Goal: Task Accomplishment & Management: Use online tool/utility

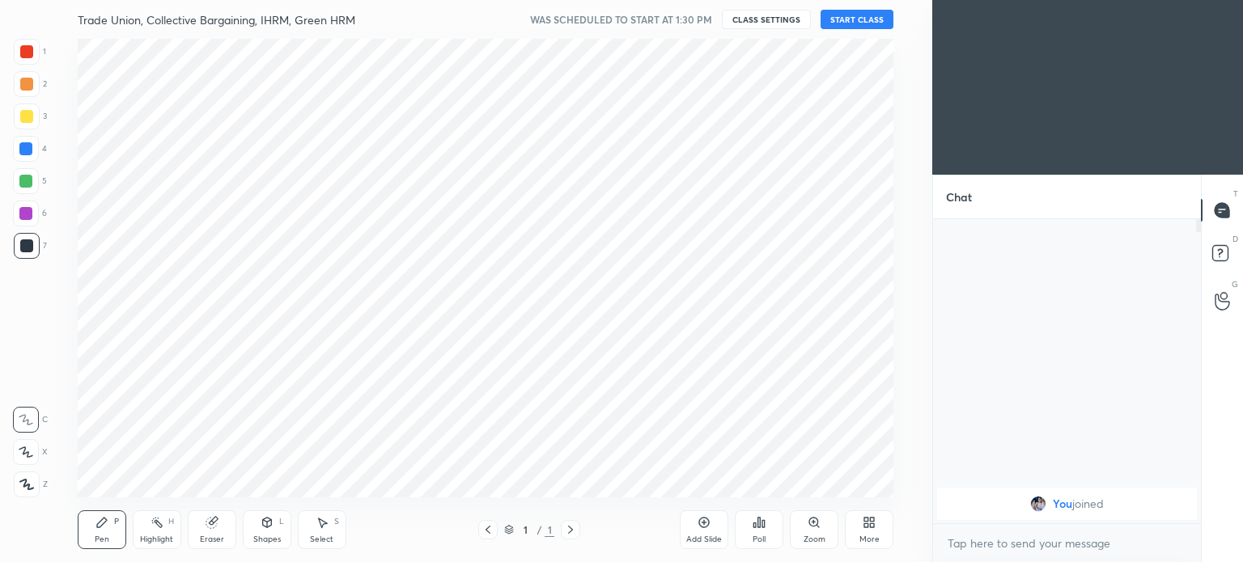
scroll to position [80467, 80059]
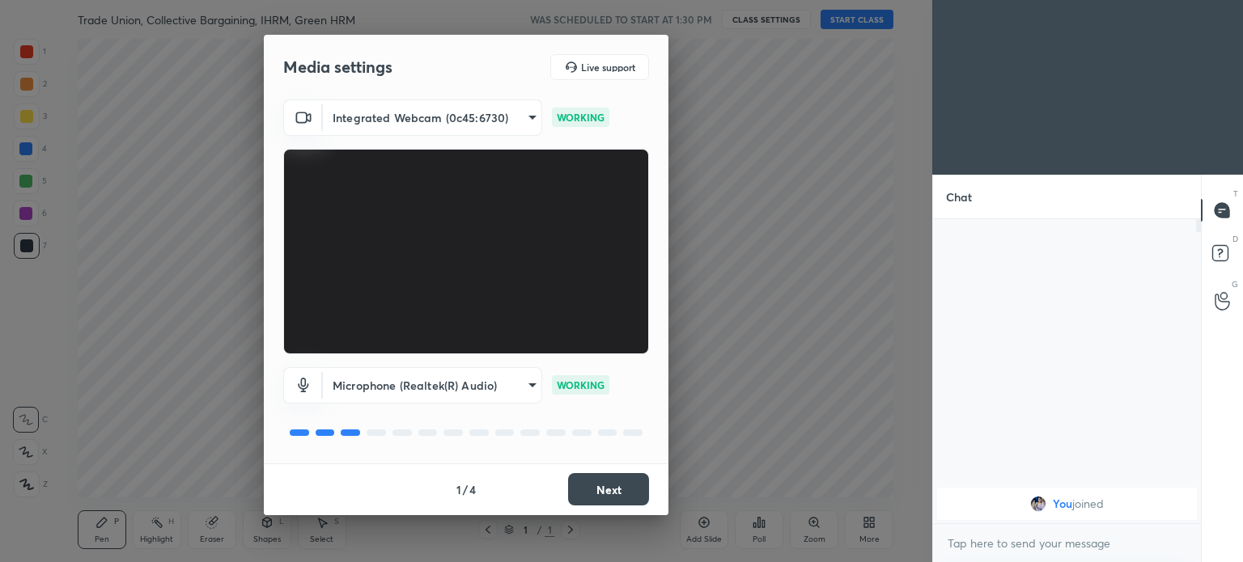
click at [605, 491] on button "Next" at bounding box center [608, 489] width 81 height 32
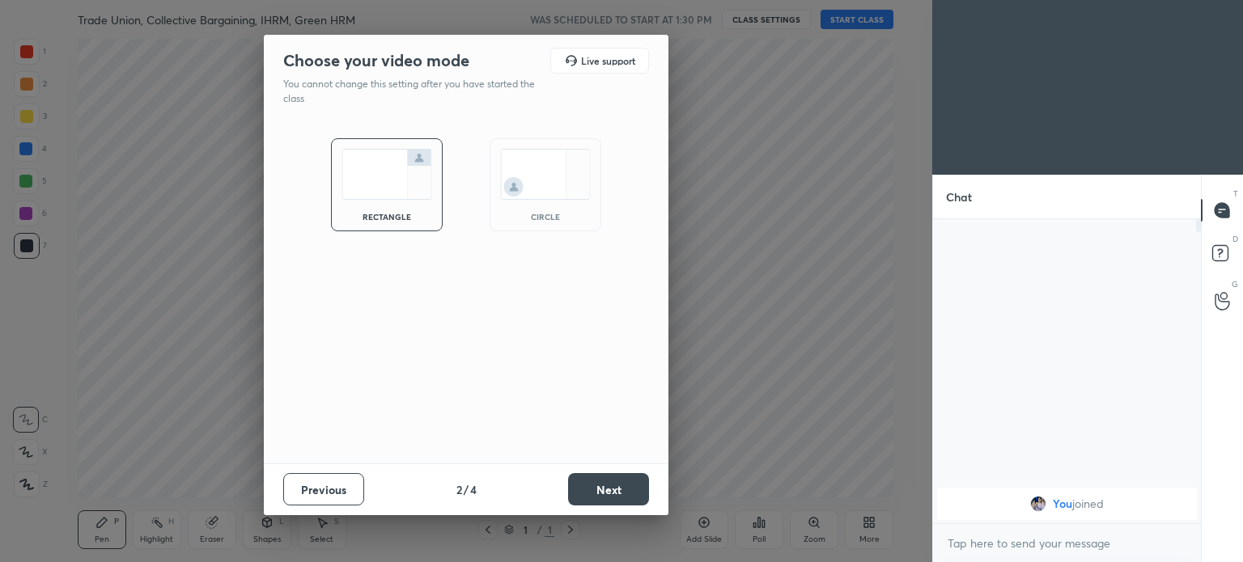
click at [522, 174] on img at bounding box center [545, 174] width 91 height 51
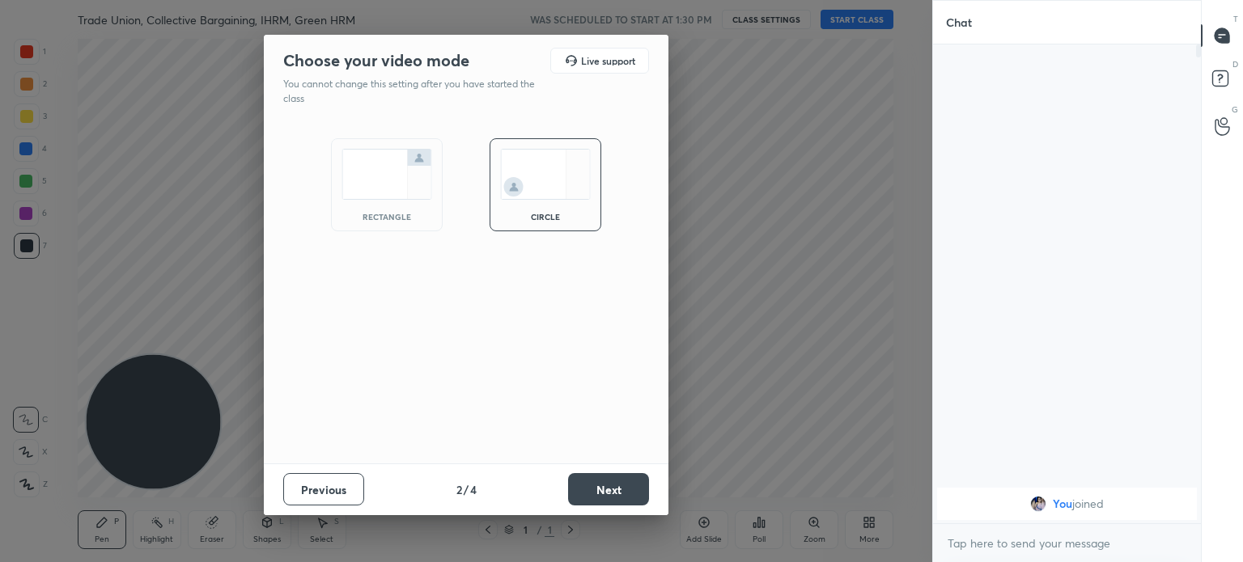
scroll to position [340, 263]
click at [602, 493] on button "Next" at bounding box center [608, 489] width 81 height 32
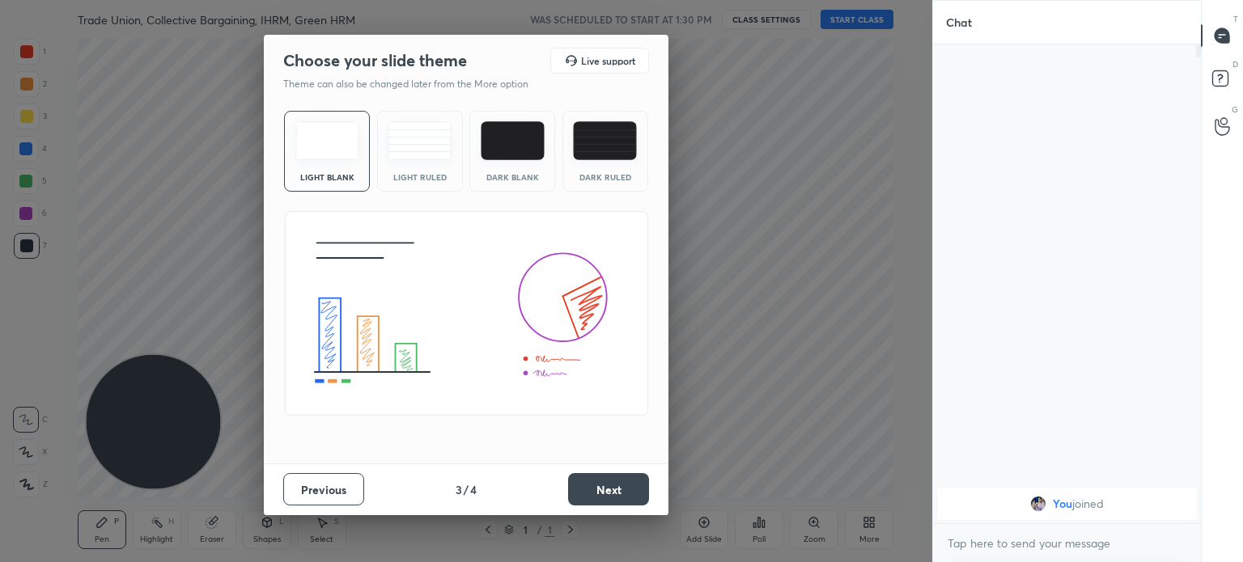
click at [314, 125] on img at bounding box center [327, 140] width 64 height 39
click at [583, 478] on button "Next" at bounding box center [608, 489] width 81 height 32
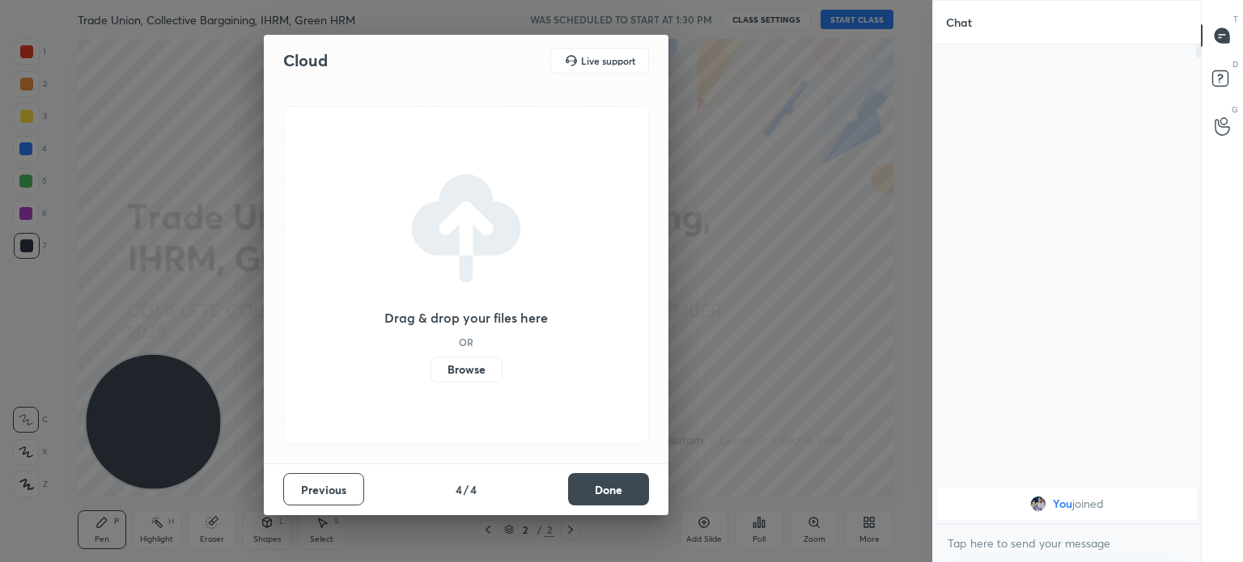
click at [458, 377] on label "Browse" at bounding box center [467, 370] width 72 height 26
click at [431, 377] on input "Browse" at bounding box center [431, 370] width 0 height 26
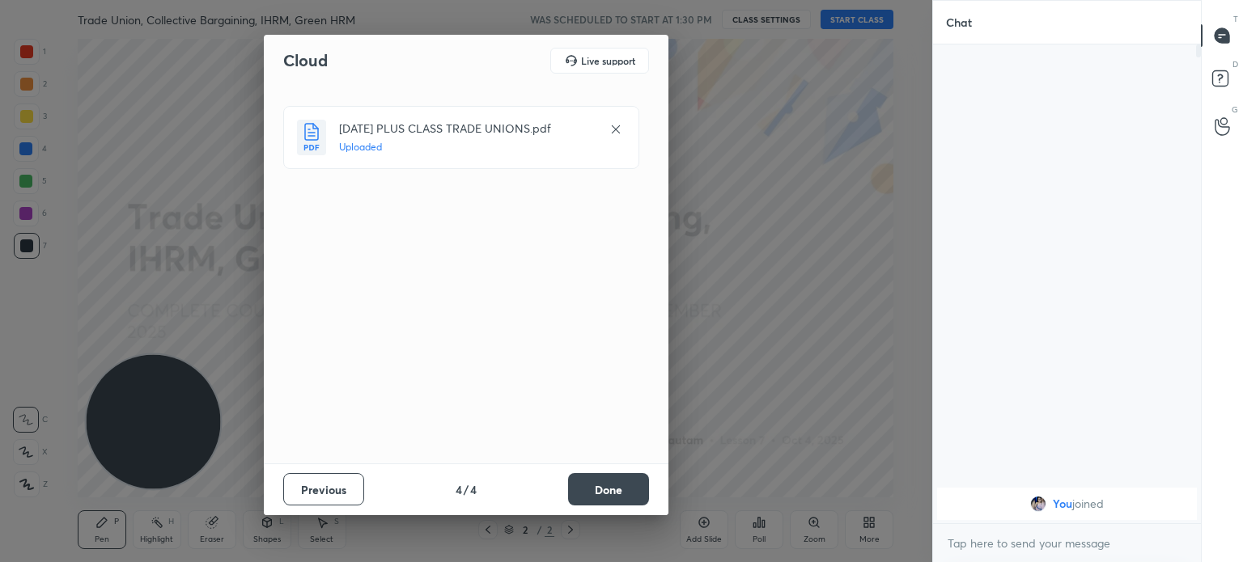
click at [607, 487] on button "Done" at bounding box center [608, 489] width 81 height 32
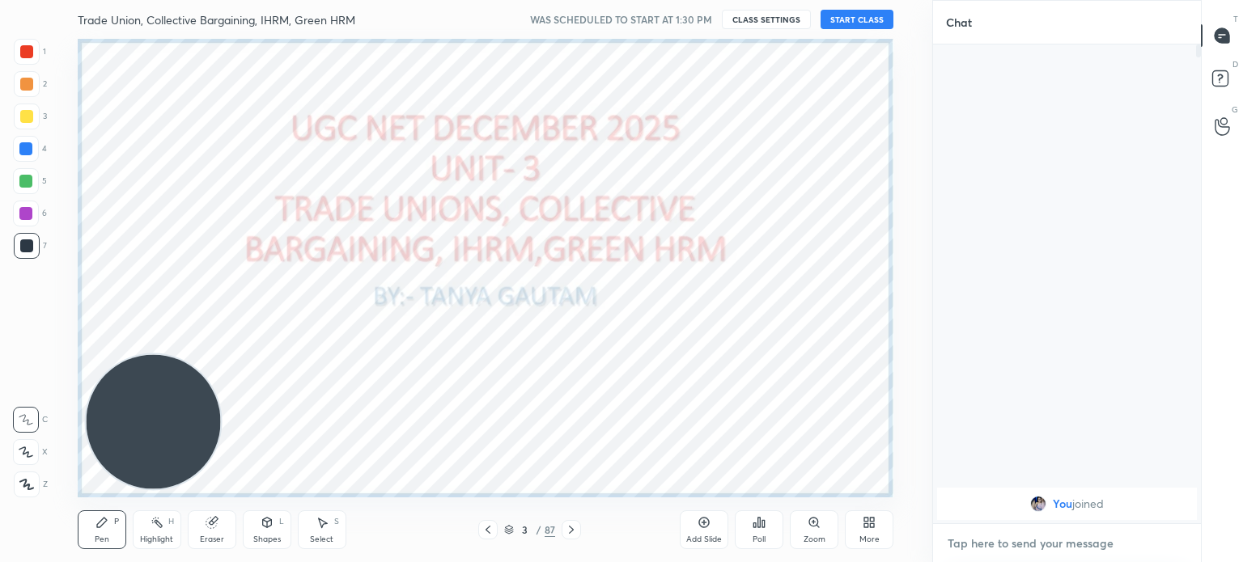
type textarea "x"
paste textarea "[URL][DOMAIN_NAME]"
type textarea "[URL][DOMAIN_NAME]"
type textarea "x"
type textarea "[URL][DOMAIN_NAME]"
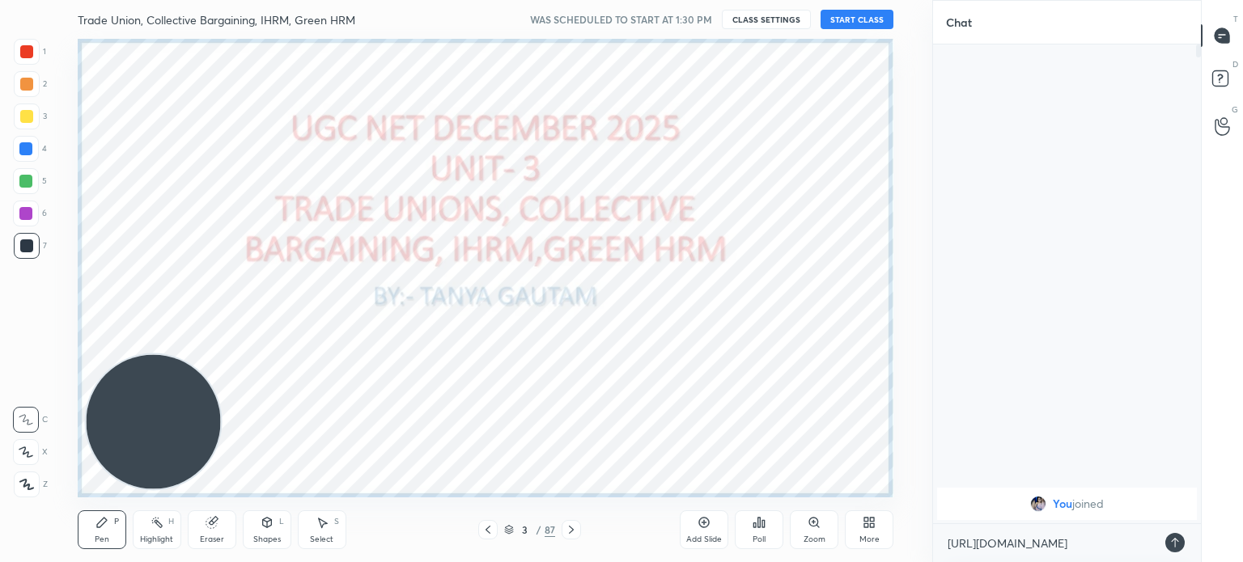
type textarea "x"
click at [1178, 538] on icon at bounding box center [1175, 543] width 13 height 13
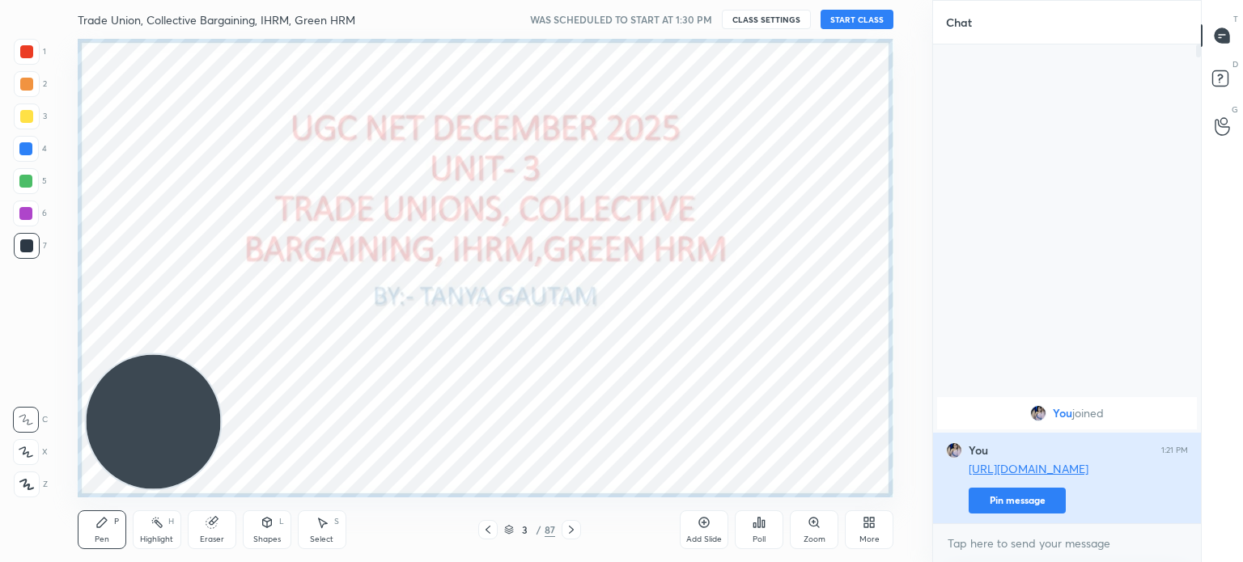
click at [1045, 499] on button "Pin message" at bounding box center [1017, 501] width 97 height 26
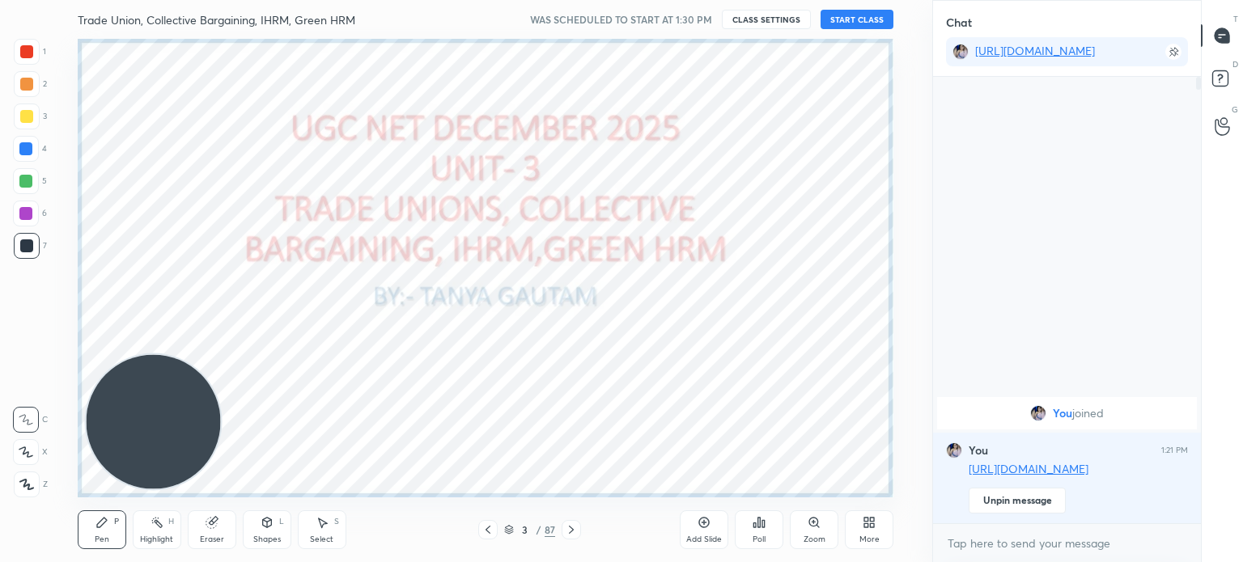
click at [573, 531] on icon at bounding box center [571, 530] width 13 height 13
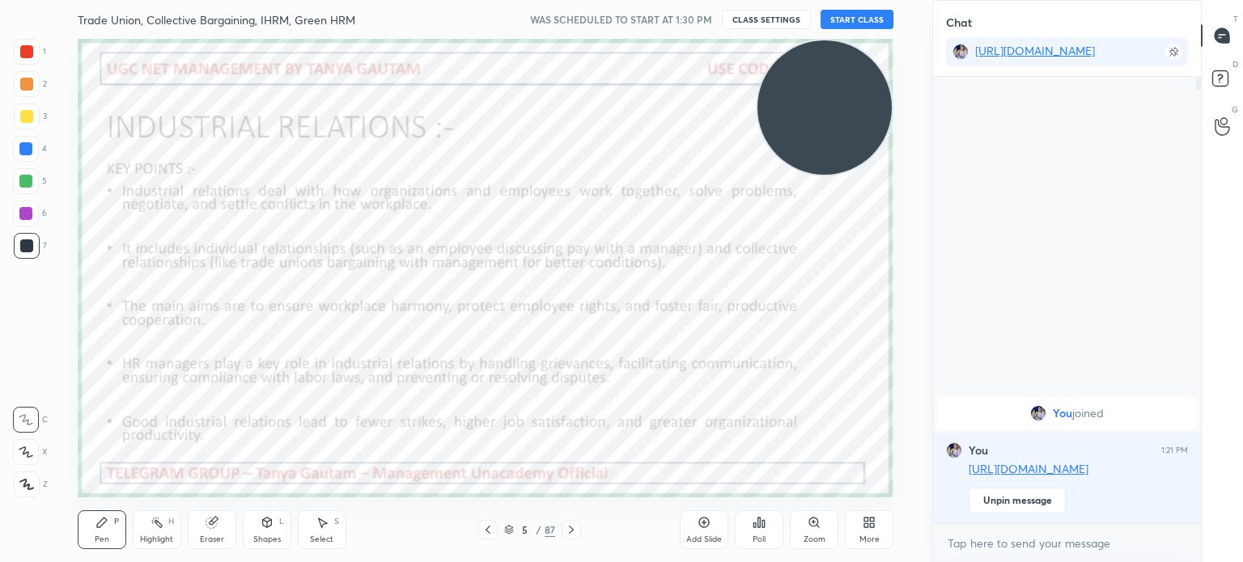
drag, startPoint x: 127, startPoint y: 449, endPoint x: 830, endPoint y: 66, distance: 800.7
click at [830, 66] on video at bounding box center [824, 107] width 134 height 134
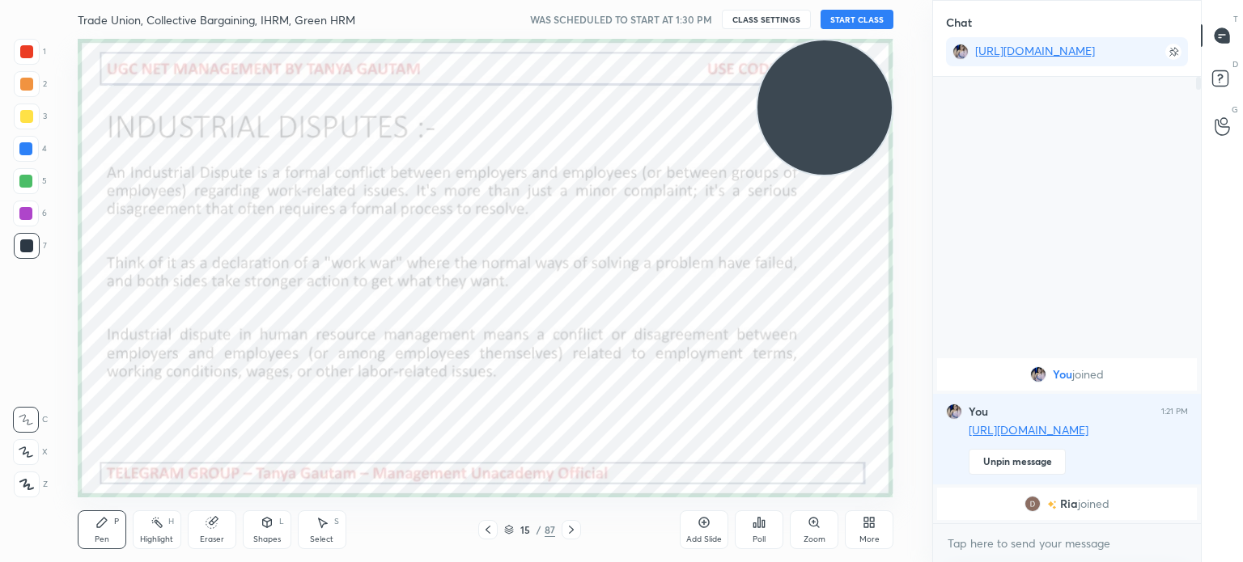
click at [571, 531] on icon at bounding box center [571, 530] width 5 height 8
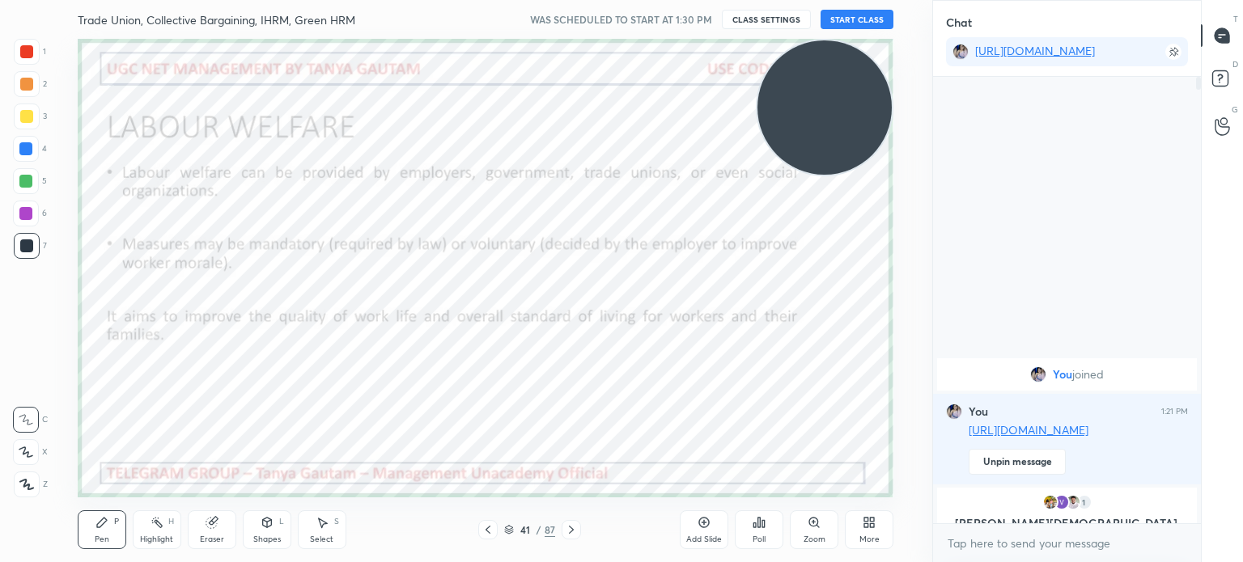
click at [509, 528] on icon at bounding box center [509, 530] width 10 height 10
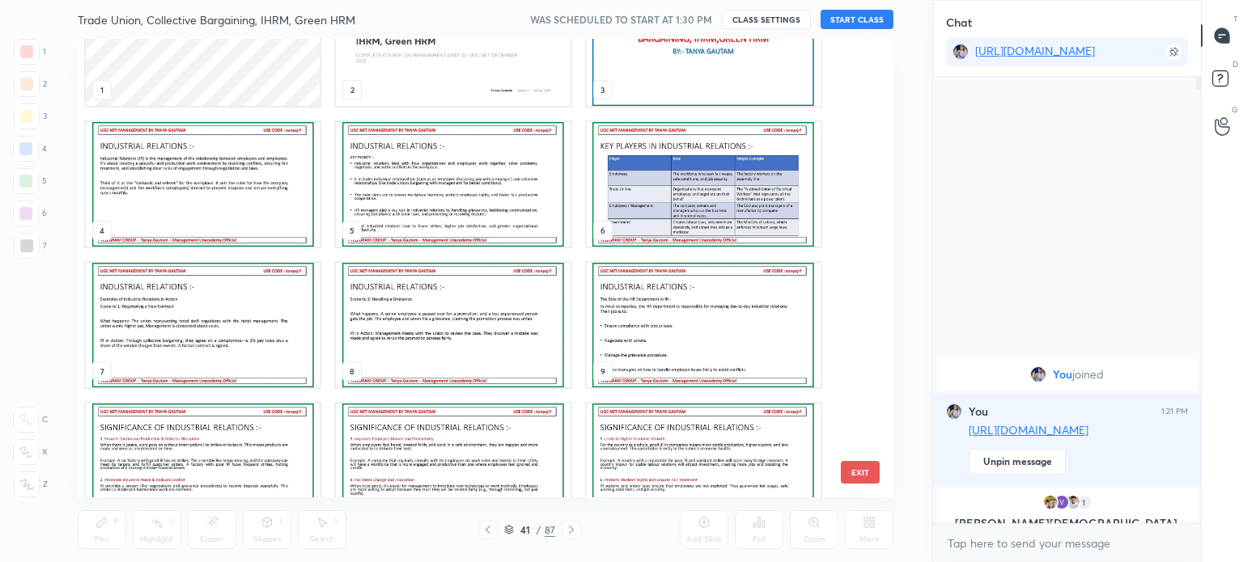
scroll to position [0, 0]
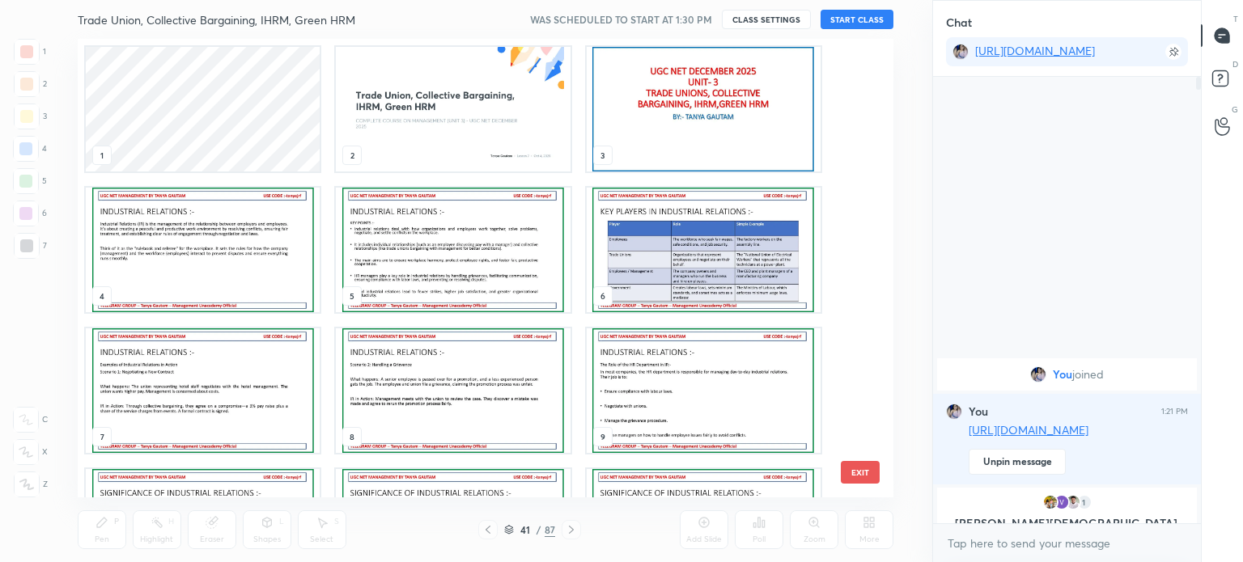
click at [405, 87] on img "grid" at bounding box center [453, 109] width 234 height 125
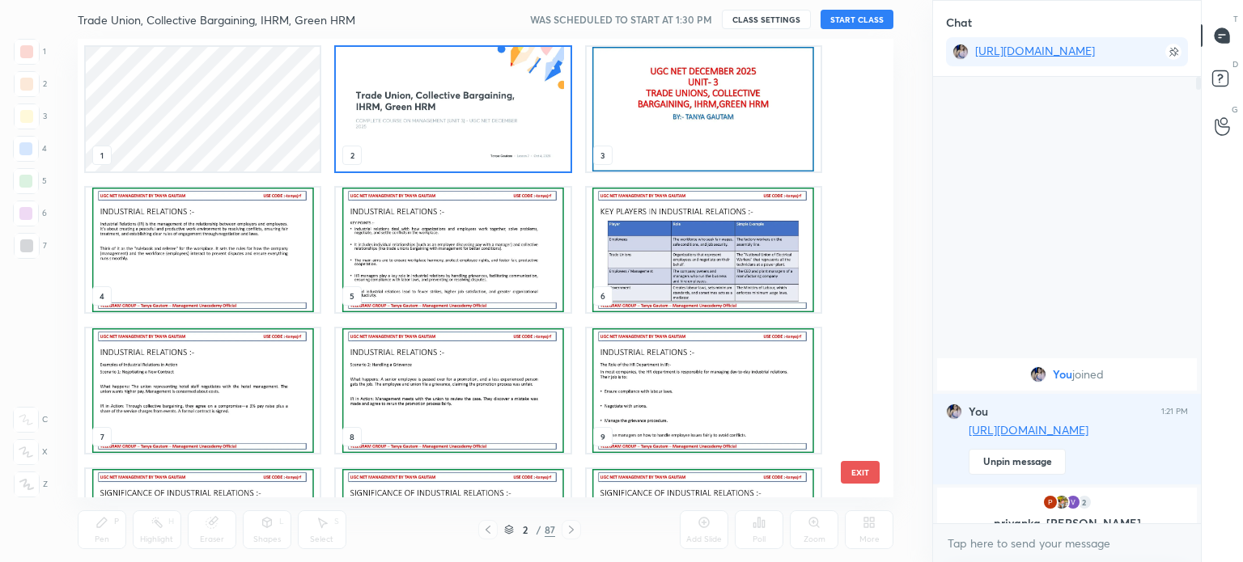
click at [505, 532] on icon at bounding box center [509, 533] width 8 height 2
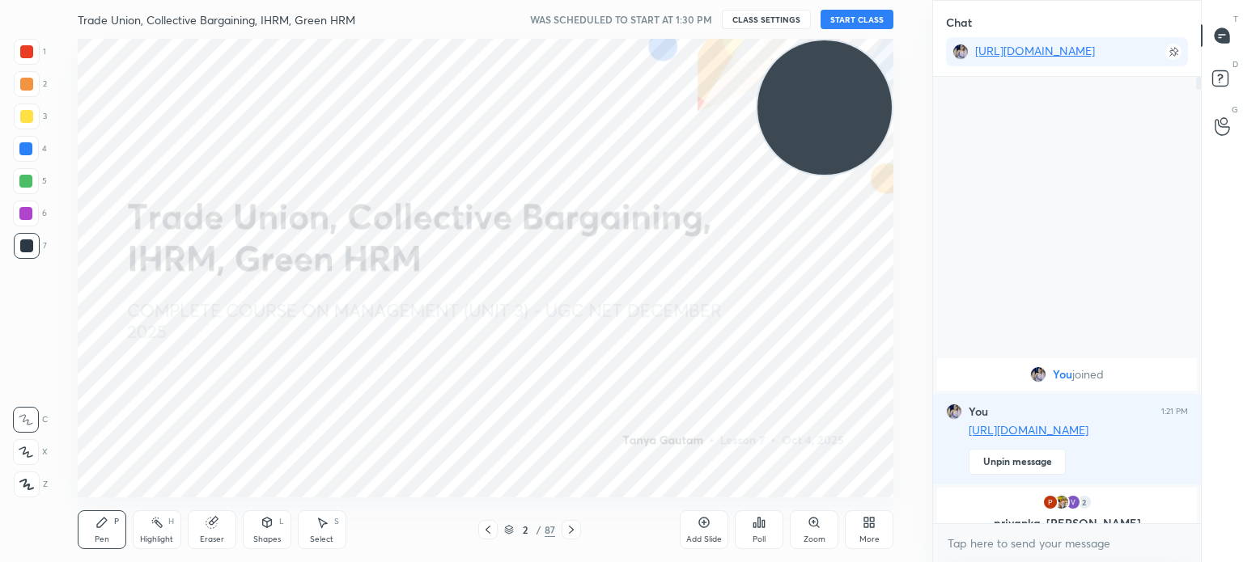
click at [851, 15] on button "START CLASS" at bounding box center [857, 19] width 73 height 19
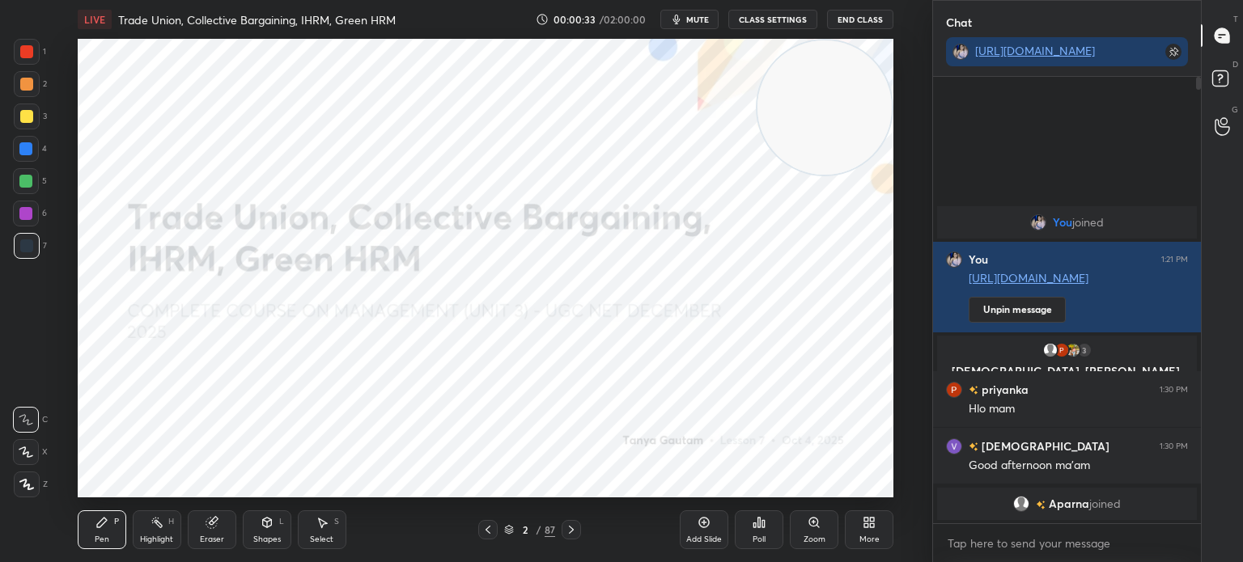
click at [24, 487] on icon at bounding box center [26, 485] width 13 height 10
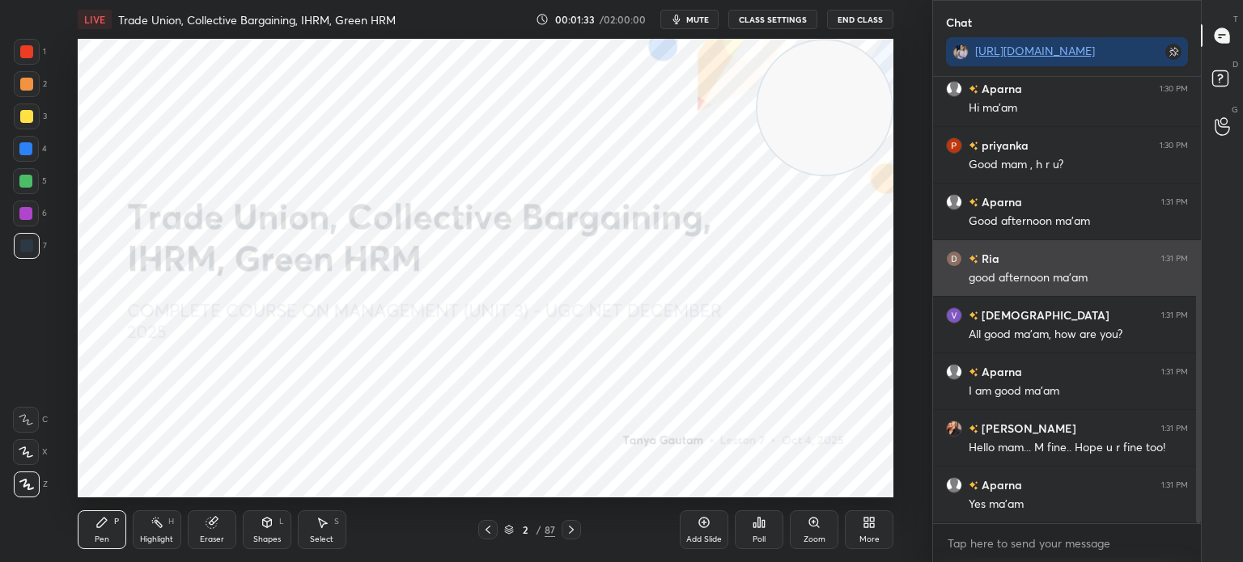
scroll to position [518, 0]
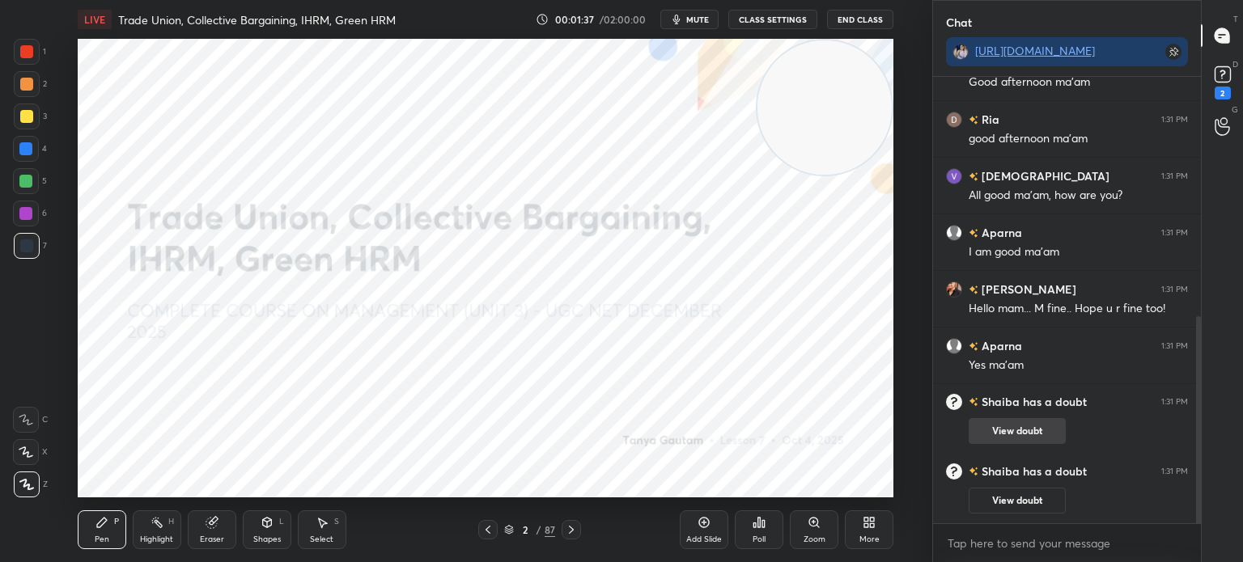
click at [1026, 426] on button "View doubt" at bounding box center [1017, 431] width 97 height 26
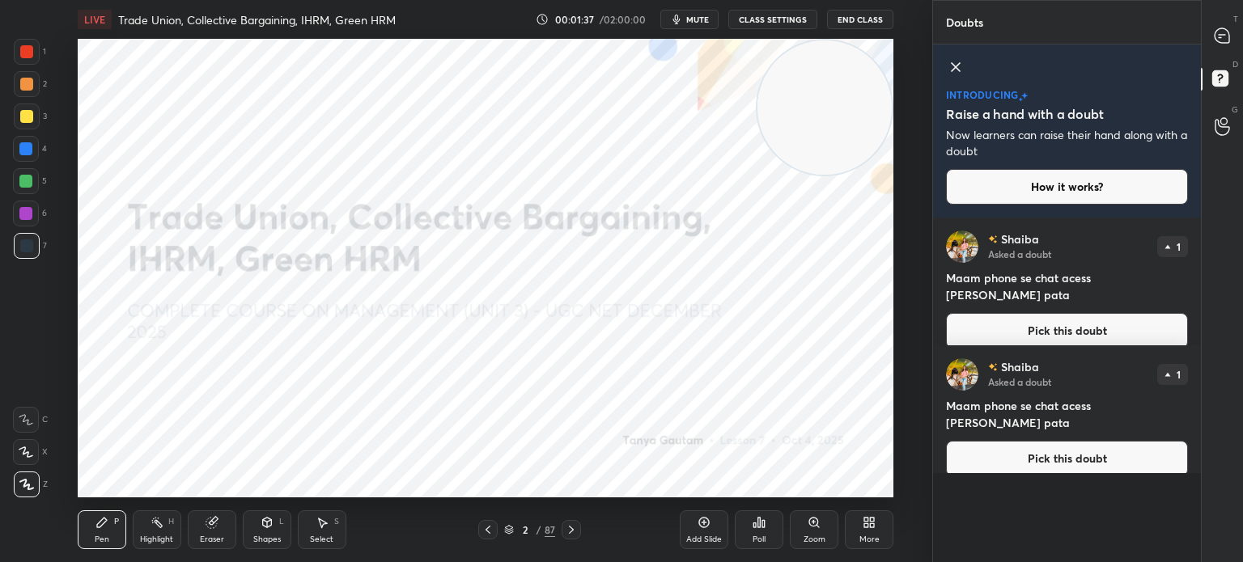
scroll to position [340, 263]
click at [957, 62] on icon at bounding box center [955, 66] width 19 height 19
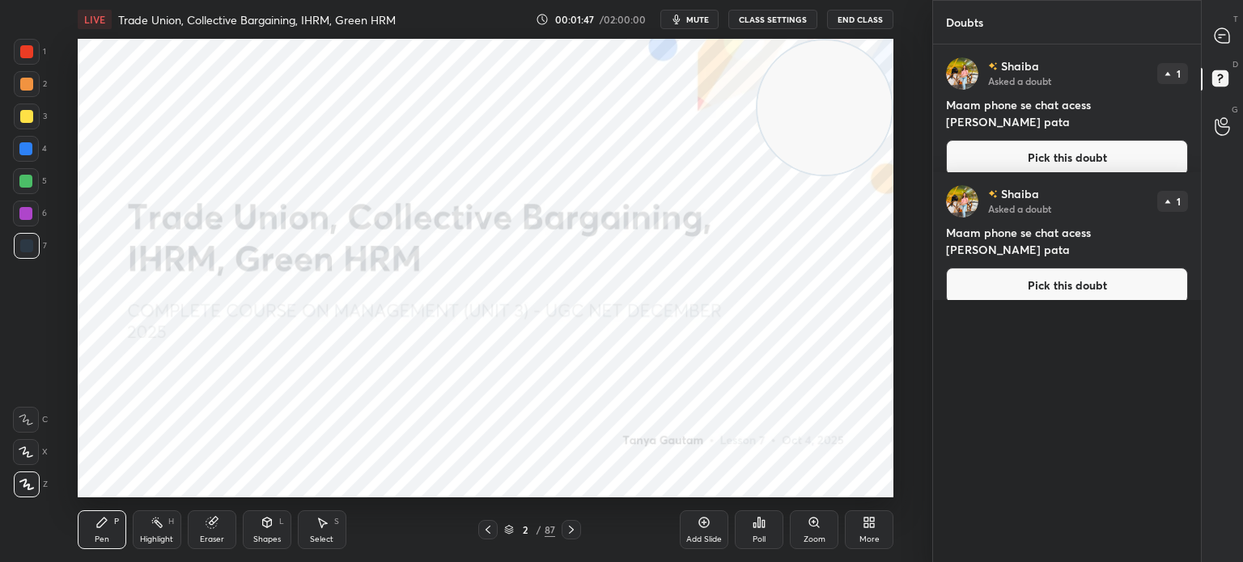
scroll to position [513, 263]
click at [1224, 38] on icon at bounding box center [1222, 35] width 15 height 15
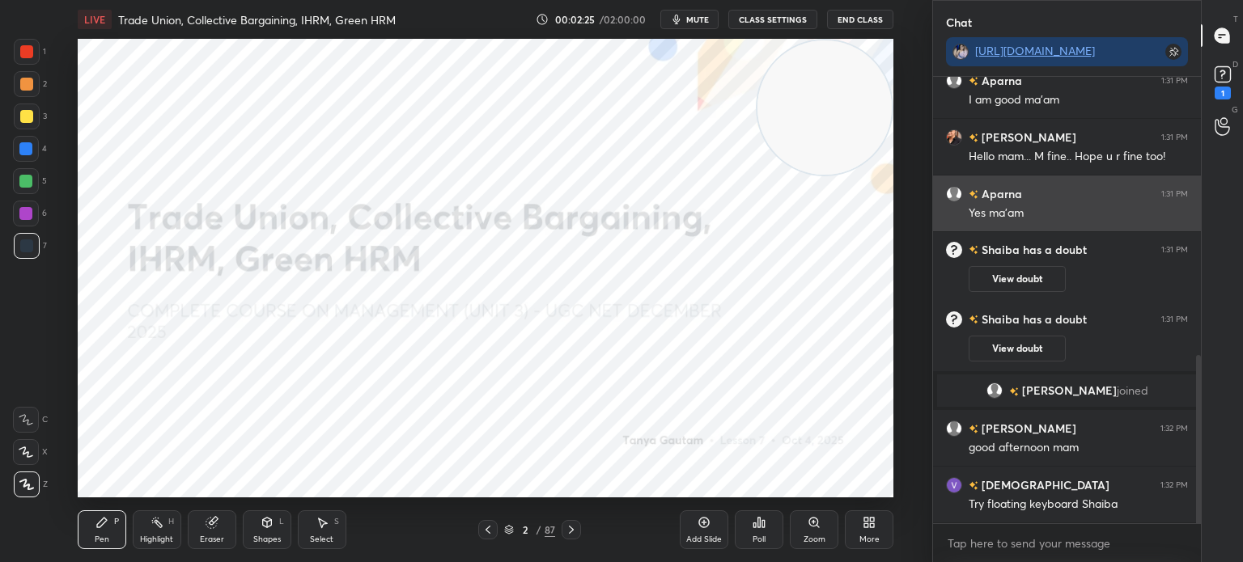
scroll to position [740, 0]
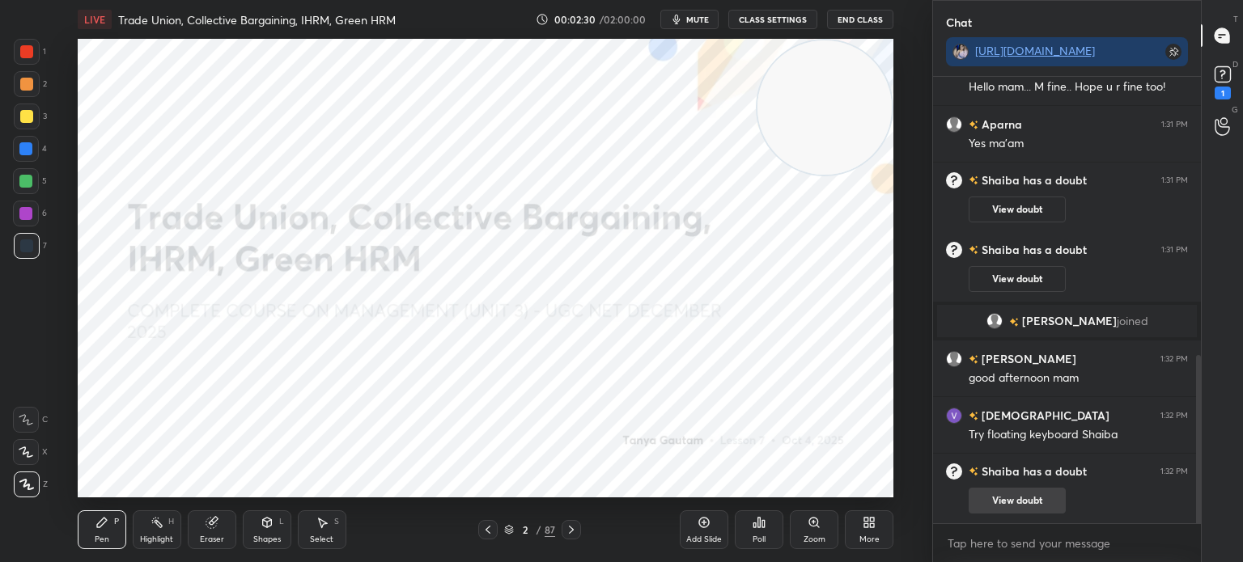
click at [1029, 497] on button "View doubt" at bounding box center [1017, 501] width 97 height 26
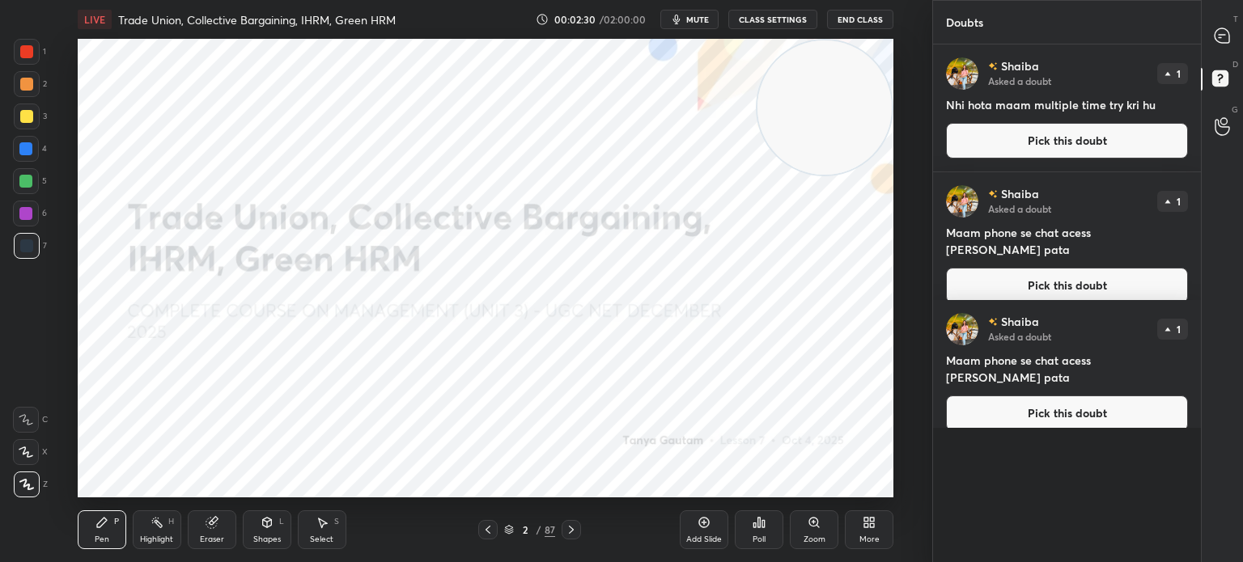
scroll to position [513, 263]
click at [1216, 36] on icon at bounding box center [1222, 35] width 15 height 15
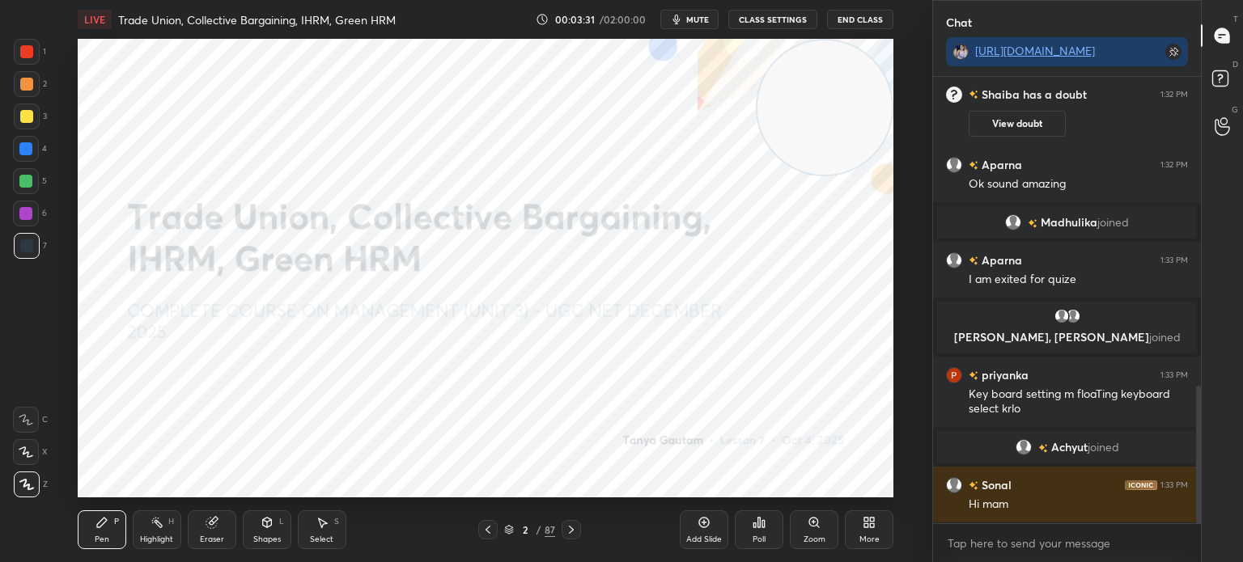
scroll to position [1044, 0]
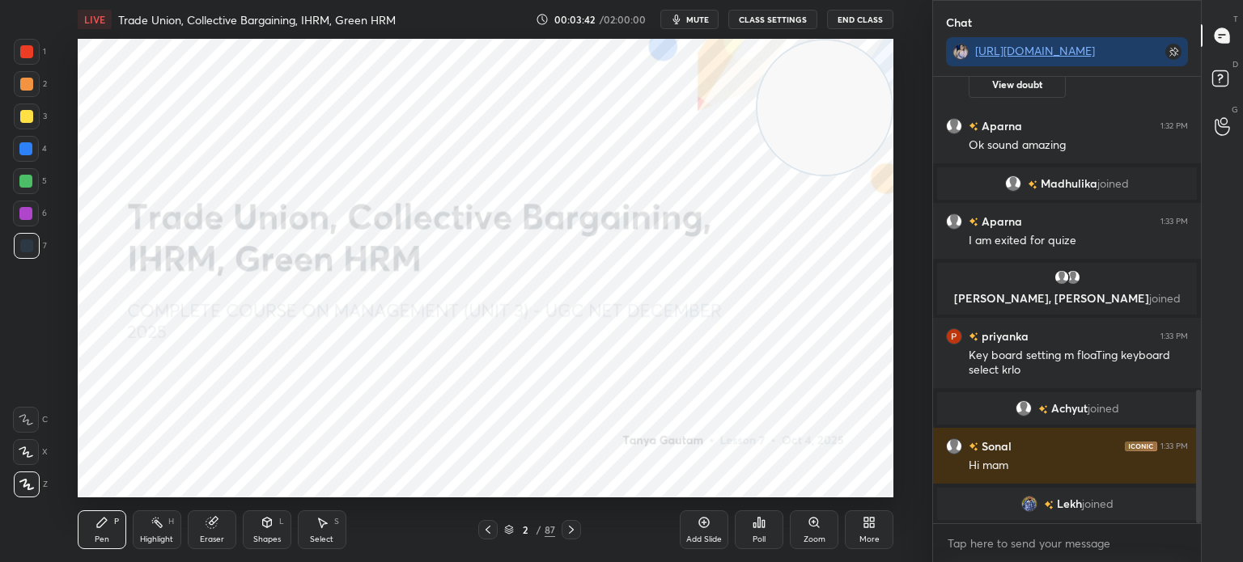
click at [570, 529] on icon at bounding box center [571, 530] width 13 height 13
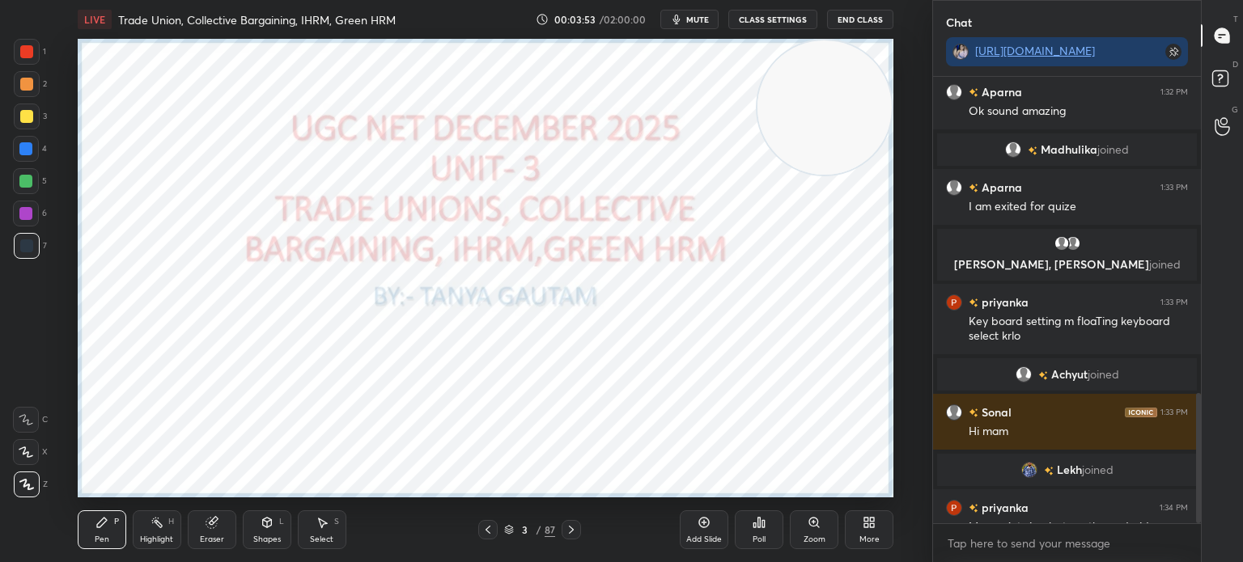
scroll to position [1081, 0]
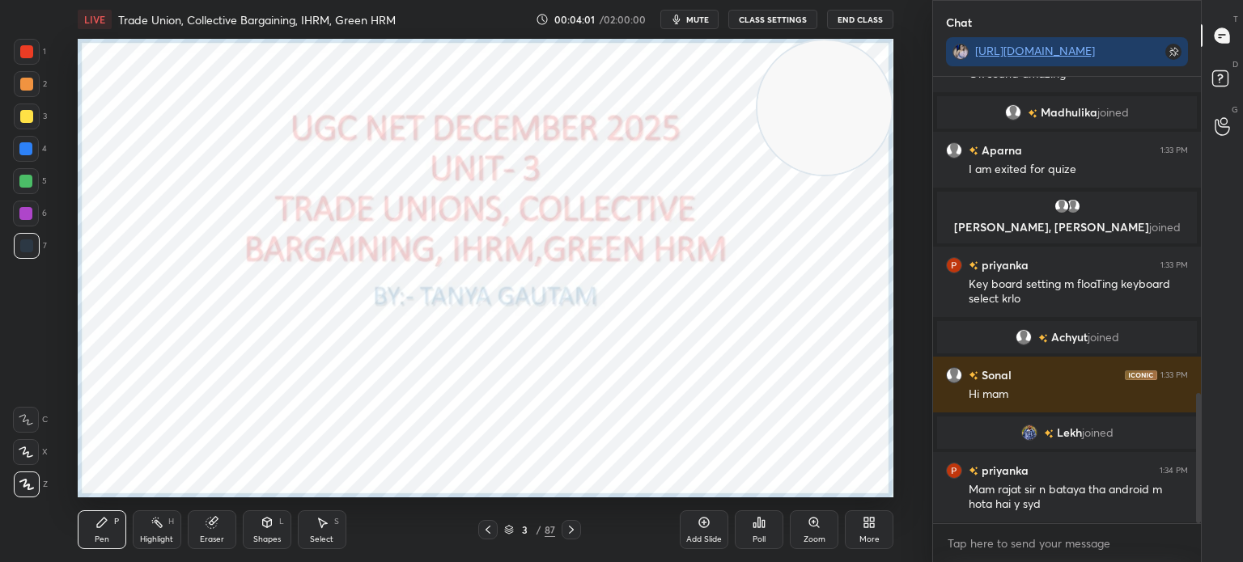
click at [574, 528] on icon at bounding box center [571, 530] width 13 height 13
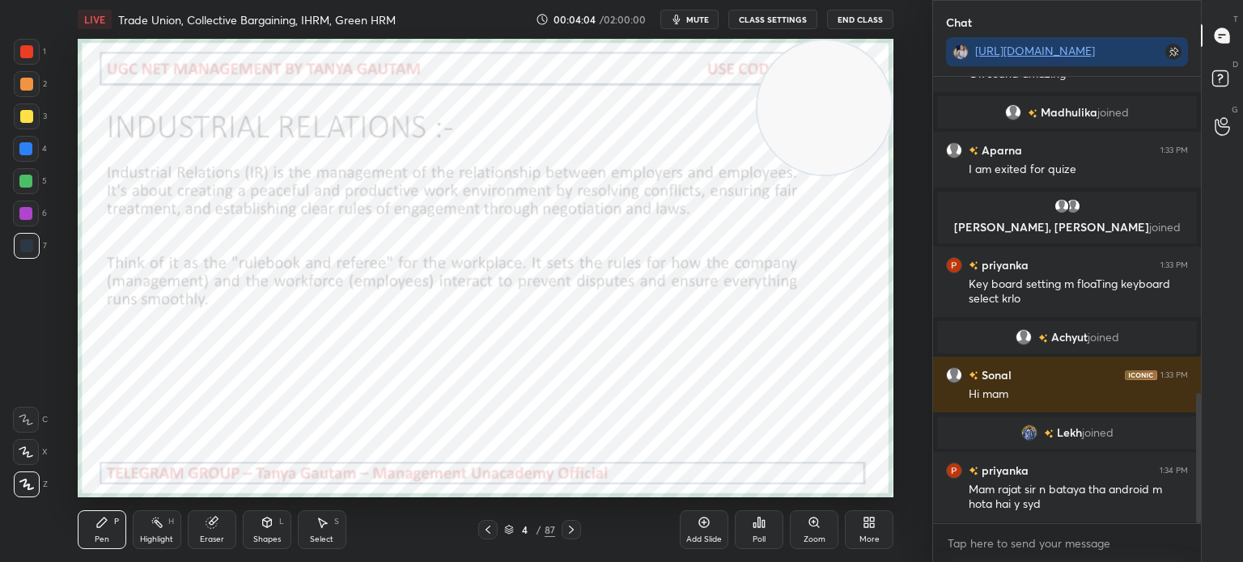
click at [487, 537] on icon at bounding box center [488, 530] width 13 height 13
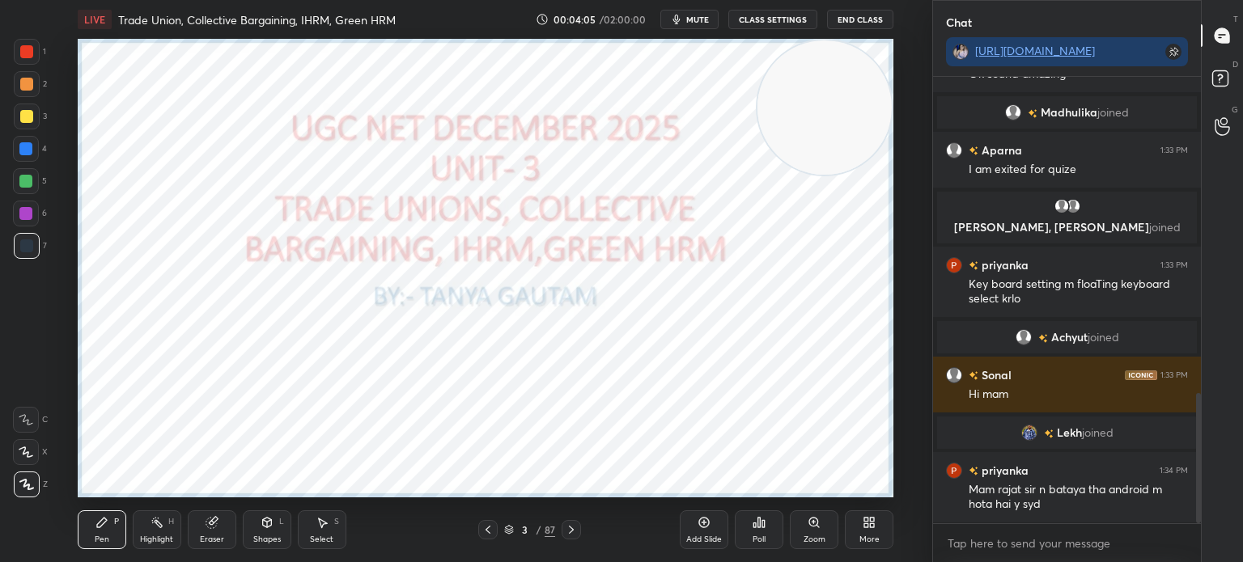
click at [694, 536] on div "Add Slide" at bounding box center [704, 540] width 36 height 8
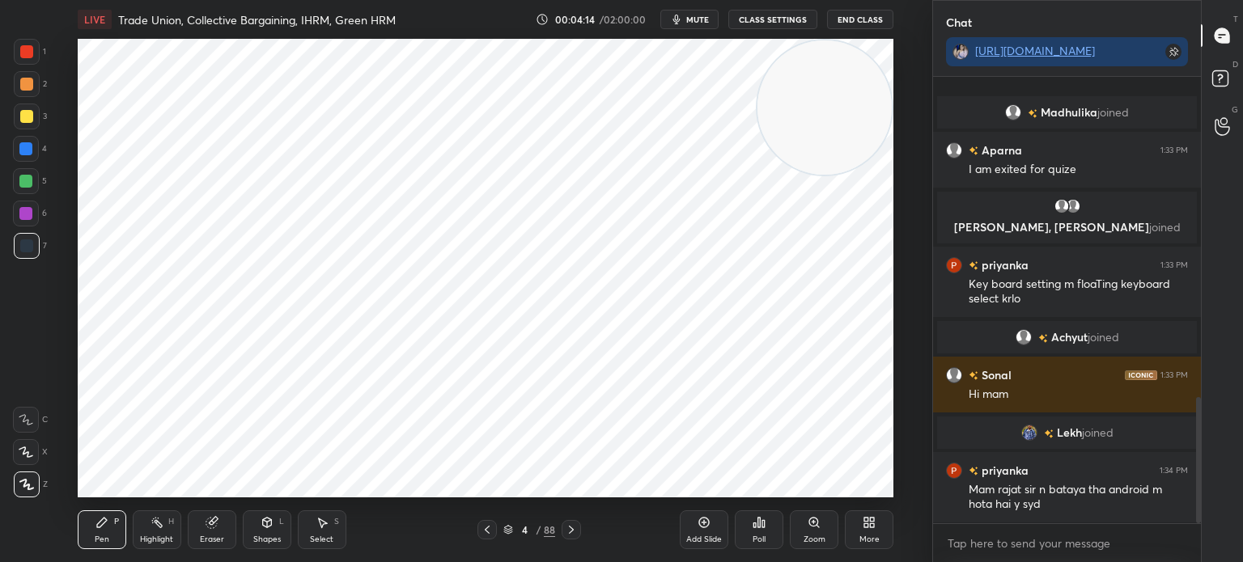
scroll to position [1138, 0]
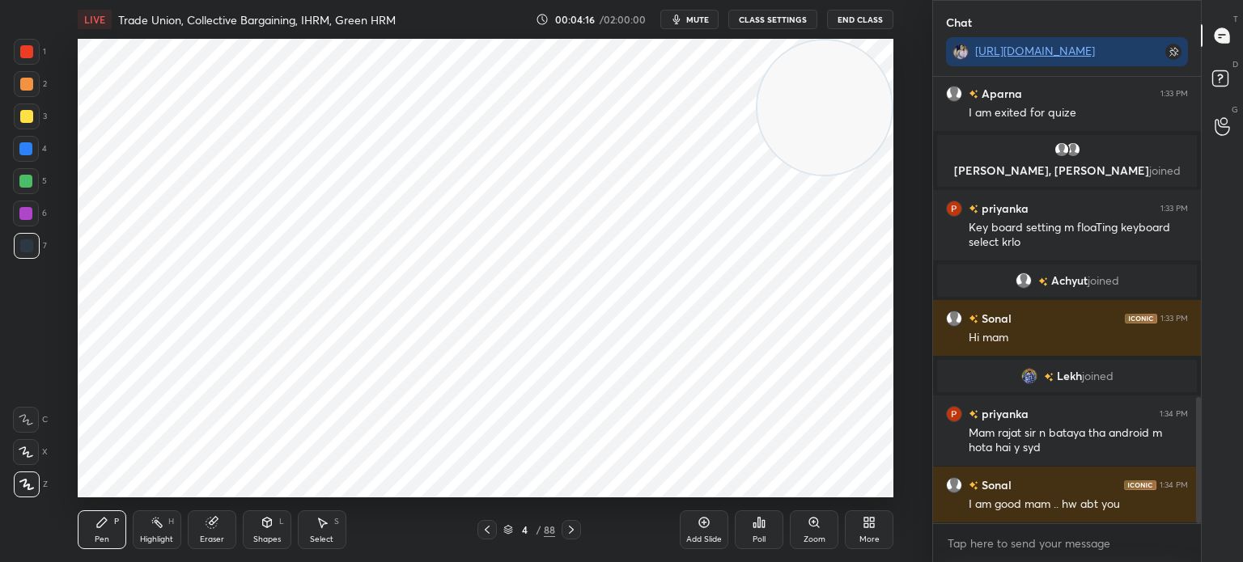
click at [26, 49] on div at bounding box center [26, 51] width 13 height 13
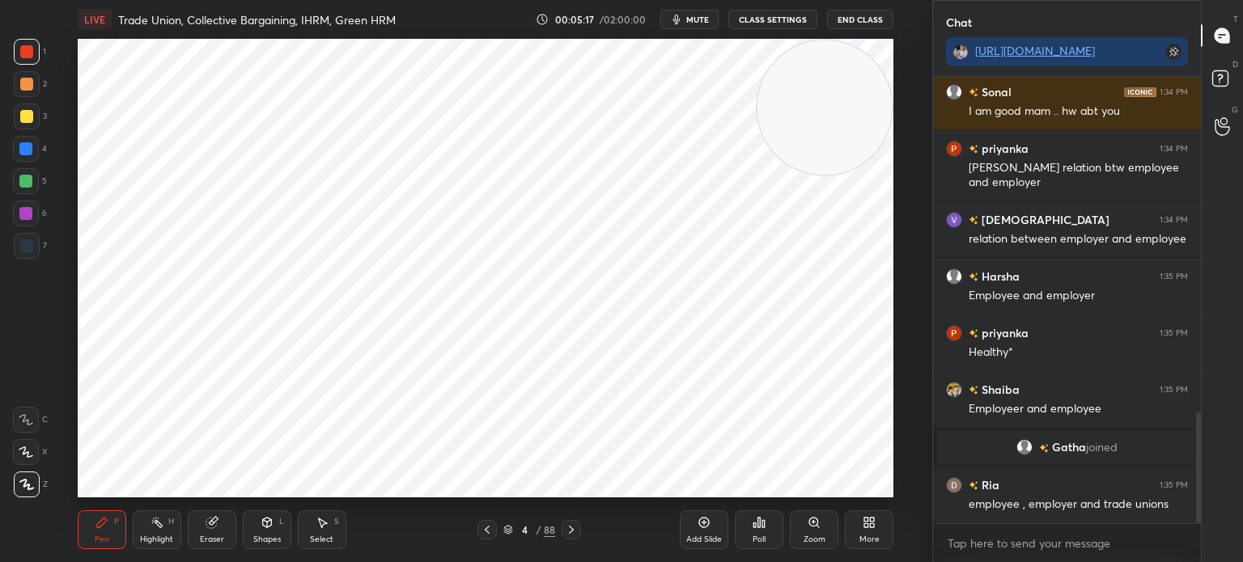
scroll to position [1360, 0]
click at [220, 533] on div "Eraser" at bounding box center [212, 530] width 49 height 39
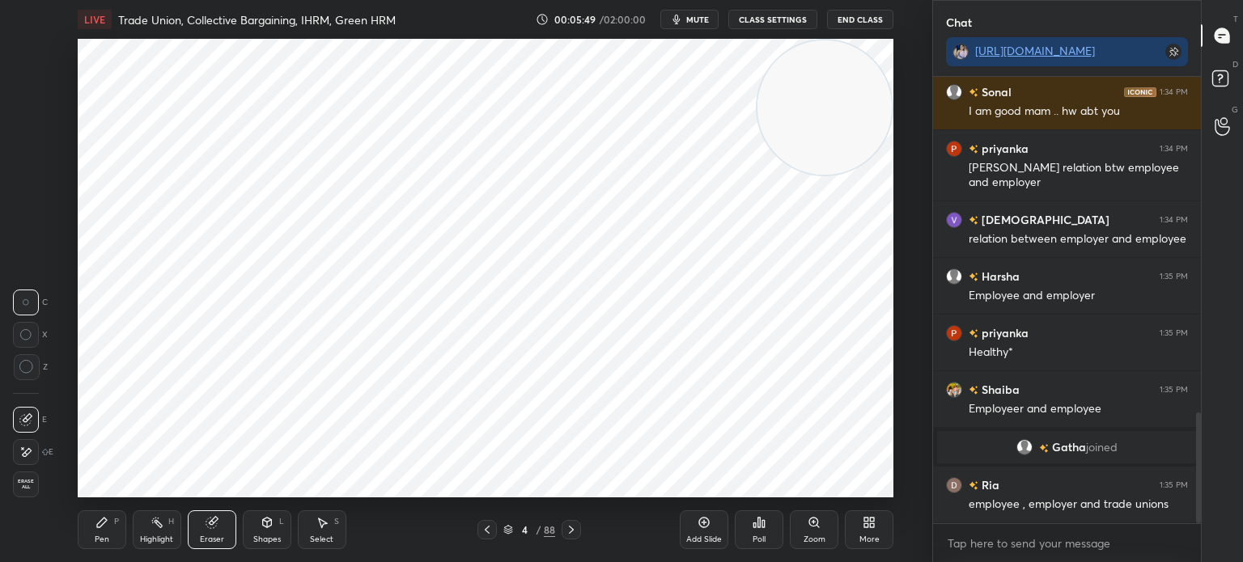
click at [26, 455] on icon at bounding box center [25, 453] width 13 height 14
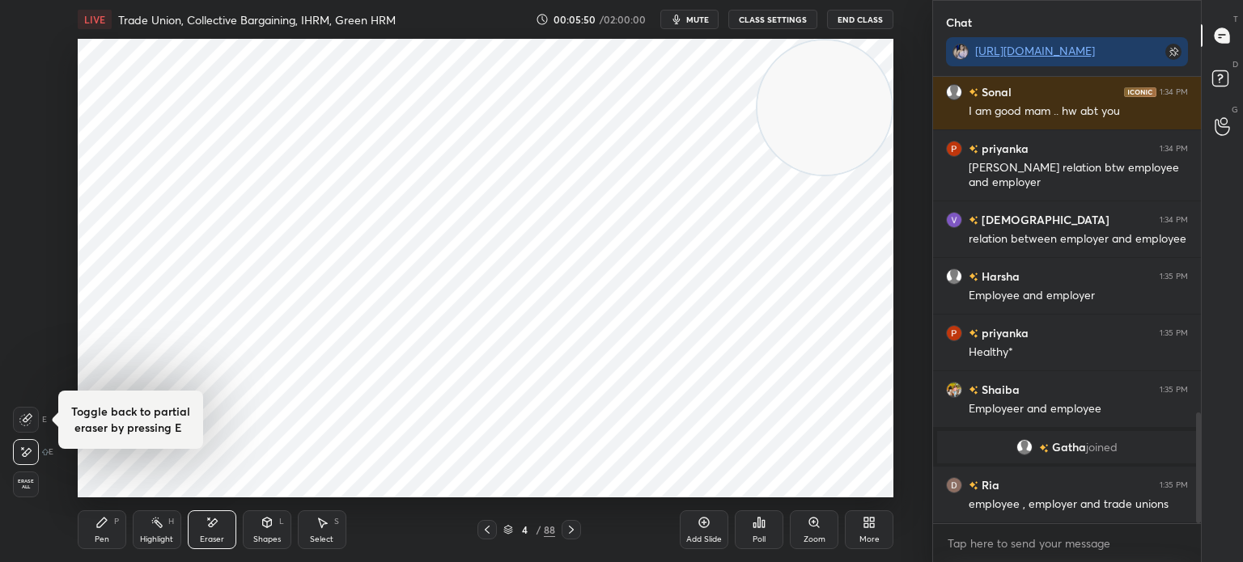
click at [49, 336] on div "1 2 3 4 5 6 7 C X Z Toggle back to partial eraser by pressing E E E Erase all H…" at bounding box center [26, 268] width 52 height 459
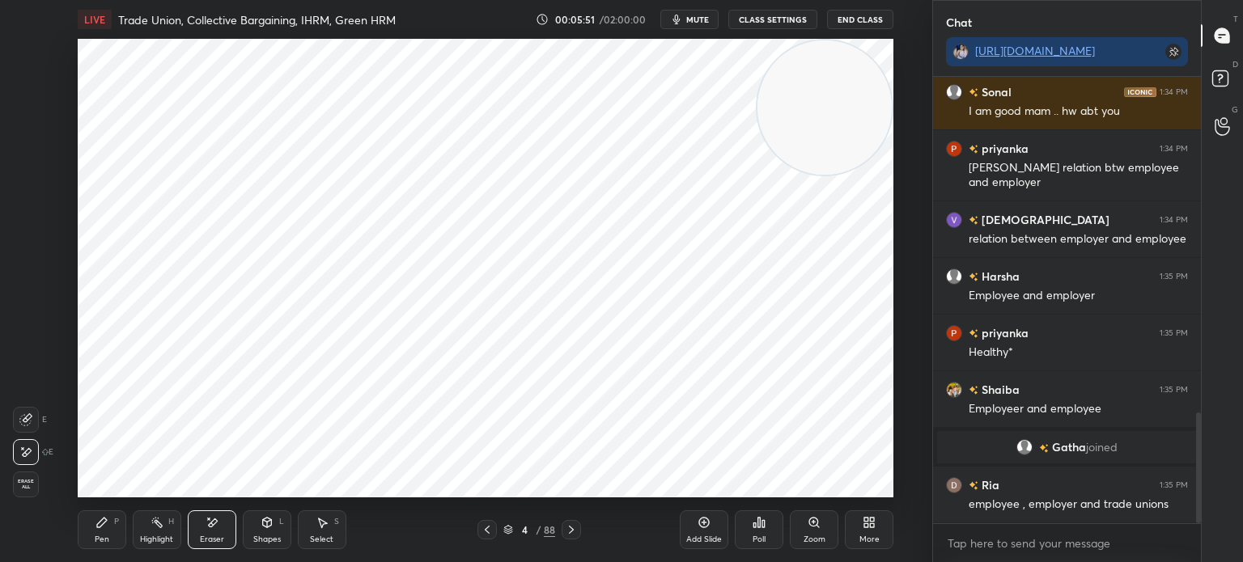
click at [197, 528] on div "Eraser" at bounding box center [212, 530] width 49 height 39
click at [26, 490] on span "Erase all" at bounding box center [26, 484] width 24 height 11
click at [214, 529] on div "Eraser" at bounding box center [212, 530] width 49 height 39
click at [278, 536] on div "Shapes" at bounding box center [267, 540] width 28 height 8
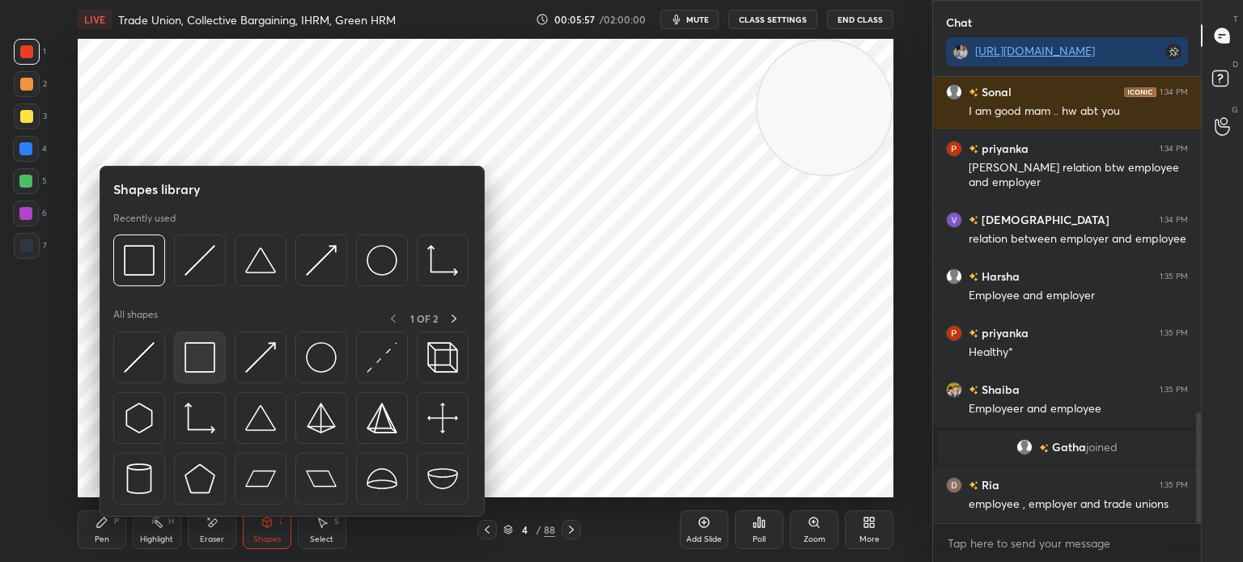
click at [206, 367] on img at bounding box center [200, 357] width 31 height 31
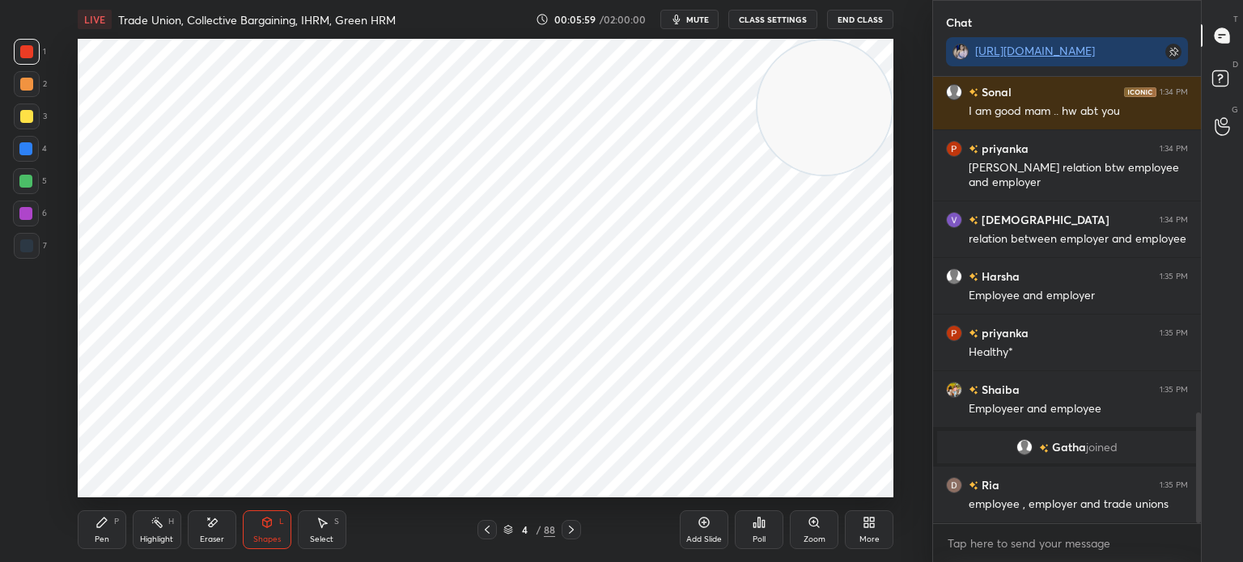
click at [21, 240] on div at bounding box center [26, 246] width 13 height 13
click at [29, 52] on div at bounding box center [26, 51] width 13 height 13
click at [110, 537] on div "Pen P" at bounding box center [102, 530] width 49 height 39
click at [28, 452] on icon at bounding box center [25, 453] width 13 height 10
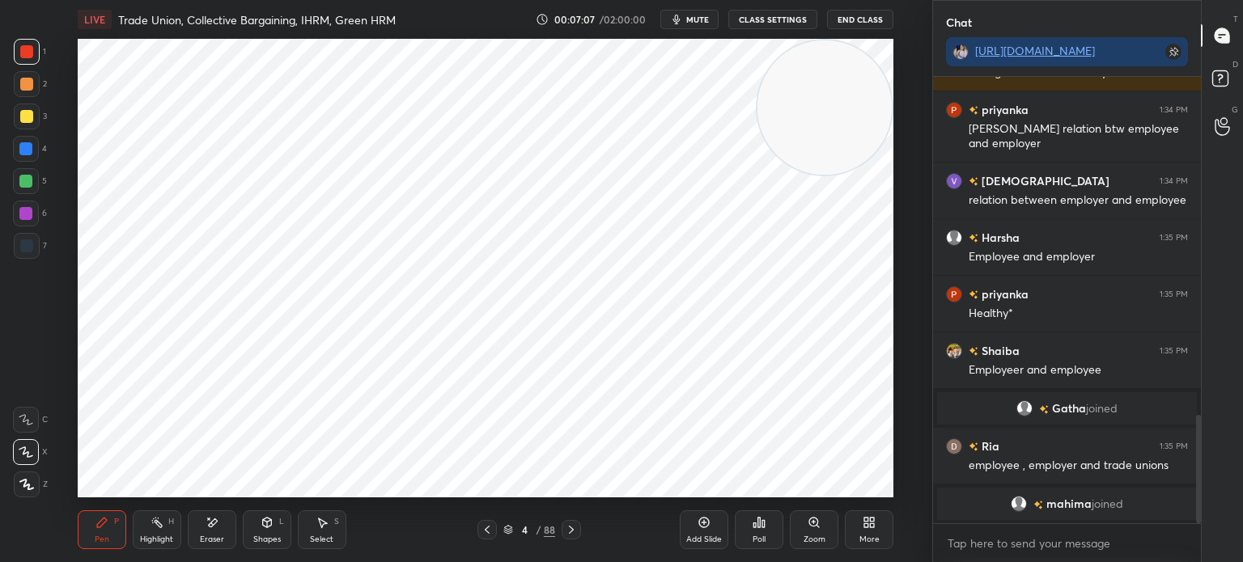
click at [26, 245] on div at bounding box center [26, 246] width 13 height 13
click at [267, 529] on div "Shapes L" at bounding box center [267, 530] width 49 height 39
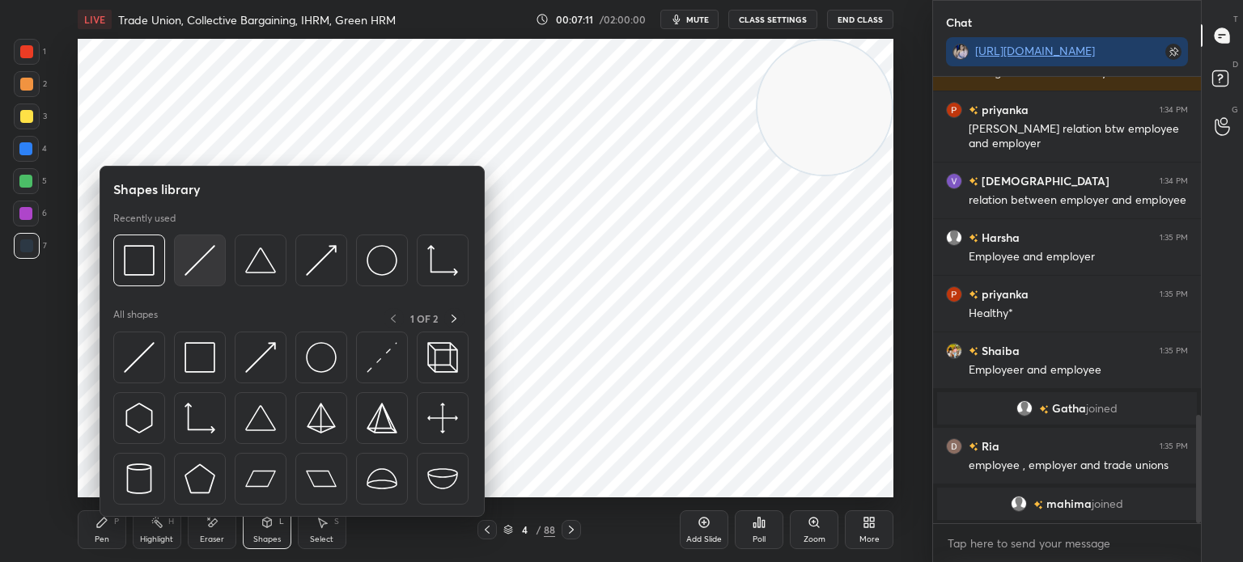
click at [199, 278] on div at bounding box center [200, 261] width 52 height 52
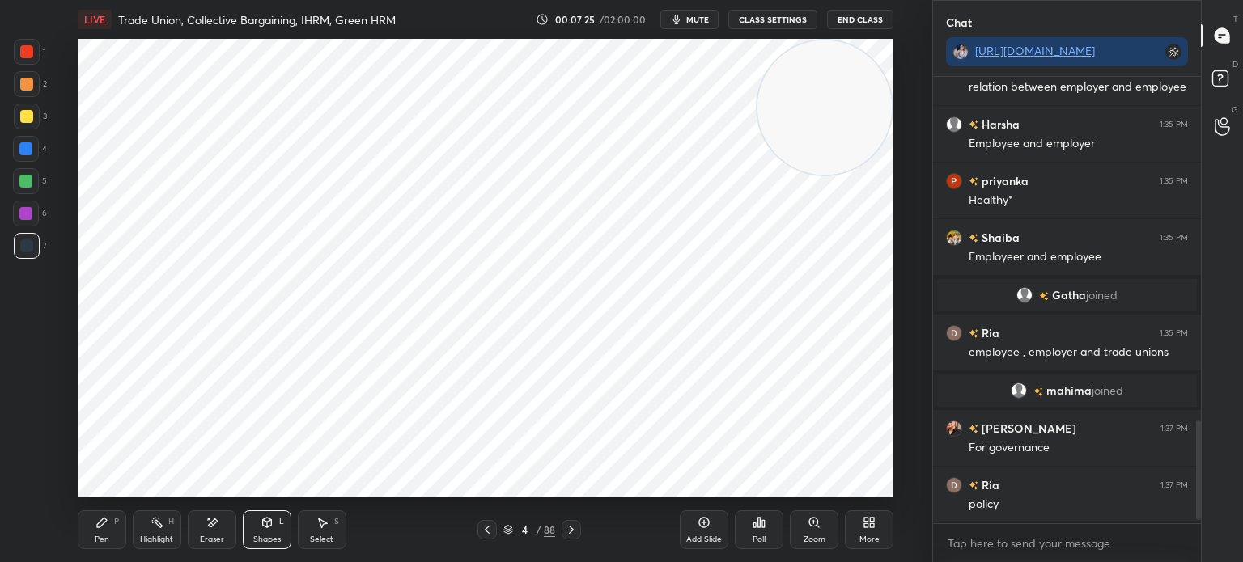
scroll to position [1554, 0]
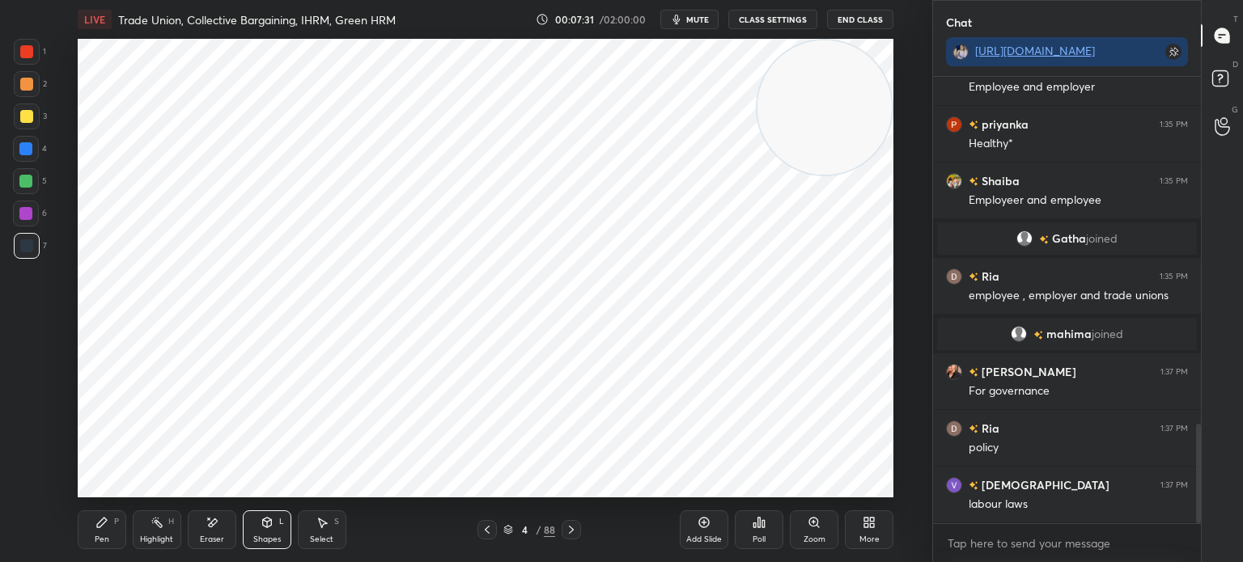
click at [96, 530] on div "Pen P" at bounding box center [102, 530] width 49 height 39
click at [29, 54] on div at bounding box center [26, 51] width 13 height 13
click at [276, 530] on div "Shapes L" at bounding box center [267, 530] width 49 height 39
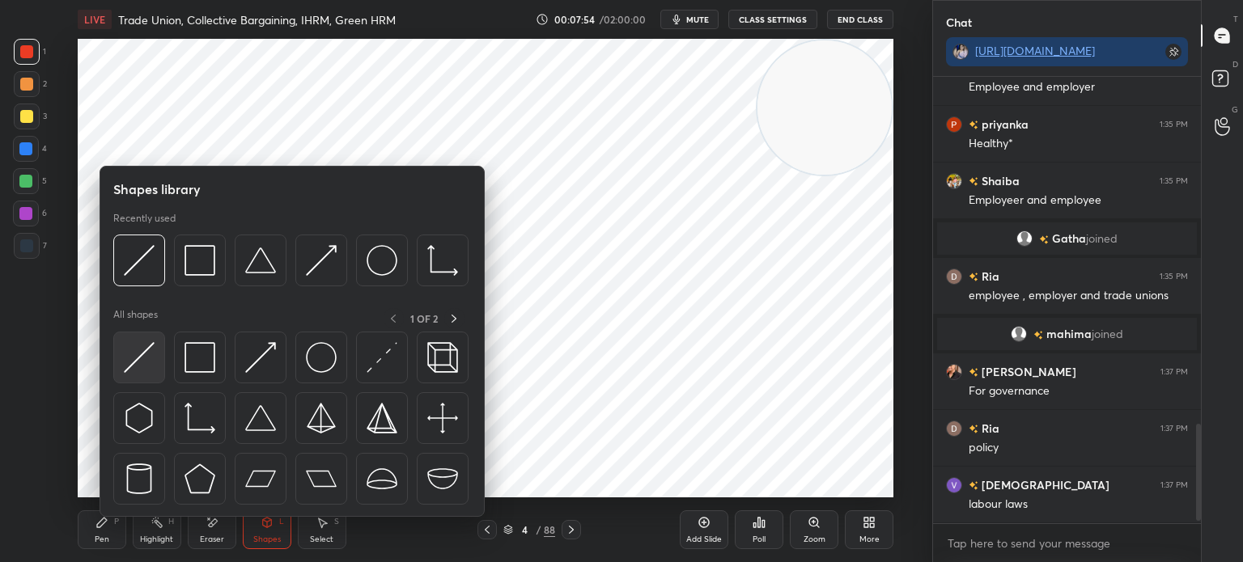
scroll to position [1610, 0]
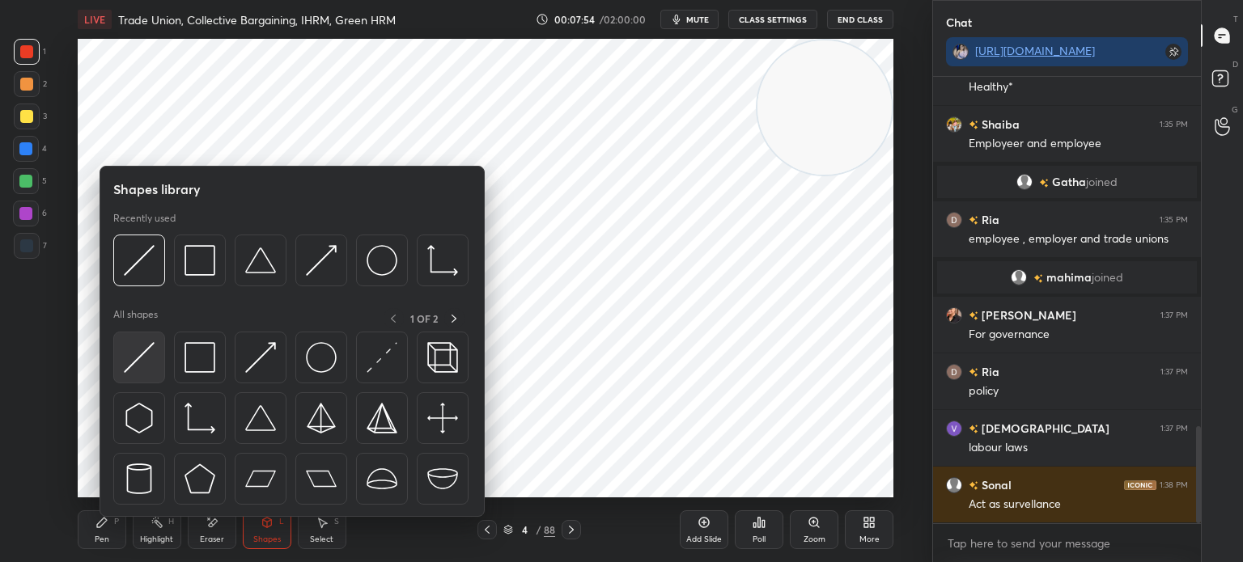
click at [126, 360] on img at bounding box center [139, 357] width 31 height 31
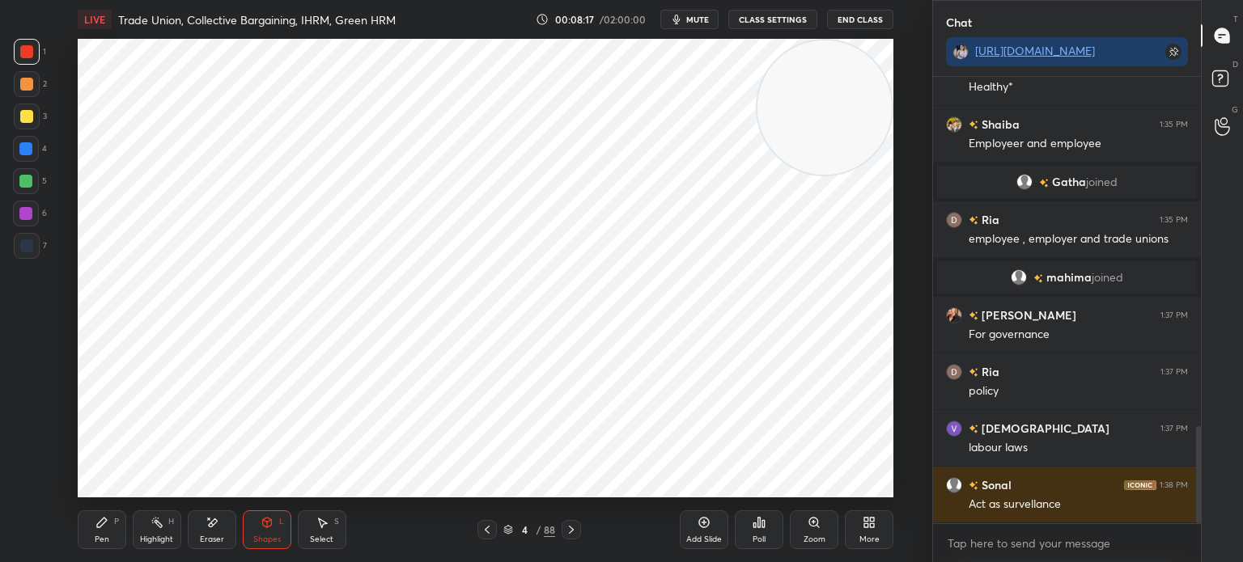
click at [25, 151] on div at bounding box center [25, 148] width 13 height 13
click at [91, 527] on div "Pen P" at bounding box center [102, 530] width 49 height 39
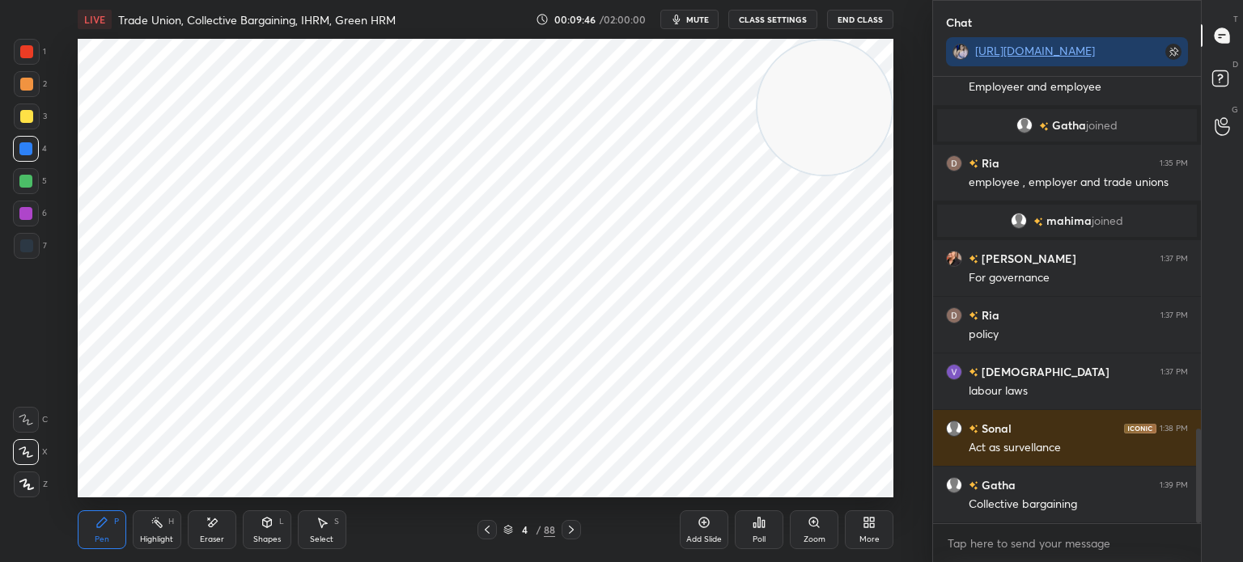
click at [851, 490] on div "LIVE Trade Union, Collective Bargaining, IHRM, Green HRM 00:09:46 / 02:00:00 mu…" at bounding box center [486, 281] width 868 height 562
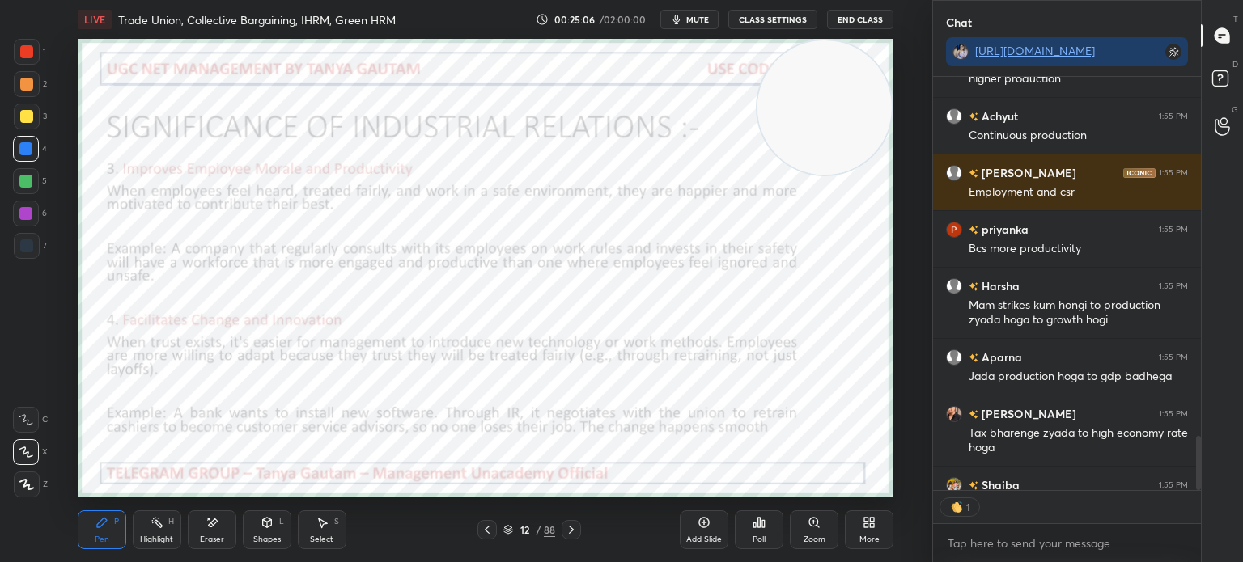
scroll to position [409, 263]
type textarea "x"
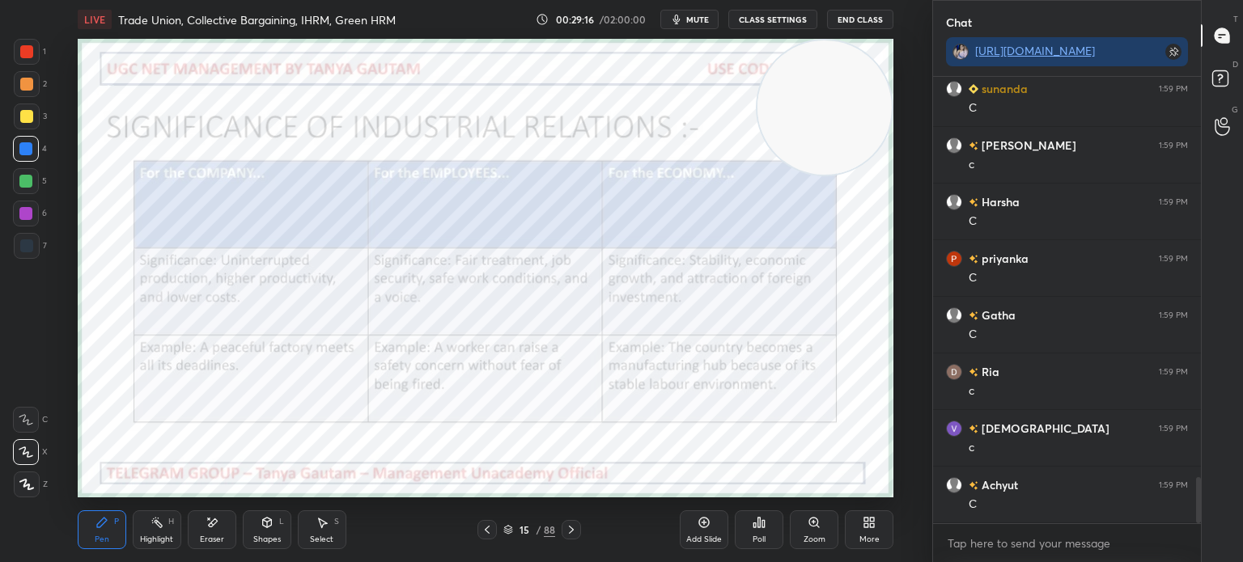
scroll to position [3901, 0]
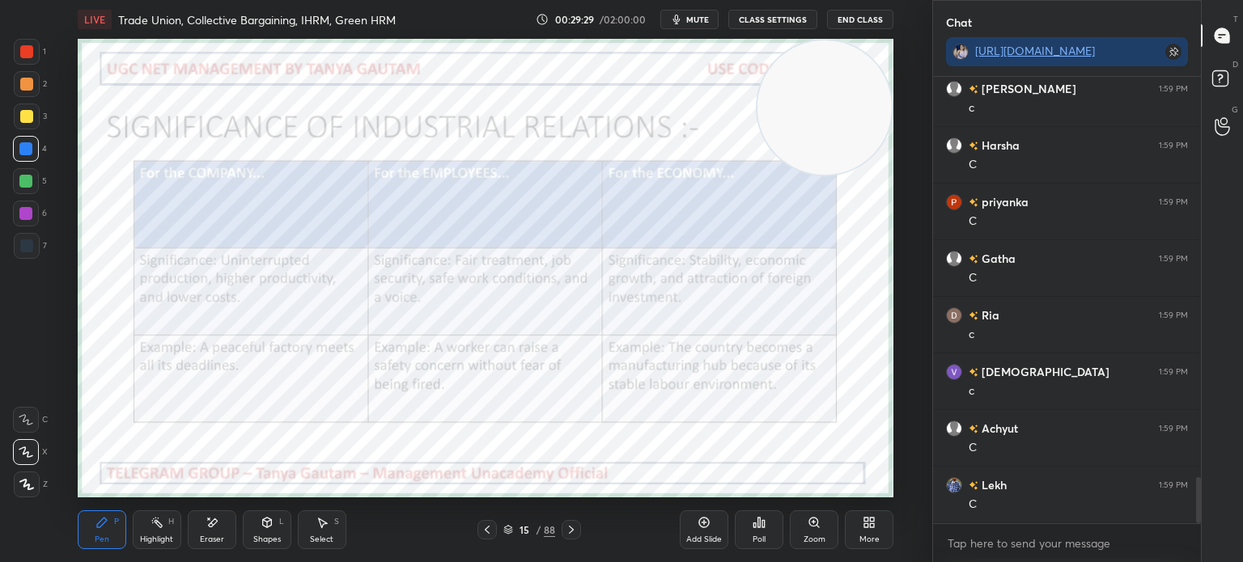
click at [702, 533] on div "Add Slide" at bounding box center [704, 530] width 49 height 39
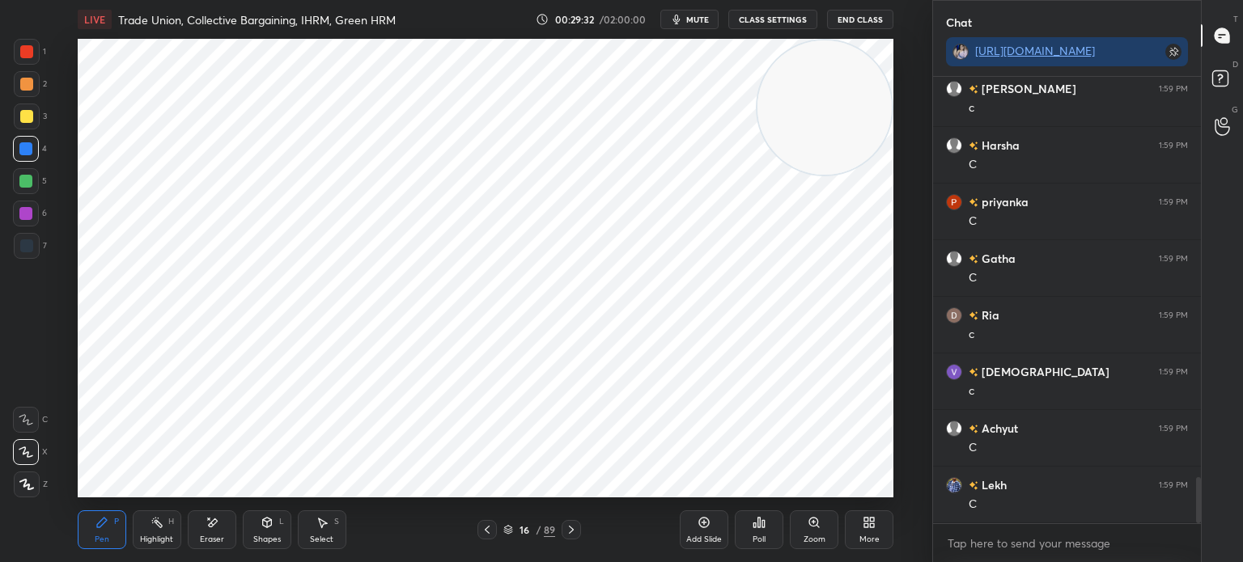
click at [21, 54] on div at bounding box center [26, 51] width 13 height 13
click at [26, 486] on icon at bounding box center [26, 485] width 13 height 10
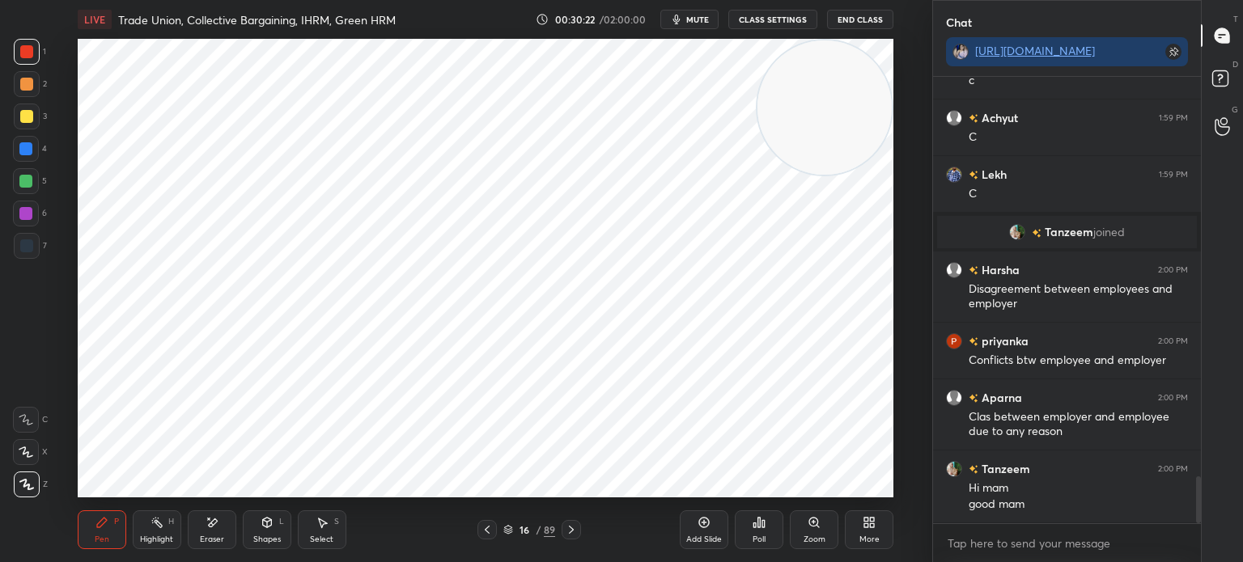
scroll to position [3839, 0]
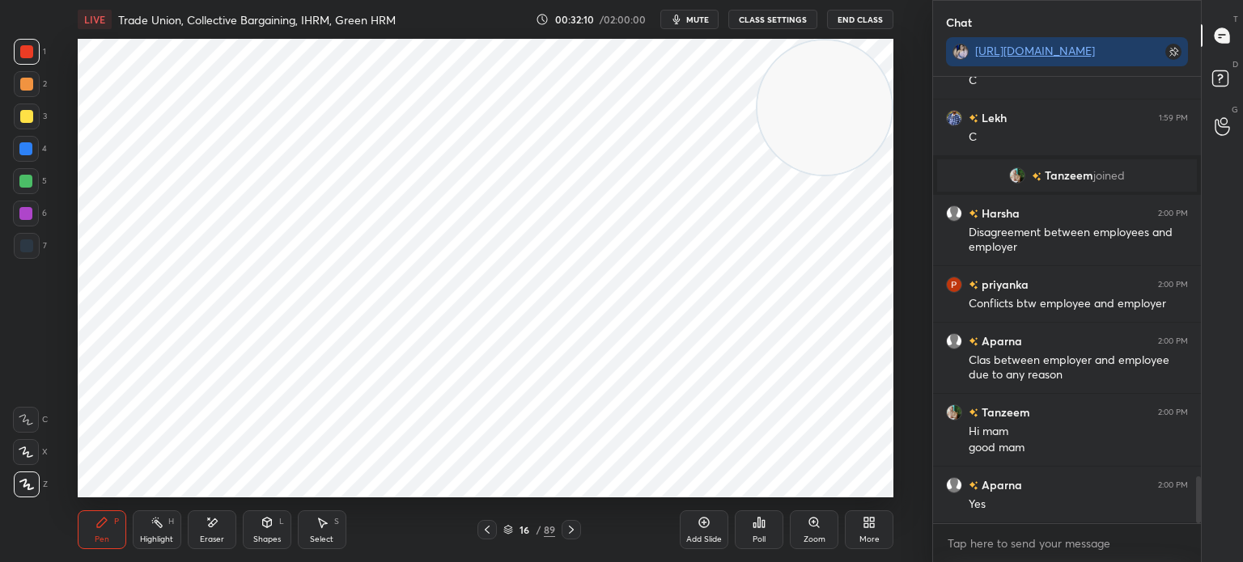
click at [693, 536] on div "Add Slide" at bounding box center [704, 540] width 36 height 8
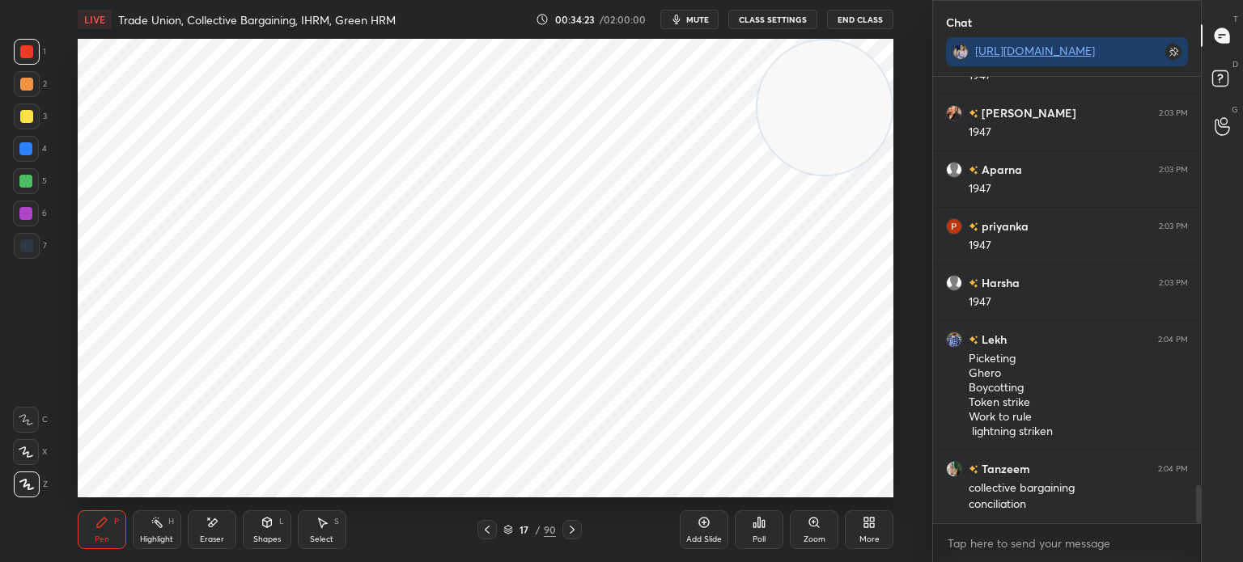
scroll to position [4843, 0]
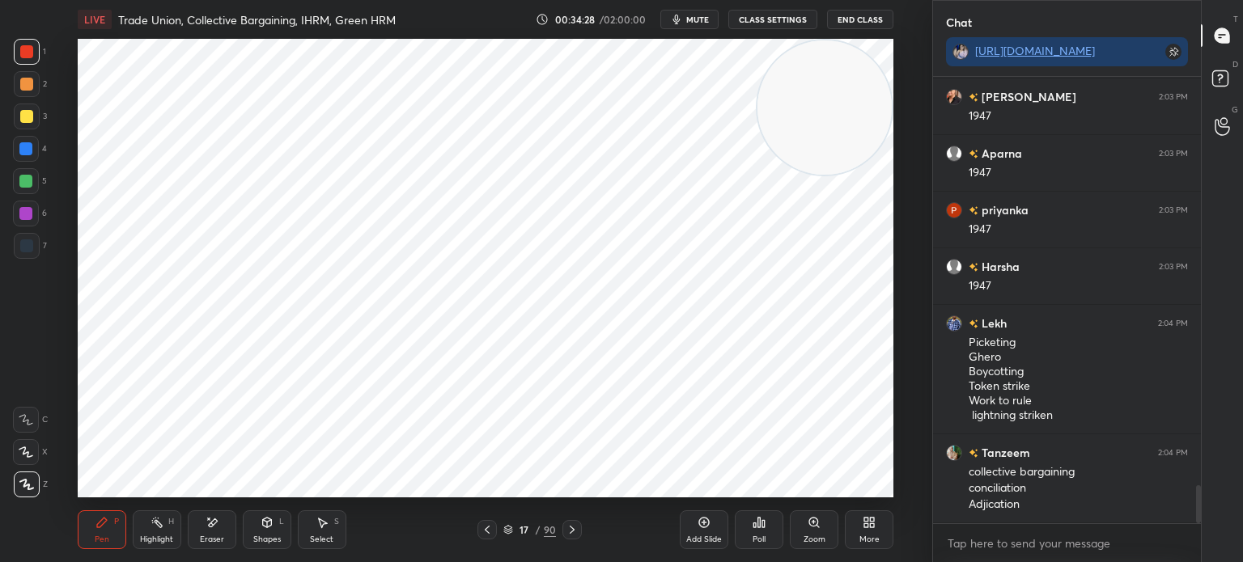
click at [705, 533] on div "Add Slide" at bounding box center [704, 530] width 49 height 39
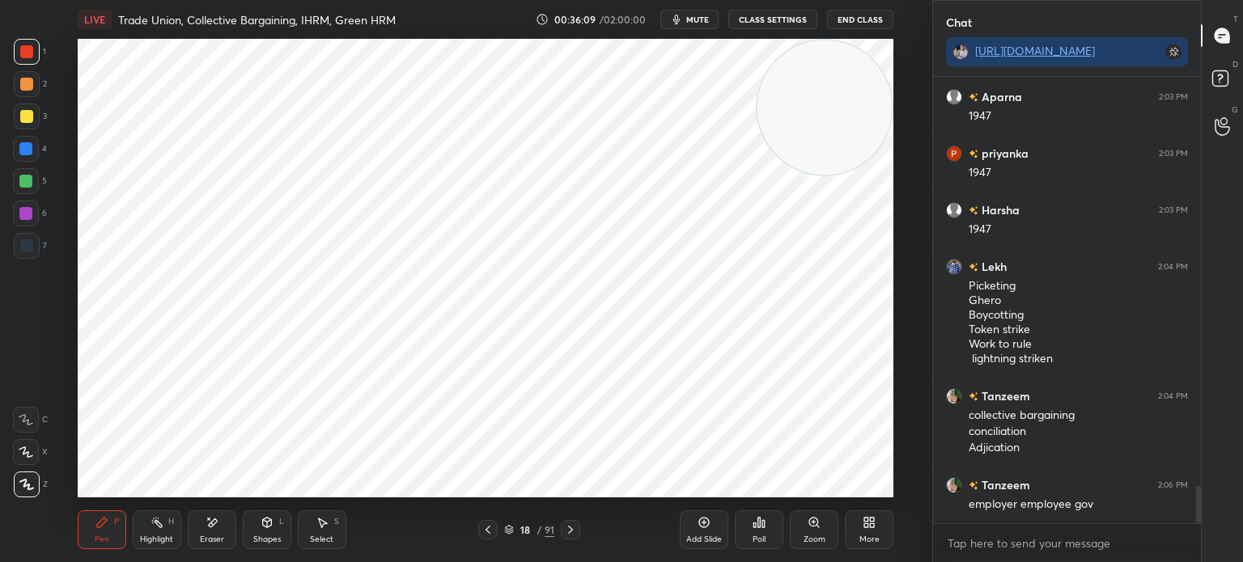
click at [217, 528] on icon at bounding box center [212, 523] width 13 height 14
click at [27, 419] on icon at bounding box center [25, 420] width 13 height 13
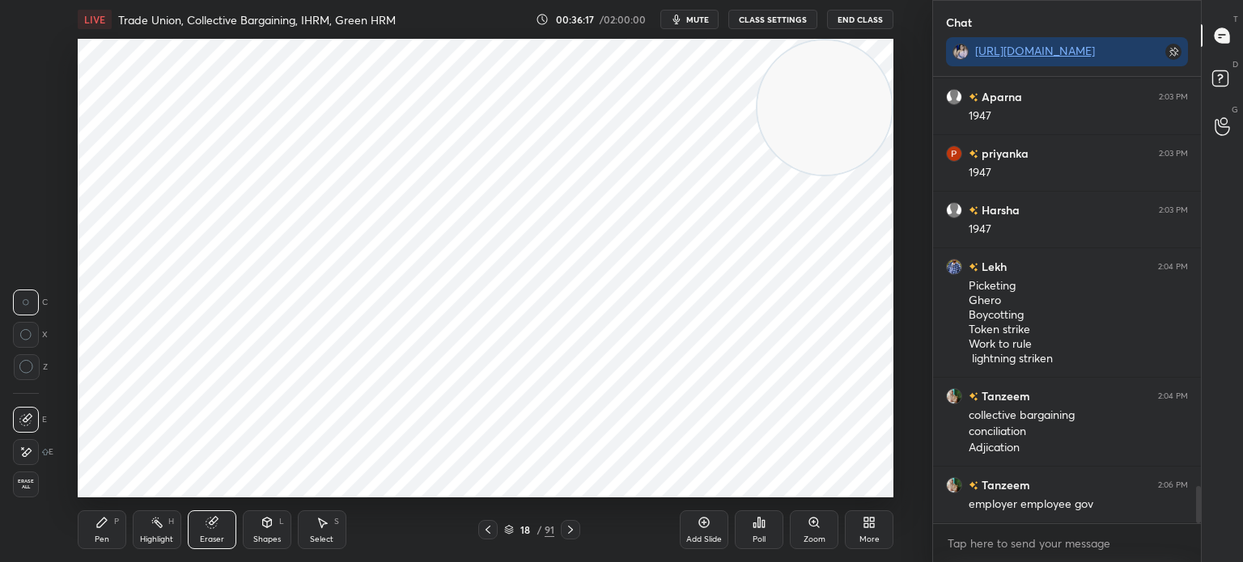
click at [90, 530] on div "Pen P" at bounding box center [102, 530] width 49 height 39
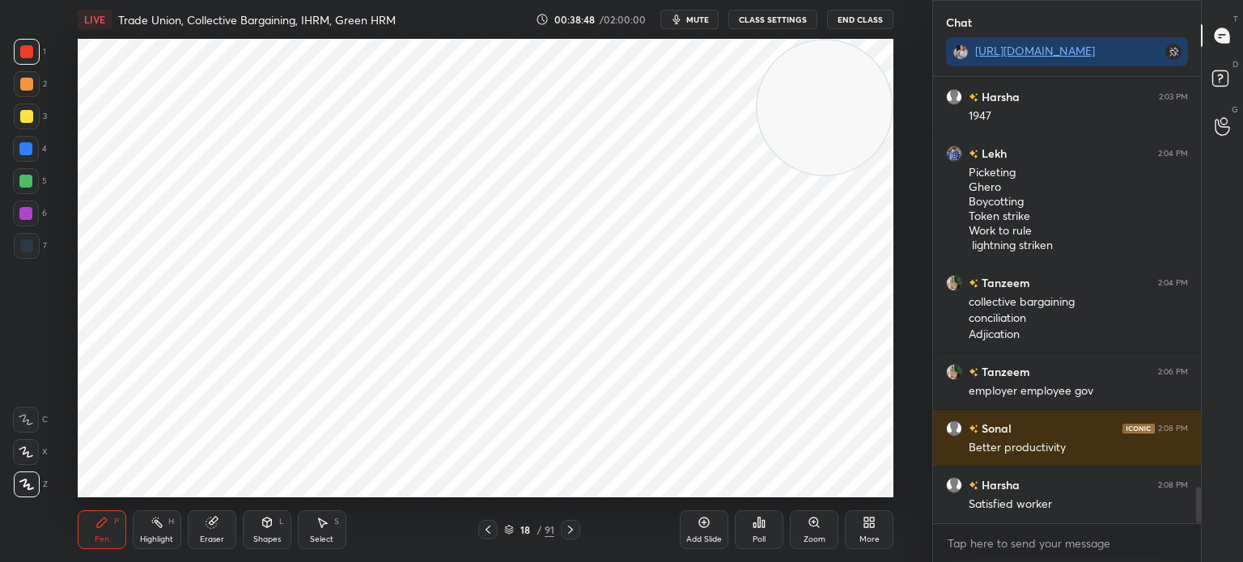
scroll to position [5069, 0]
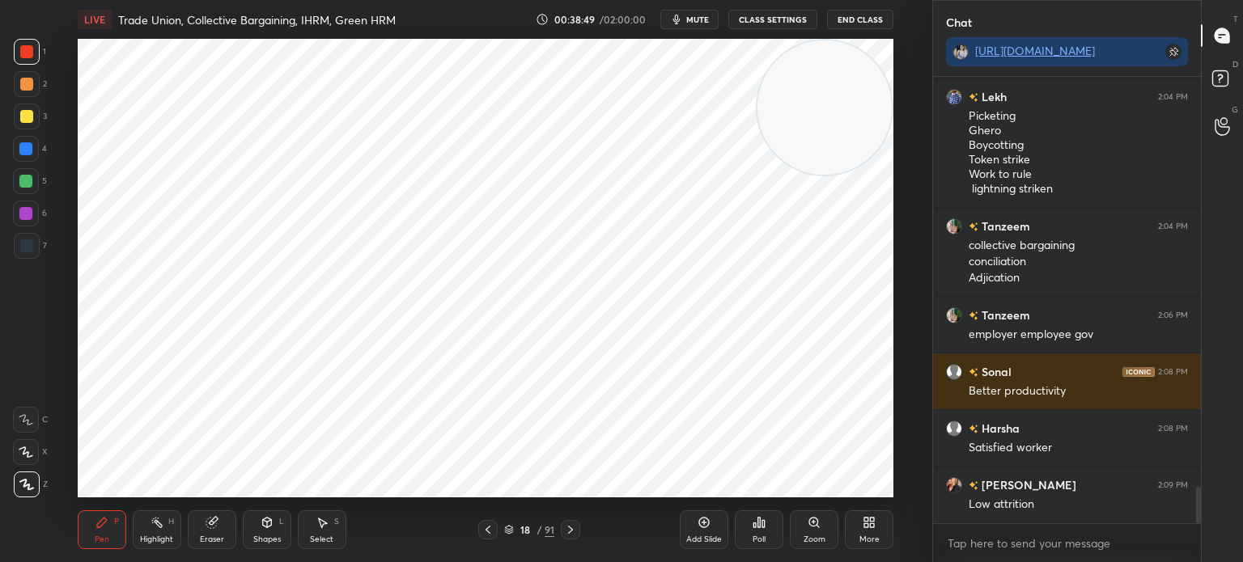
click at [716, 489] on div "LIVE Trade Union, Collective Bargaining, IHRM, Green HRM 00:38:49 / 02:00:00 mu…" at bounding box center [486, 281] width 868 height 562
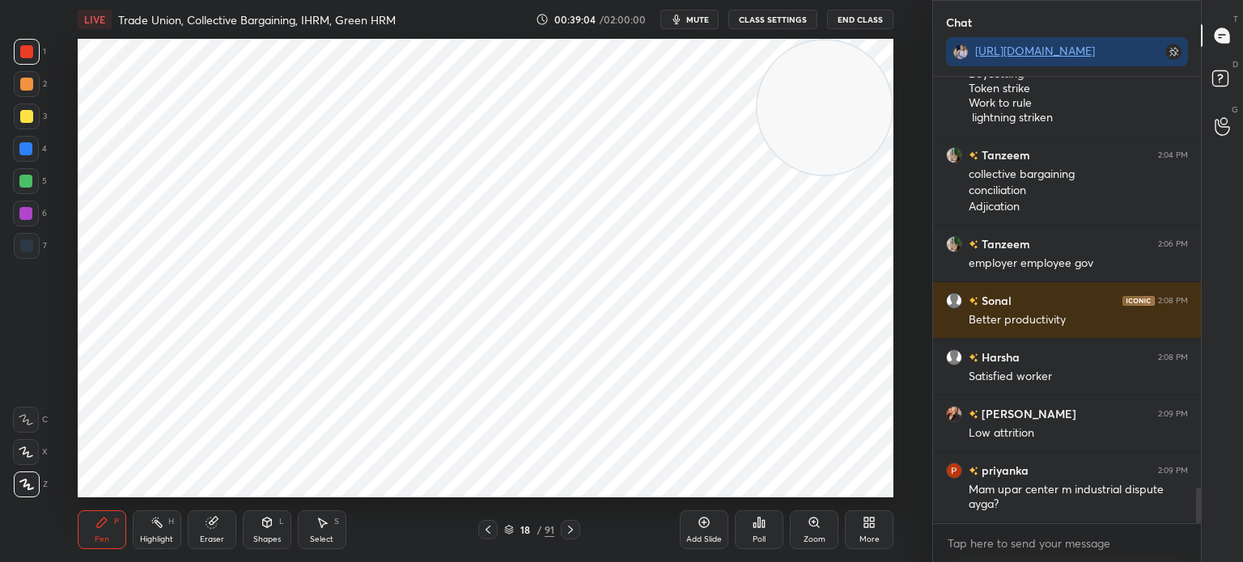
click at [259, 528] on div "Shapes L" at bounding box center [267, 530] width 49 height 39
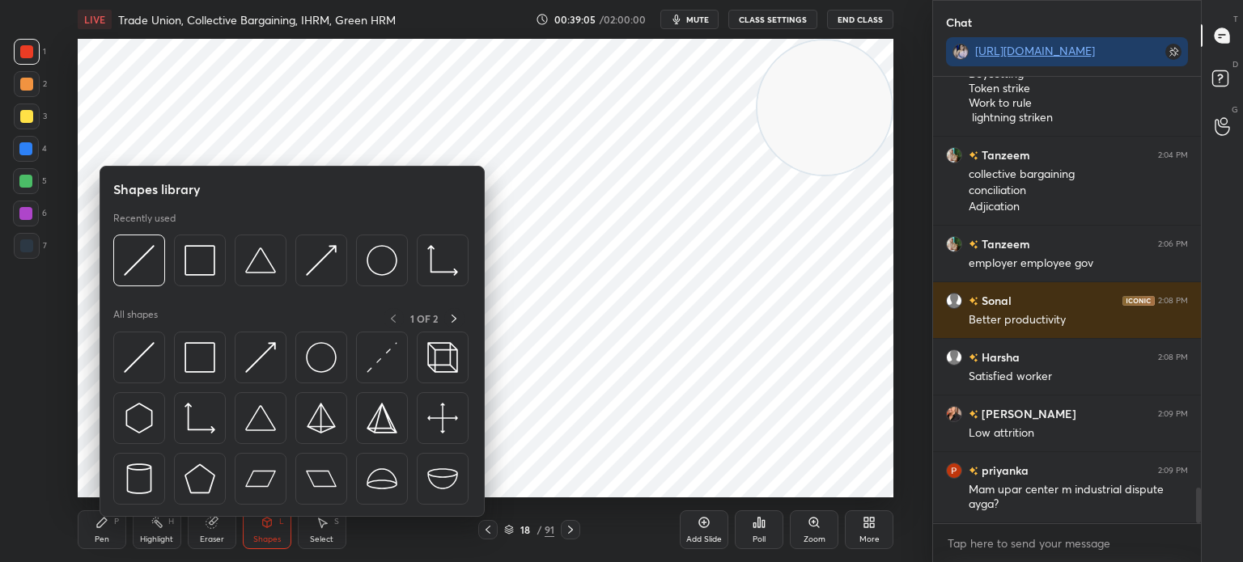
click at [108, 532] on div "Pen P" at bounding box center [102, 530] width 49 height 39
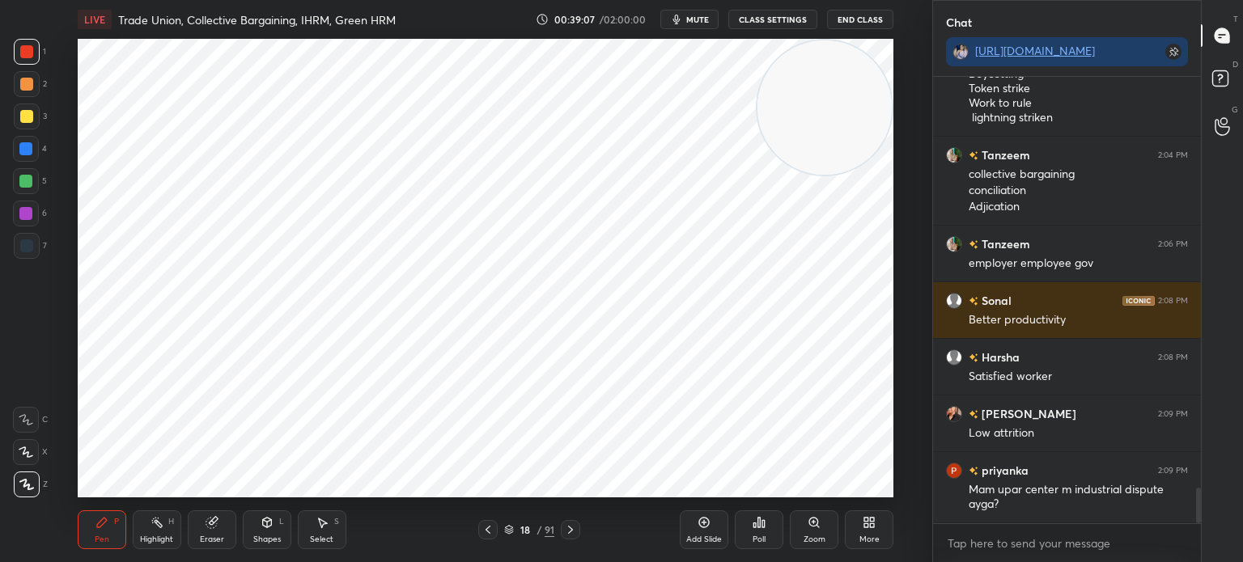
click at [204, 541] on div "Eraser" at bounding box center [212, 540] width 24 height 8
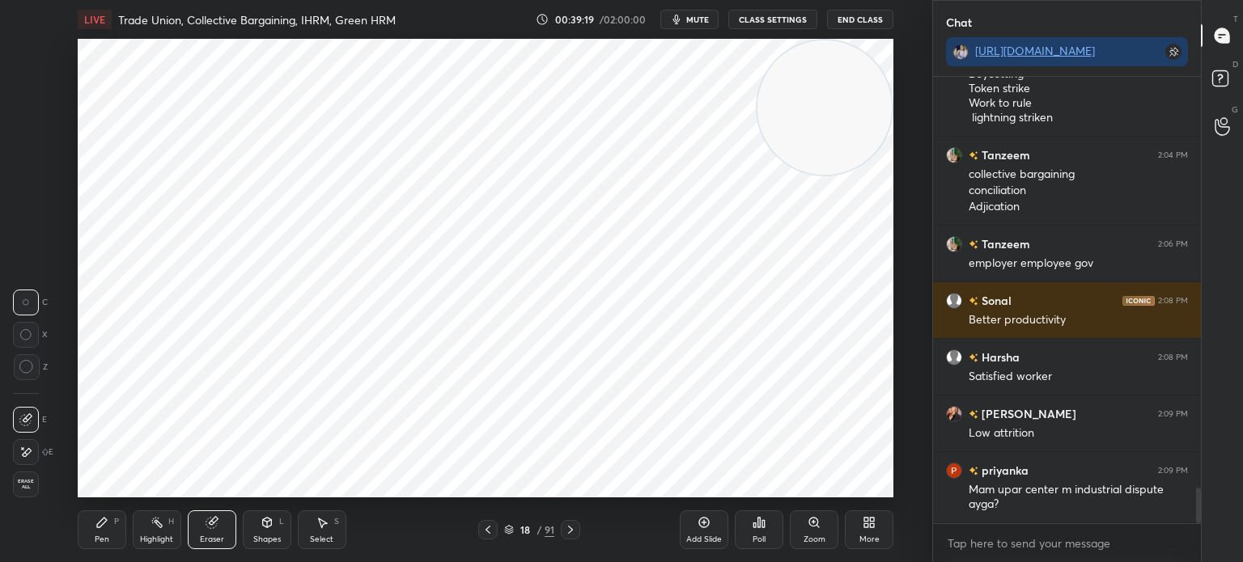
click at [100, 543] on div "Pen P" at bounding box center [102, 530] width 49 height 39
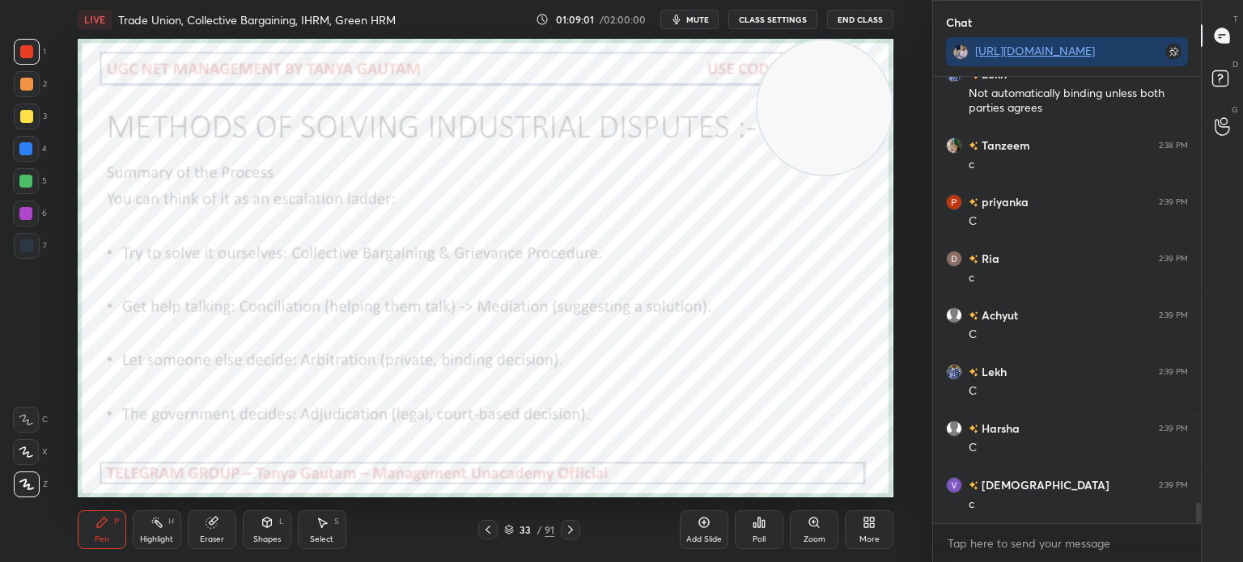
scroll to position [9077, 0]
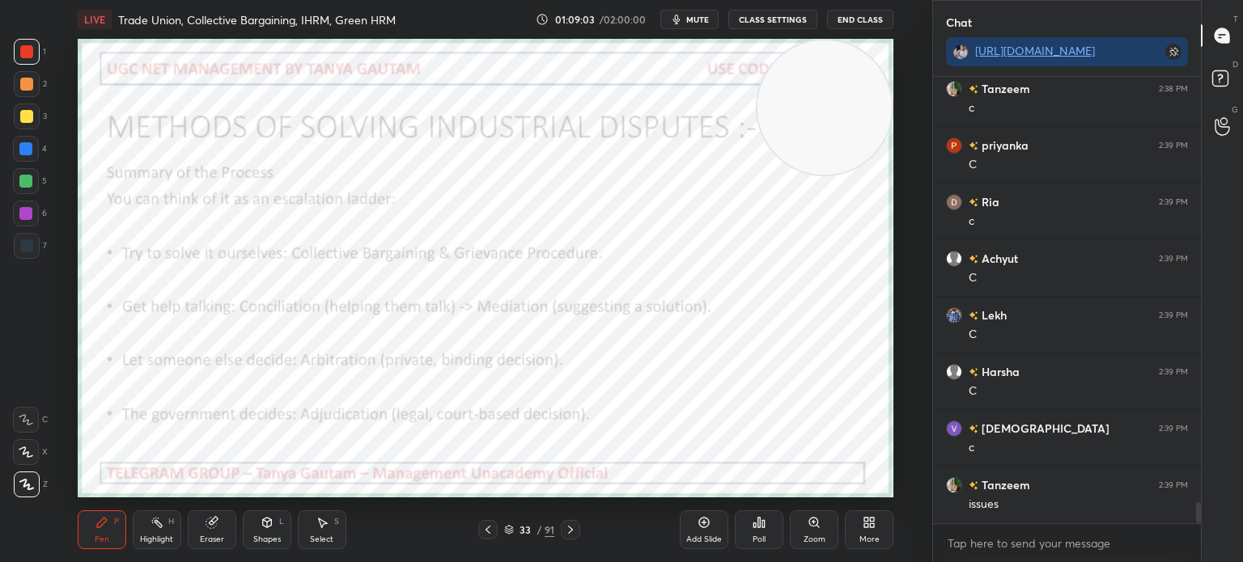
click at [703, 533] on div "Add Slide" at bounding box center [704, 530] width 49 height 39
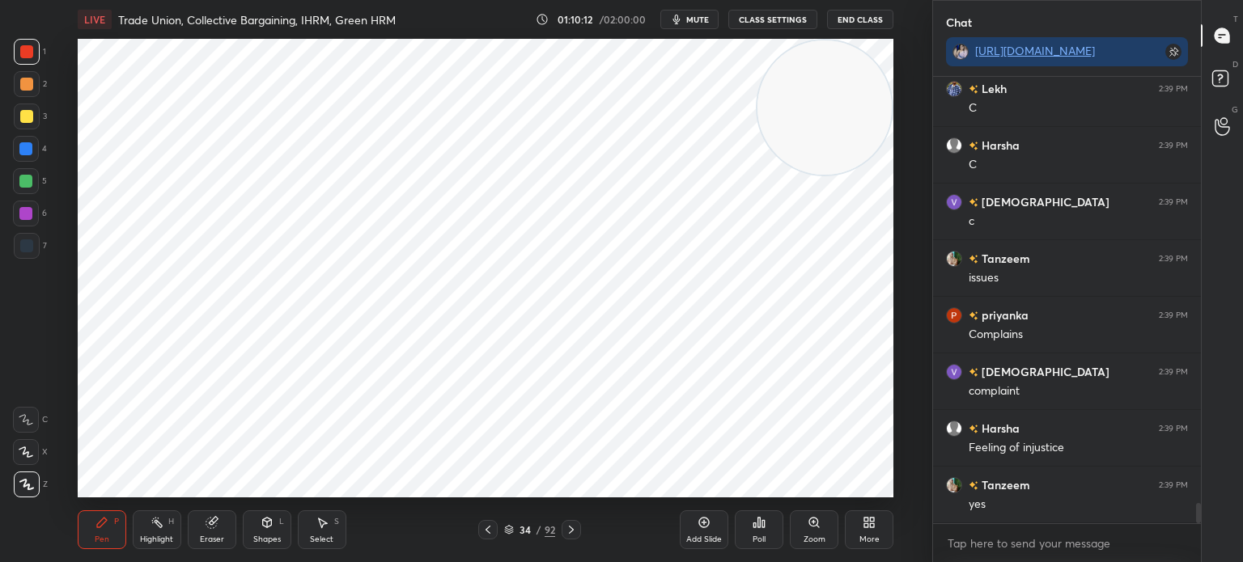
scroll to position [9360, 0]
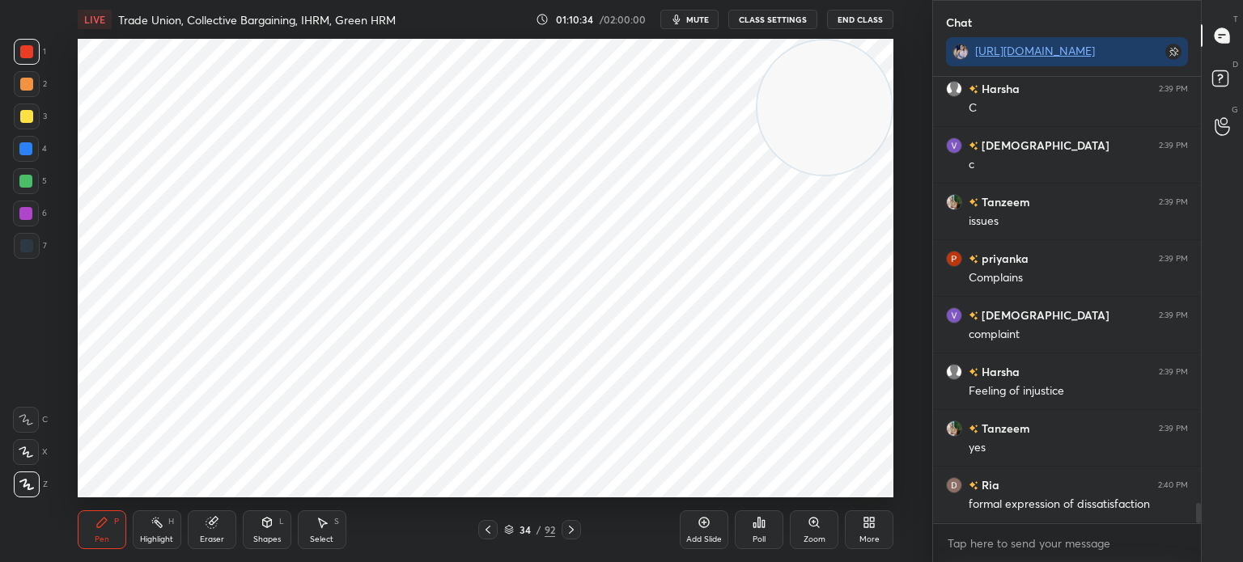
click at [708, 528] on icon at bounding box center [704, 522] width 13 height 13
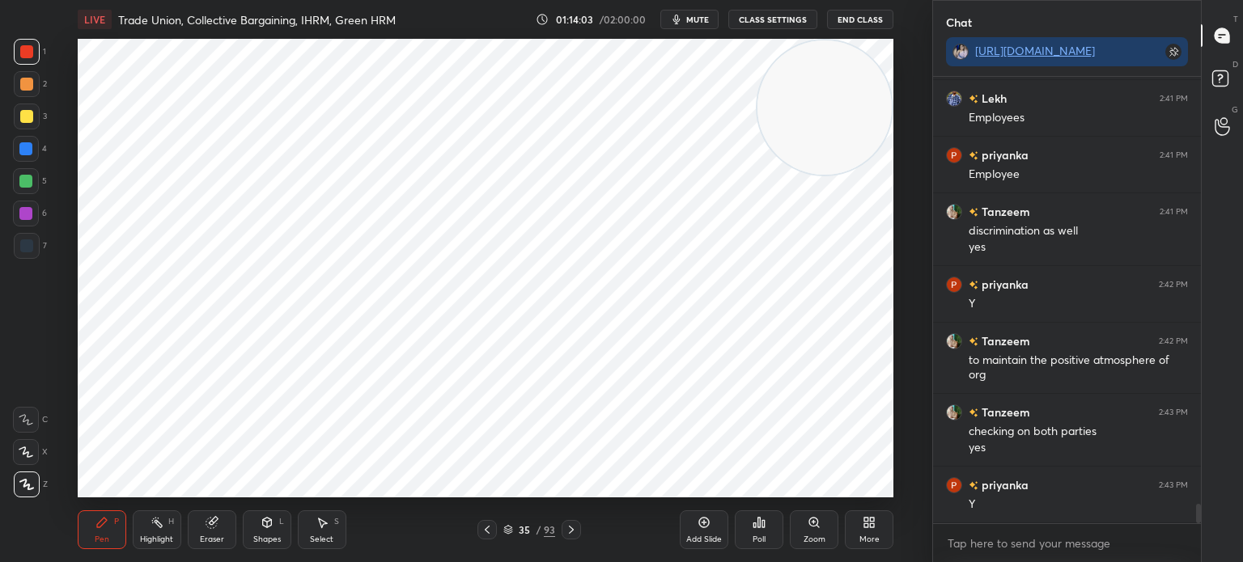
scroll to position [9917, 0]
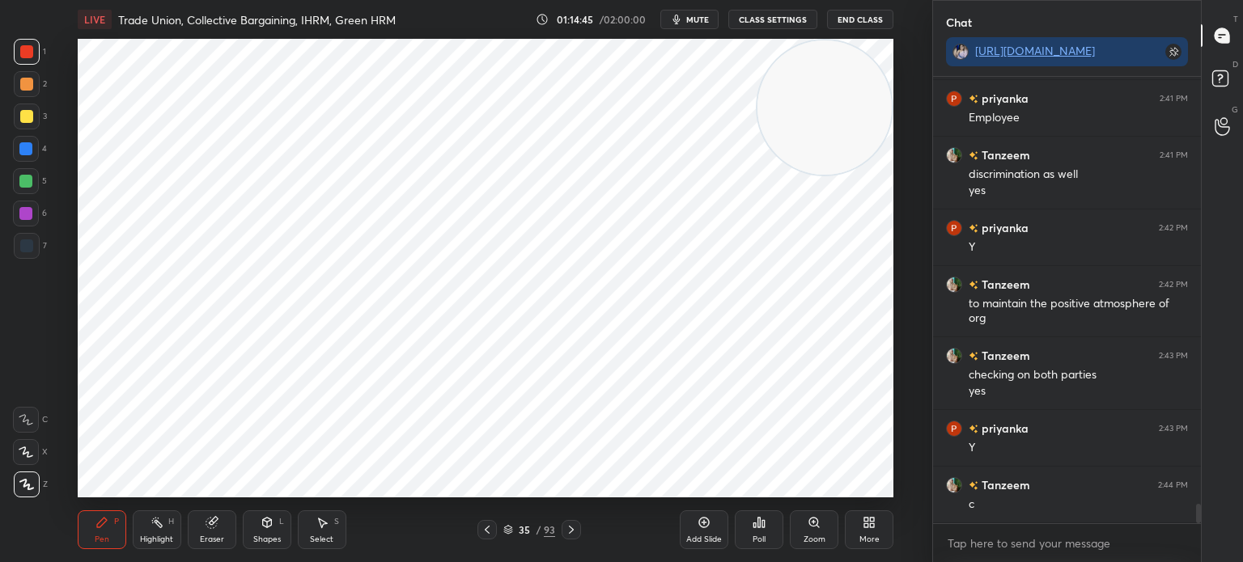
click at [791, 486] on div "LIVE Trade Union, Collective Bargaining, IHRM, Green HRM 01:14:45 / 02:00:00 mu…" at bounding box center [486, 281] width 868 height 562
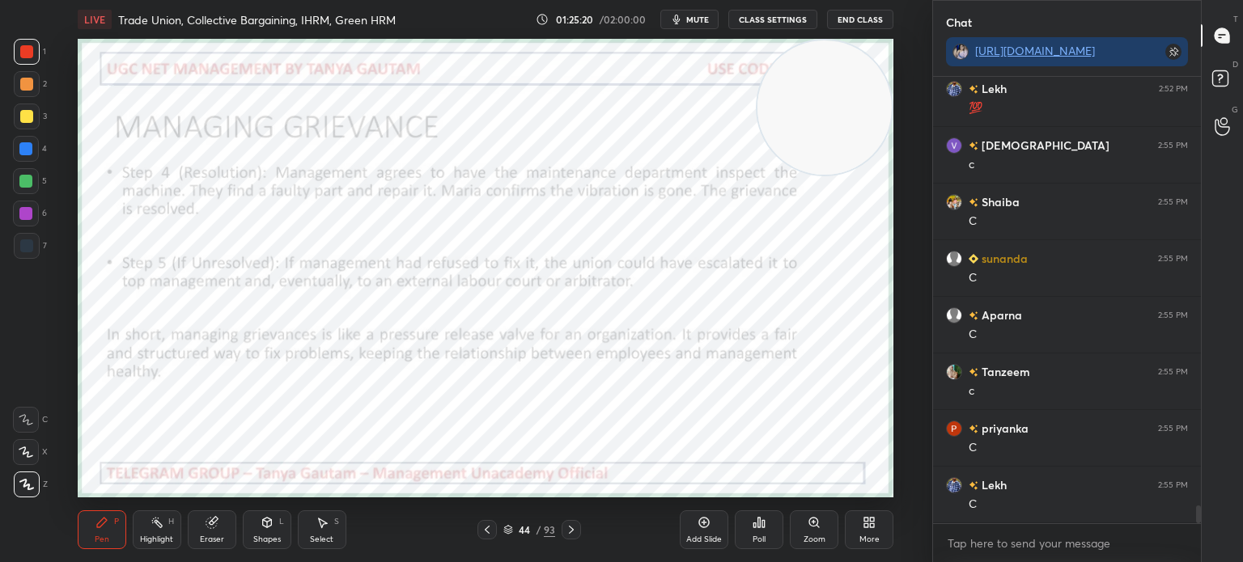
scroll to position [10726, 0]
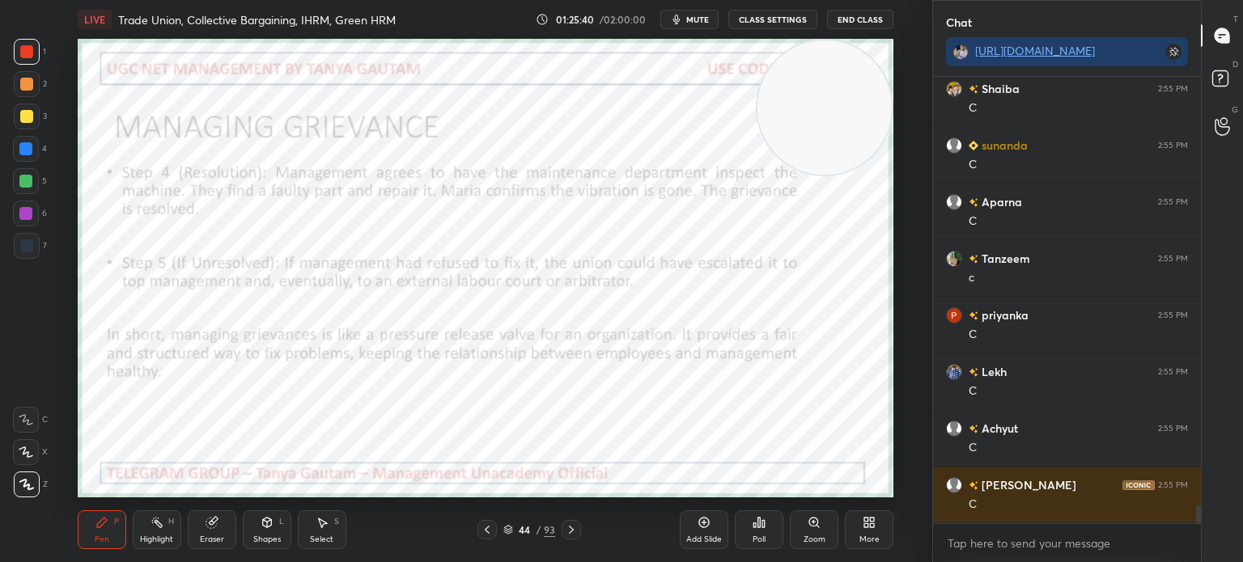
click at [709, 530] on div "Add Slide" at bounding box center [704, 530] width 49 height 39
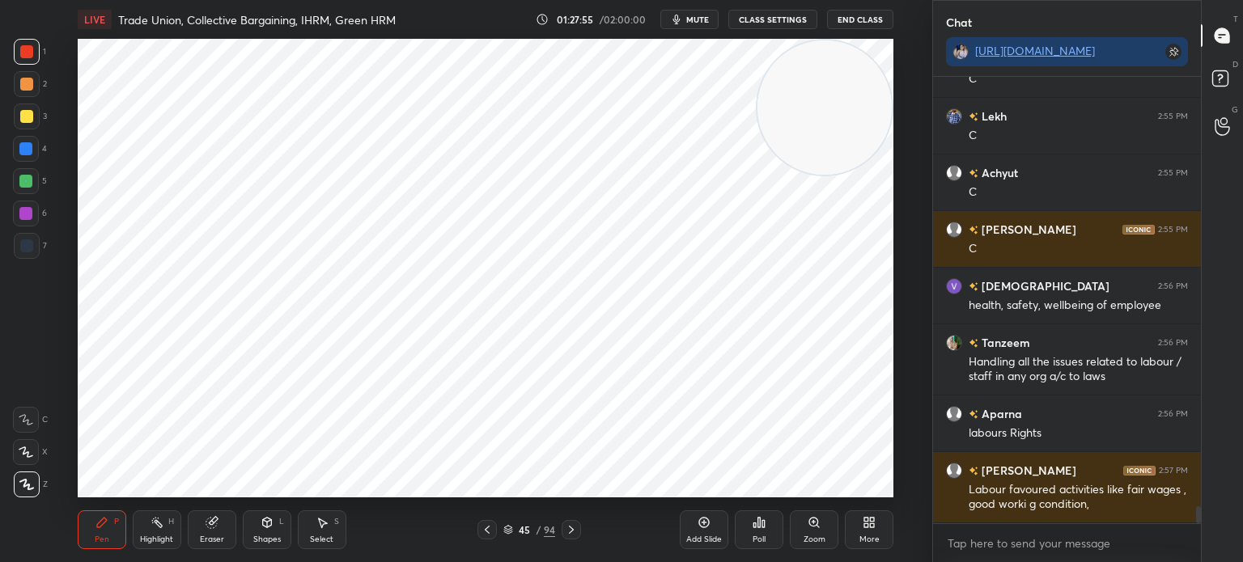
scroll to position [11038, 0]
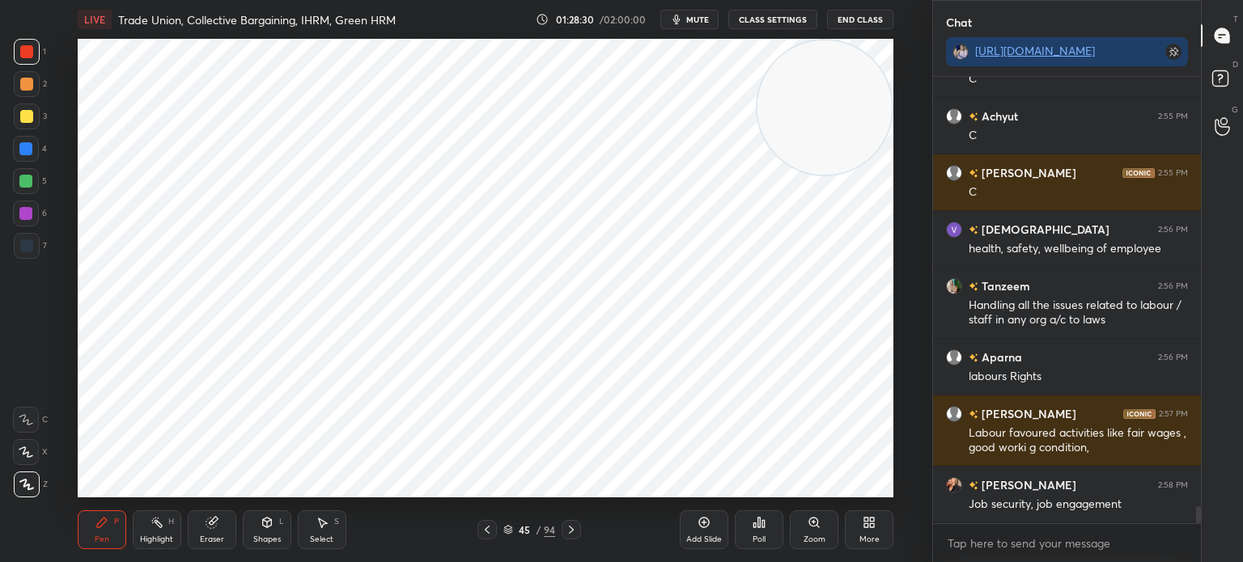
click at [709, 536] on div "Add Slide" at bounding box center [704, 540] width 36 height 8
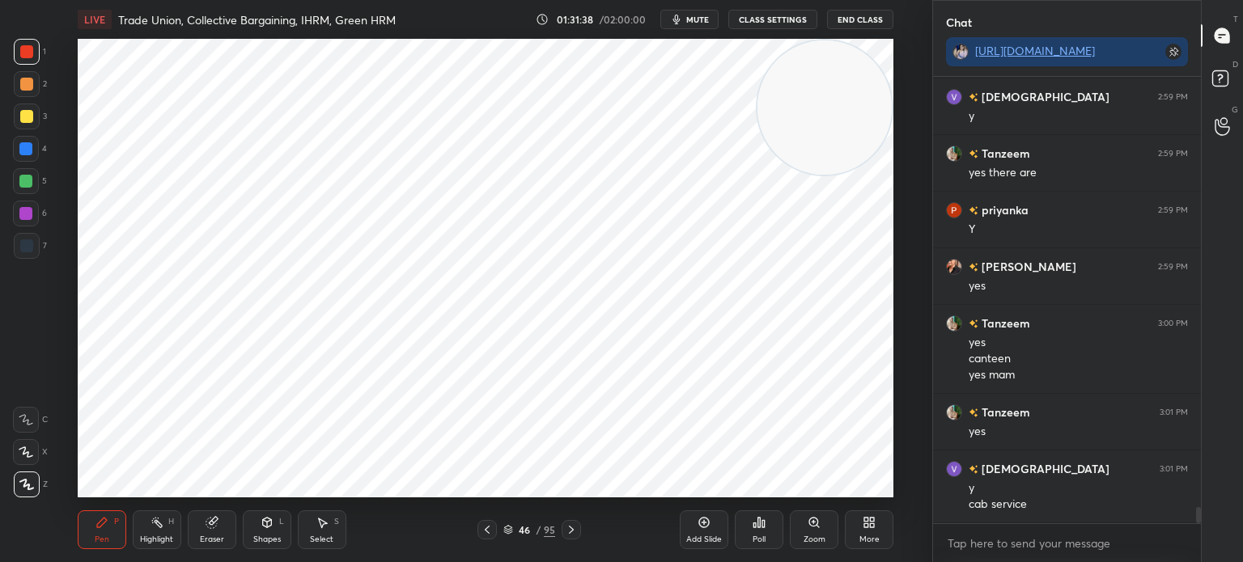
scroll to position [11823, 0]
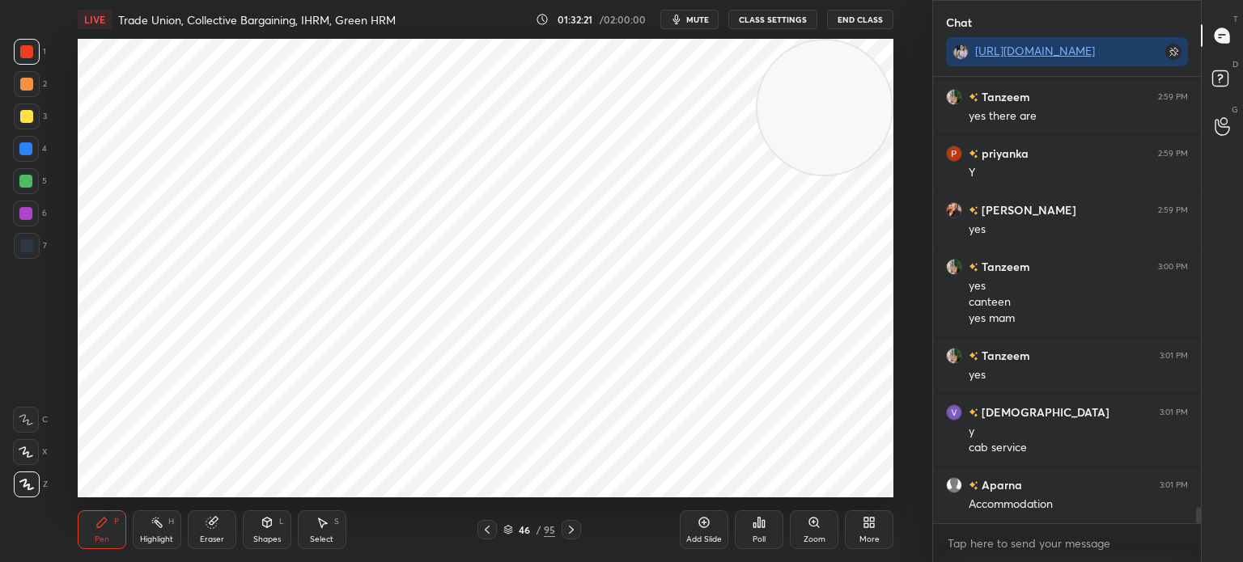
click at [847, 481] on div "LIVE Trade Union, Collective Bargaining, IHRM, Green HRM 01:32:21 / 02:00:00 mu…" at bounding box center [486, 281] width 868 height 562
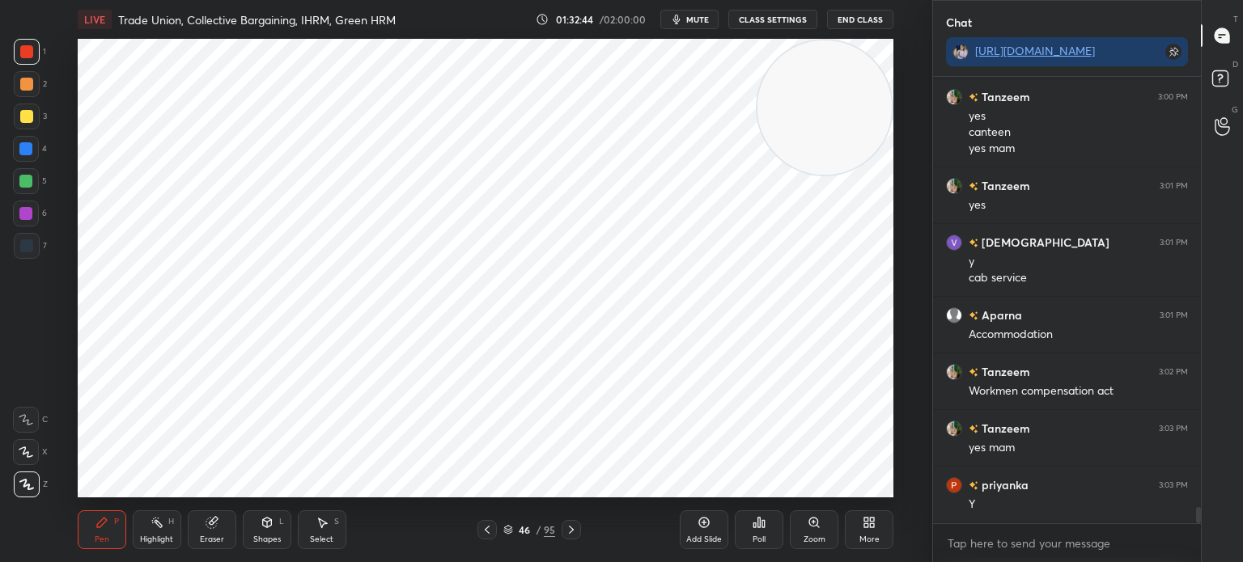
scroll to position [12050, 0]
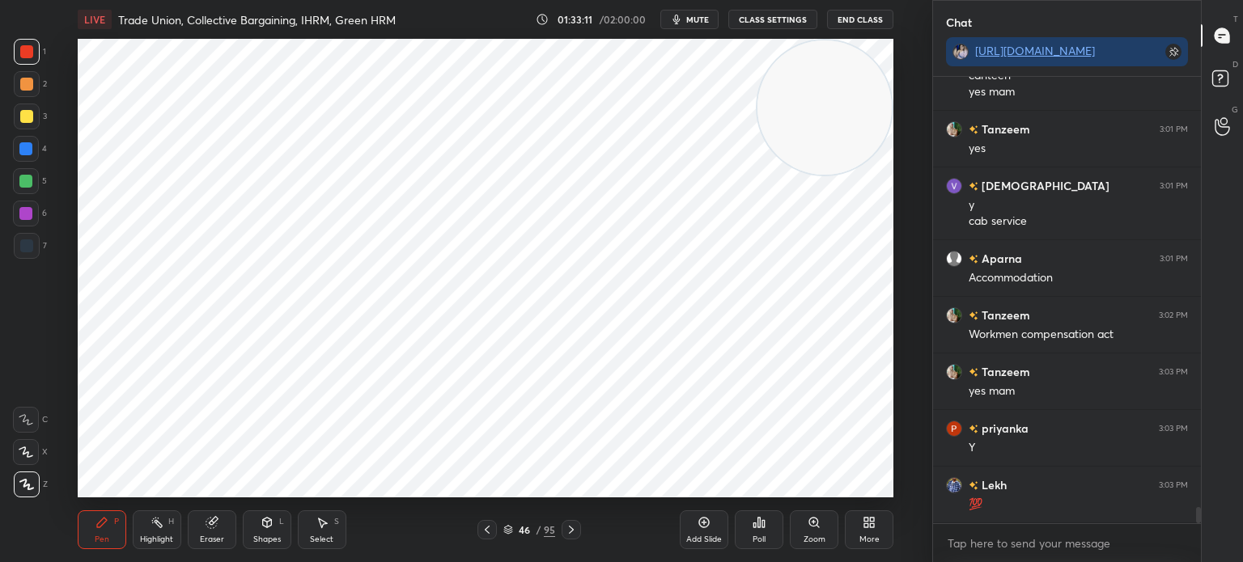
click at [702, 538] on div "Add Slide" at bounding box center [704, 540] width 36 height 8
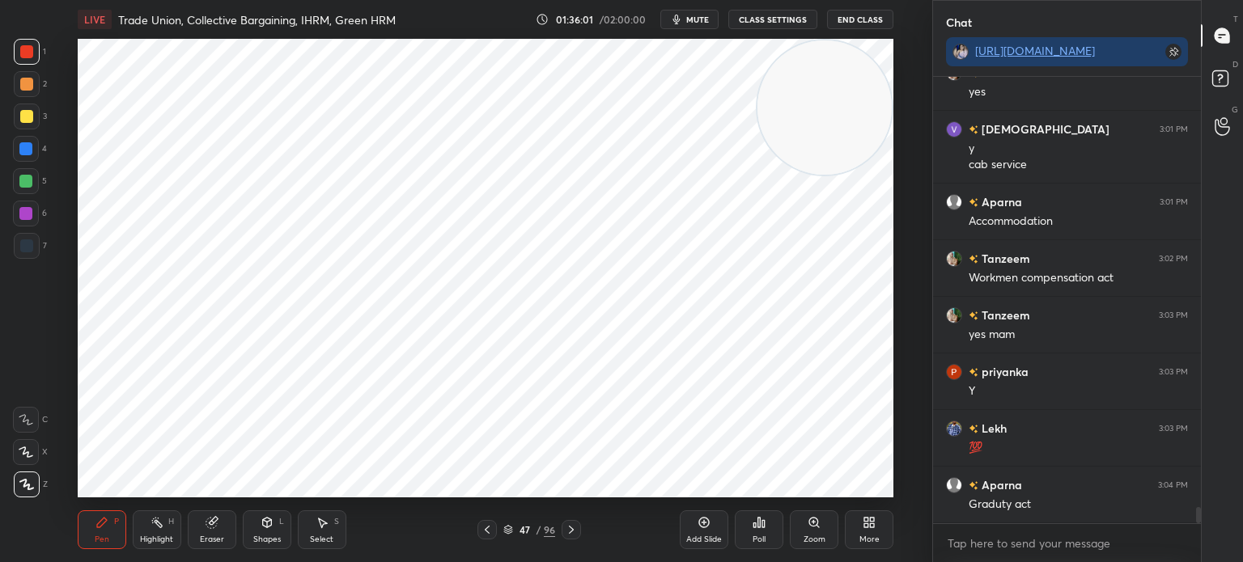
click at [29, 177] on div at bounding box center [25, 181] width 13 height 13
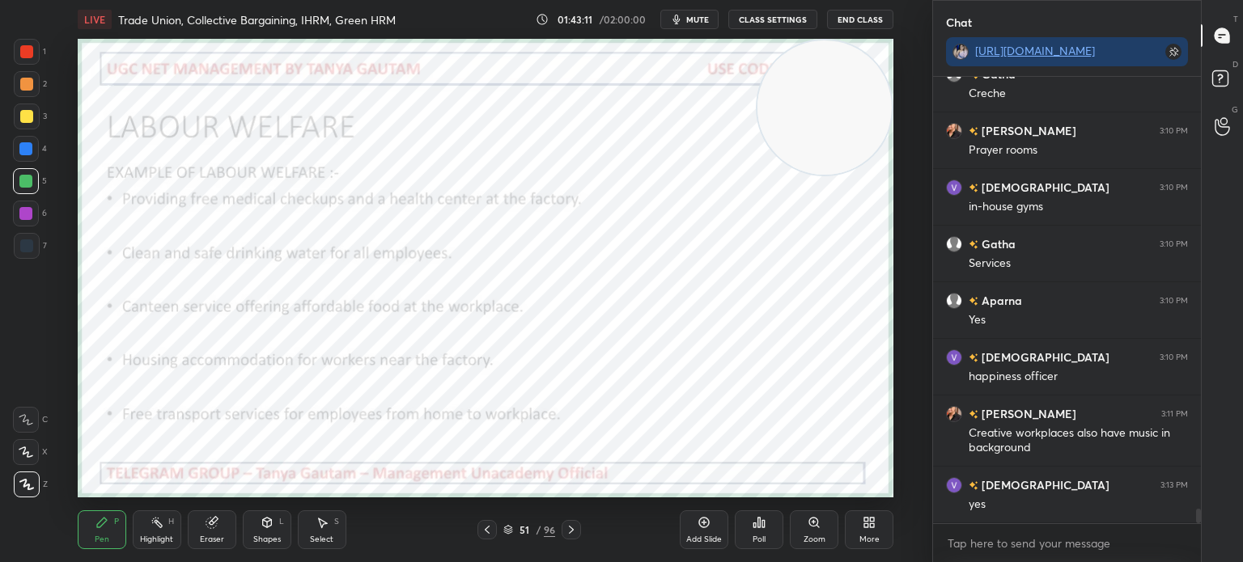
scroll to position [13172, 0]
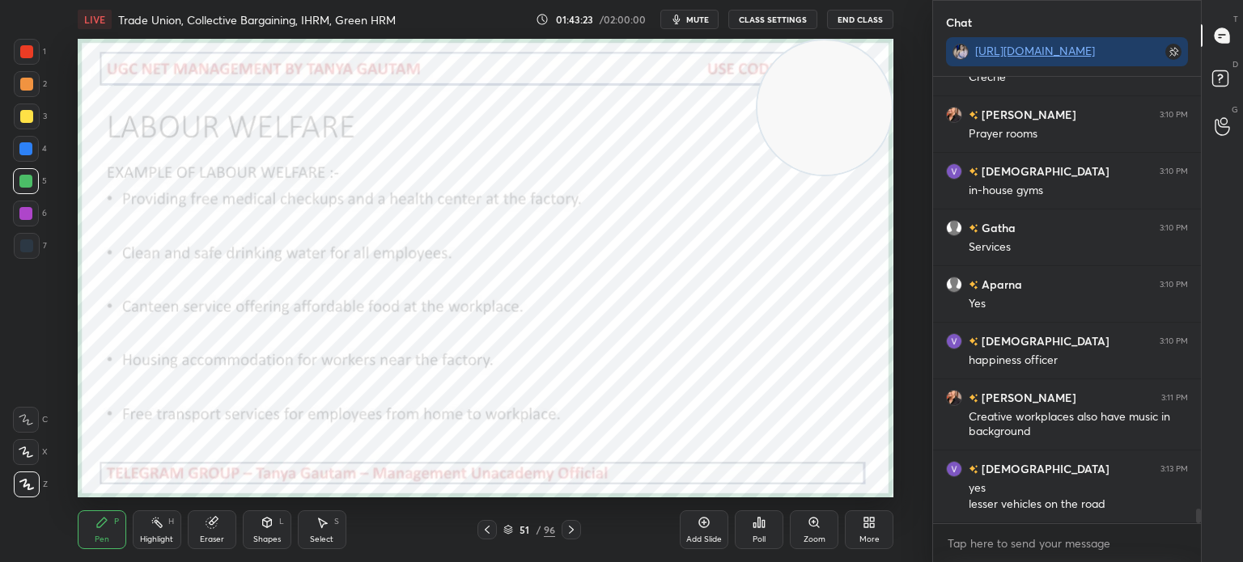
click at [689, 21] on span "mute" at bounding box center [697, 19] width 23 height 11
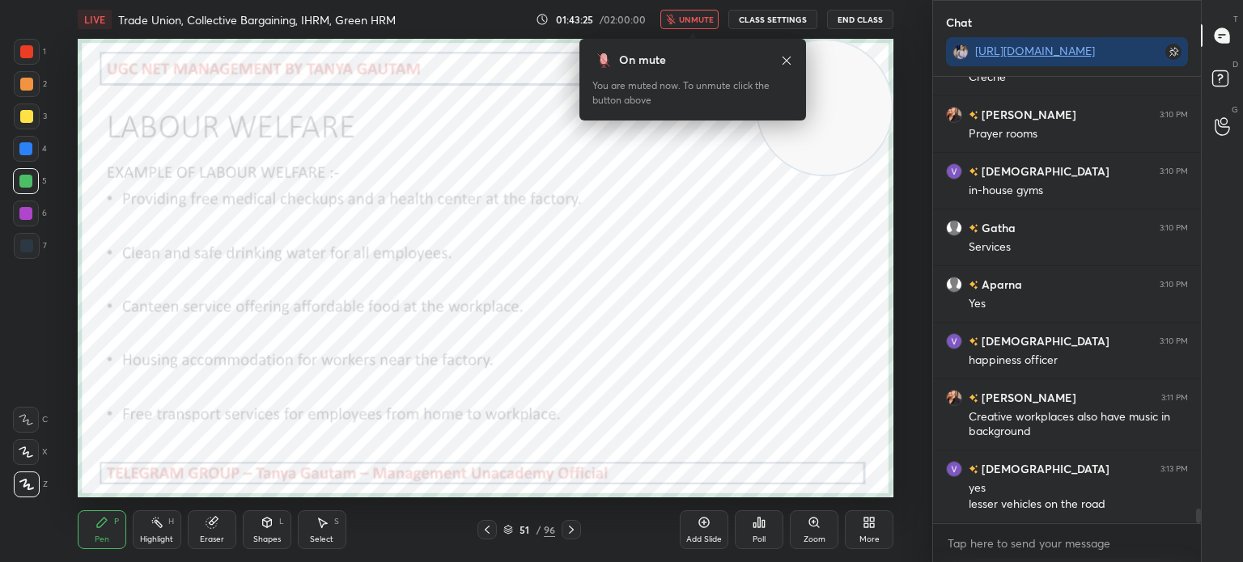
click at [689, 21] on span "unmute" at bounding box center [696, 19] width 35 height 11
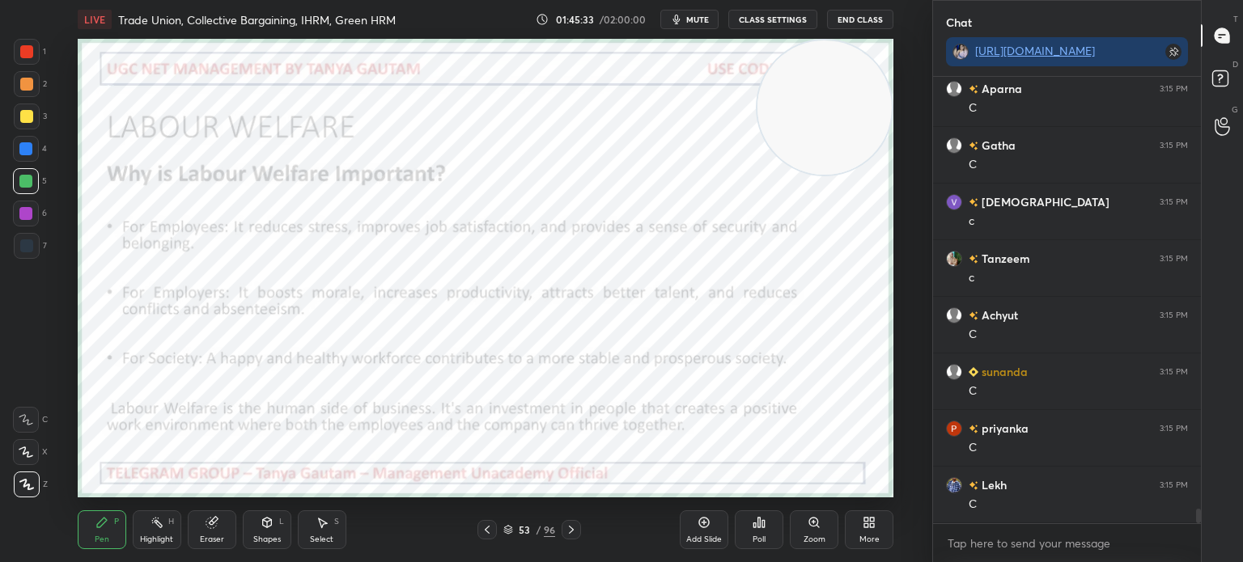
scroll to position [13681, 0]
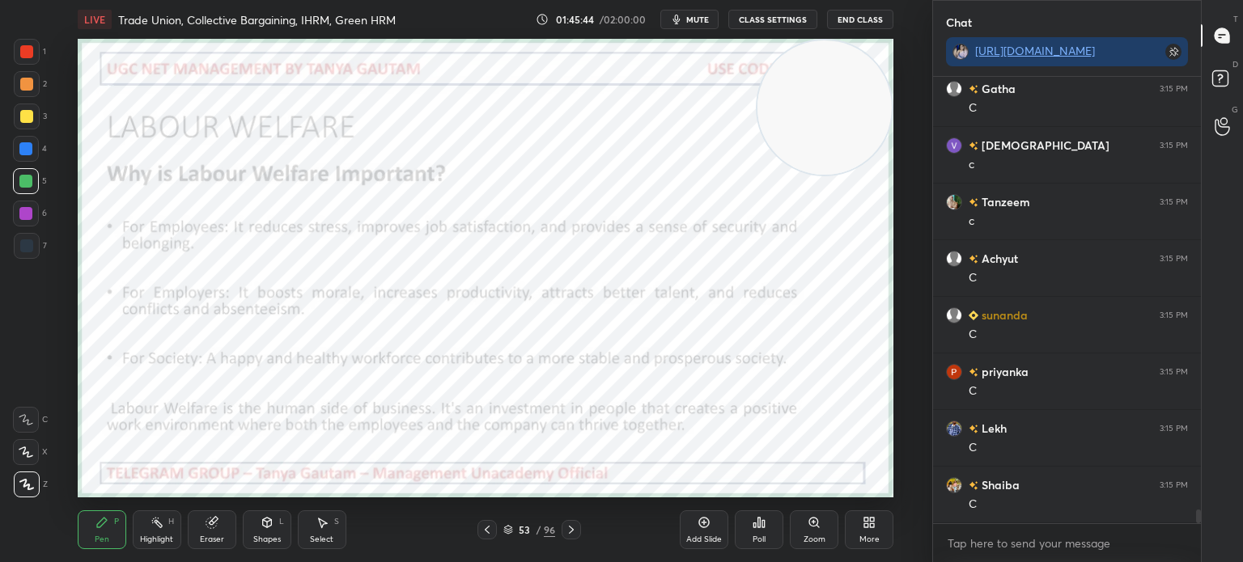
click at [720, 529] on div "Add Slide" at bounding box center [704, 530] width 49 height 39
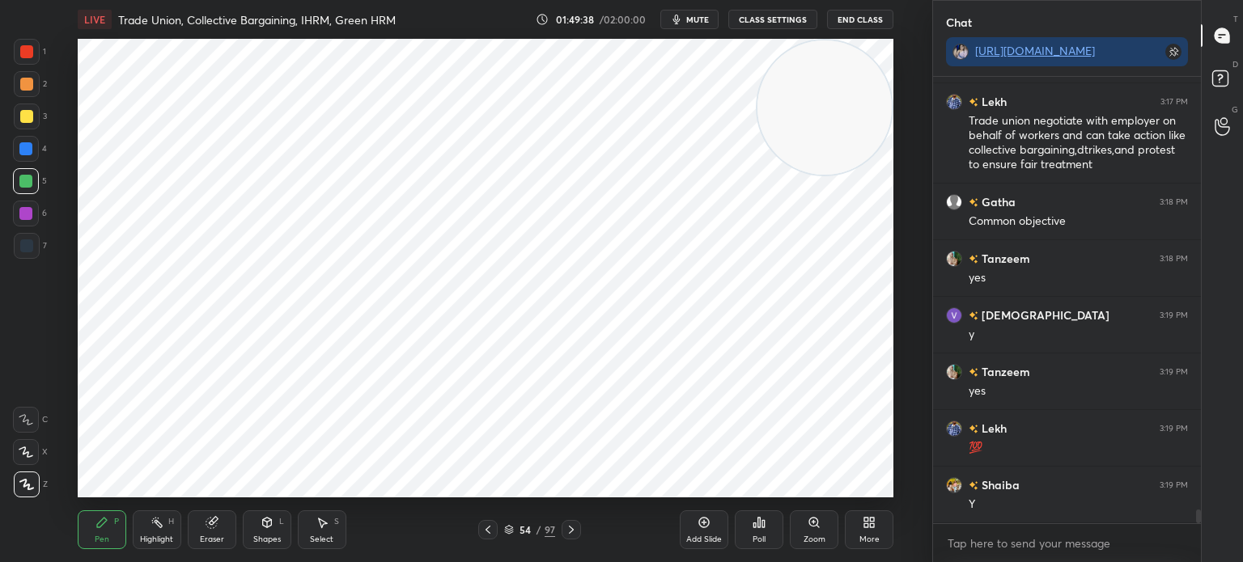
scroll to position [14363, 0]
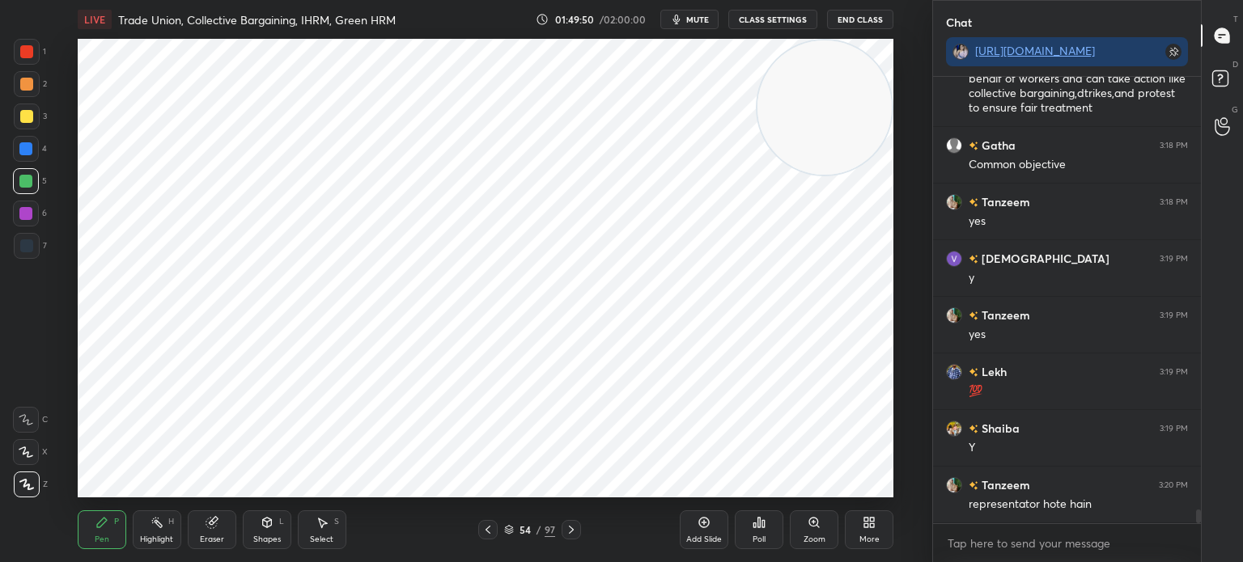
click at [702, 527] on icon at bounding box center [704, 523] width 11 height 11
click at [29, 454] on icon at bounding box center [26, 452] width 15 height 11
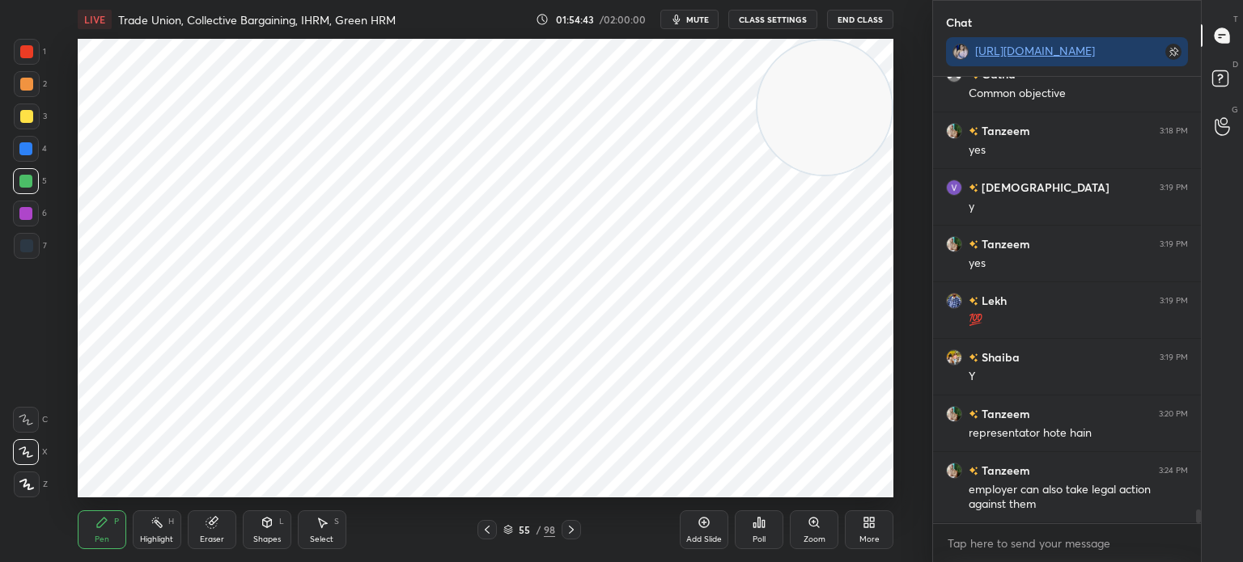
click at [681, 494] on div "LIVE Trade Union, Collective Bargaining, IHRM, Green HRM 01:54:43 / 02:00:00 mu…" at bounding box center [486, 281] width 868 height 562
click at [685, 488] on div "LIVE Trade Union, Collective Bargaining, IHRM, Green HRM 01:54:47 / 02:00:00 mu…" at bounding box center [486, 281] width 868 height 562
click at [700, 485] on div "LIVE Trade Union, Collective Bargaining, IHRM, Green HRM 01:54:49 / 02:00:00 mu…" at bounding box center [486, 281] width 868 height 562
click at [798, 489] on div "LIVE Trade Union, Collective Bargaining, IHRM, Green HRM 01:54:54 / 02:00:00 mu…" at bounding box center [486, 281] width 868 height 562
click at [589, 16] on div "01:55:05" at bounding box center [576, 20] width 45 height 10
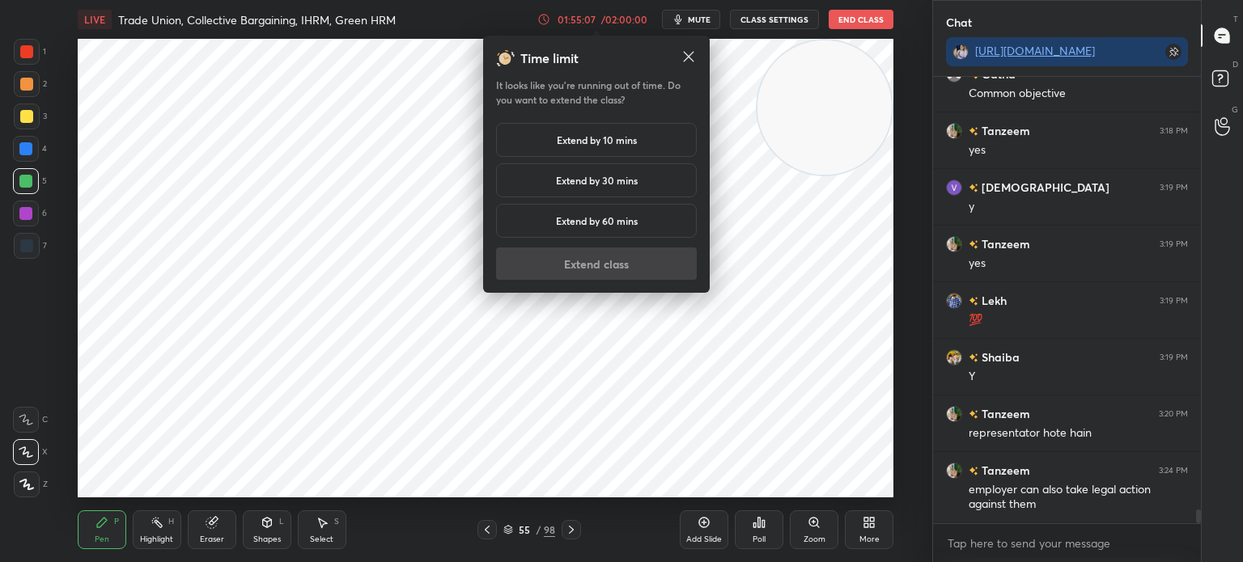
click at [591, 184] on h5 "Extend by 30 mins" at bounding box center [597, 180] width 82 height 15
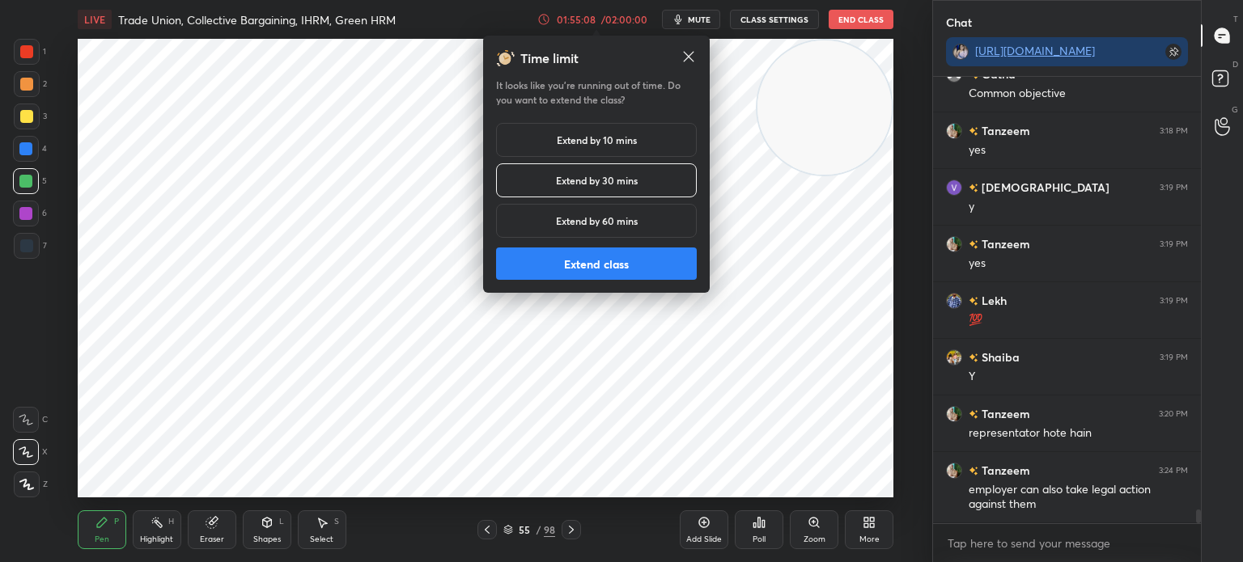
click at [583, 276] on button "Extend class" at bounding box center [596, 264] width 201 height 32
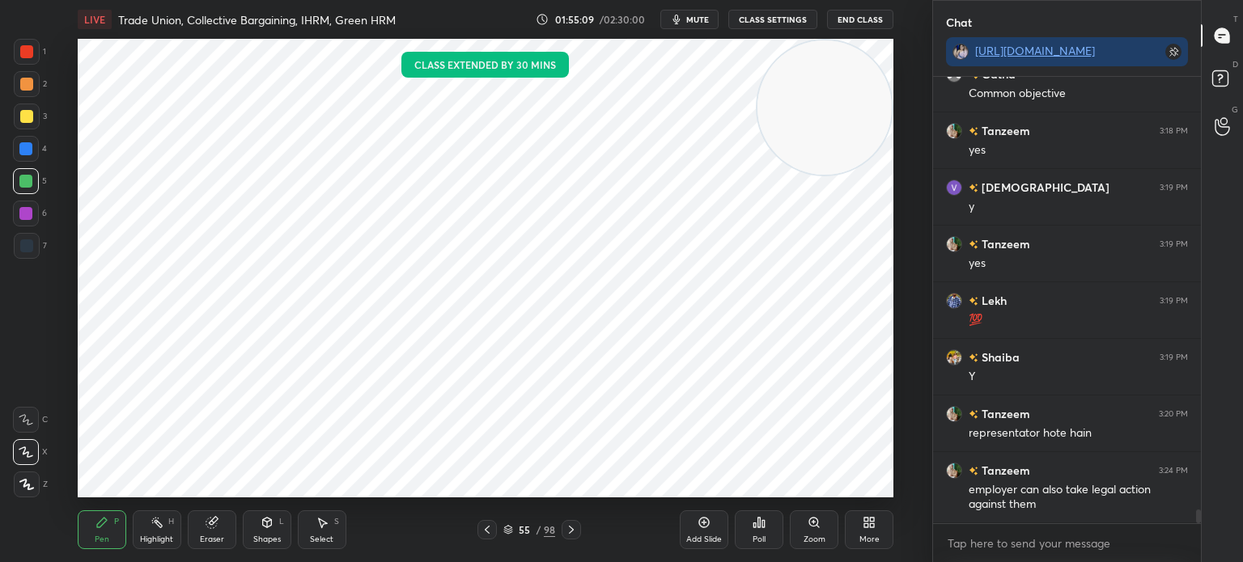
scroll to position [14491, 0]
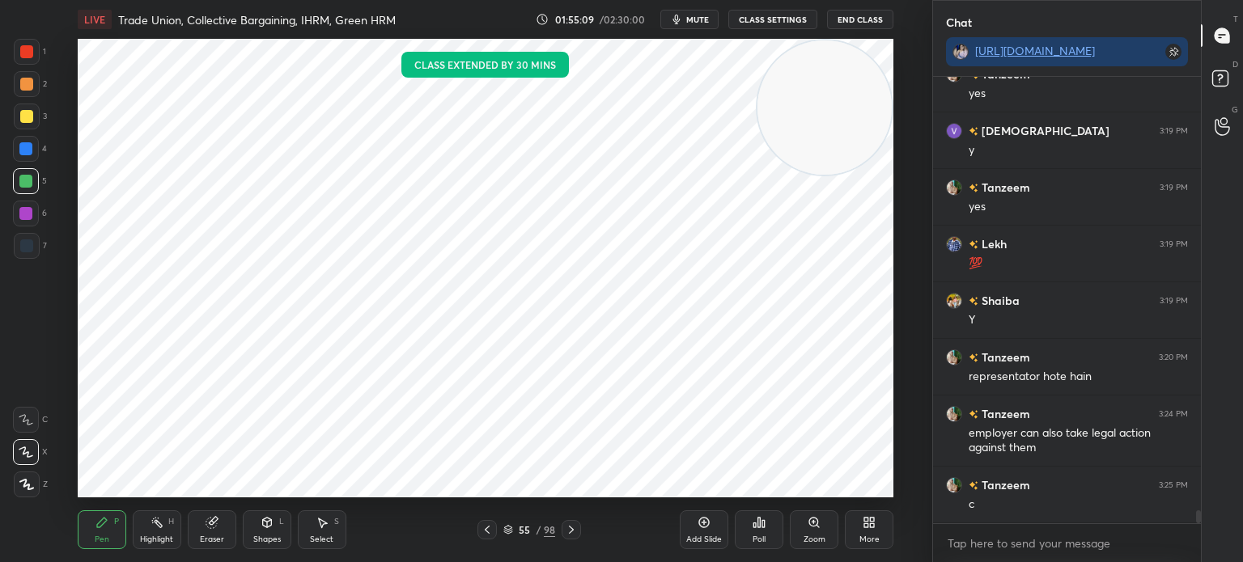
click at [698, 531] on div "Add Slide" at bounding box center [704, 530] width 49 height 39
click at [28, 142] on div at bounding box center [25, 148] width 13 height 13
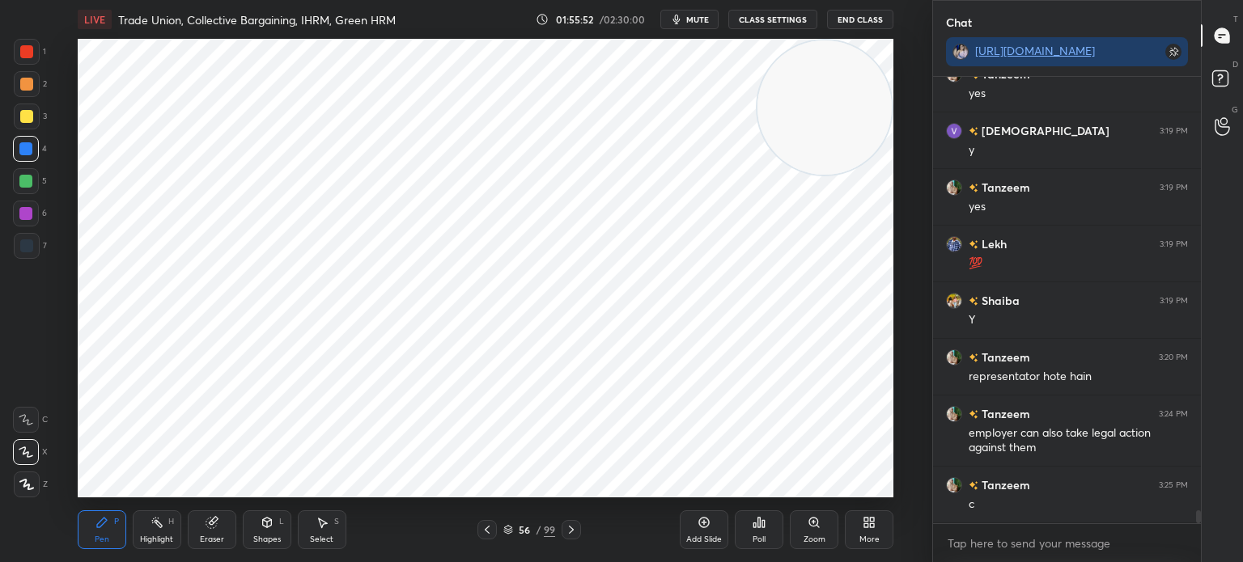
click at [275, 530] on div "Shapes L" at bounding box center [267, 530] width 49 height 39
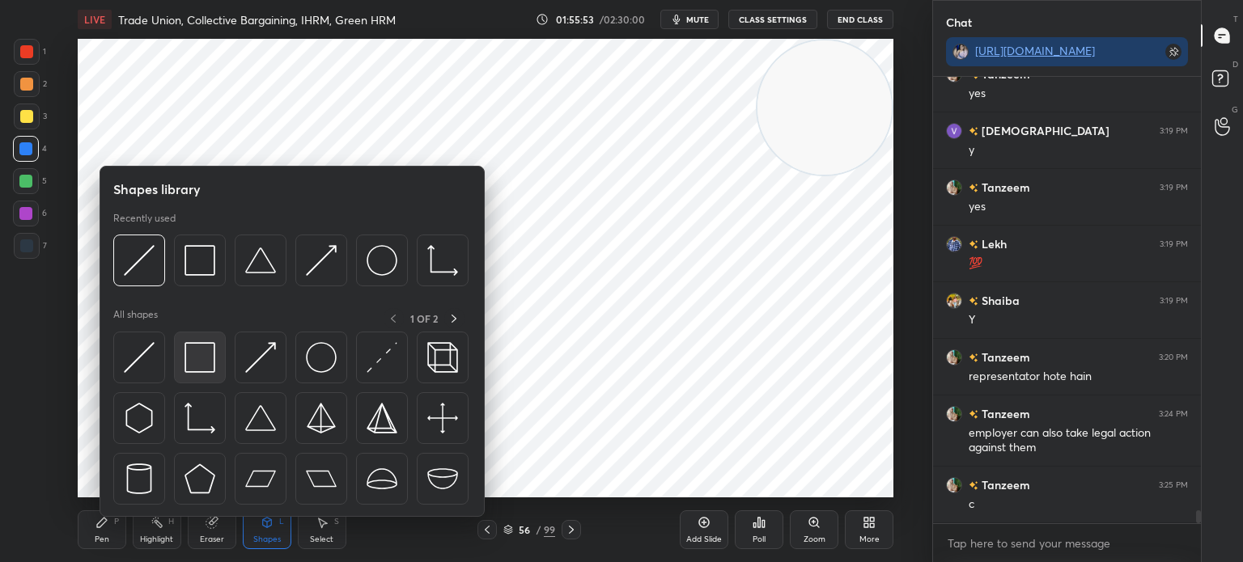
click at [201, 363] on img at bounding box center [200, 357] width 31 height 31
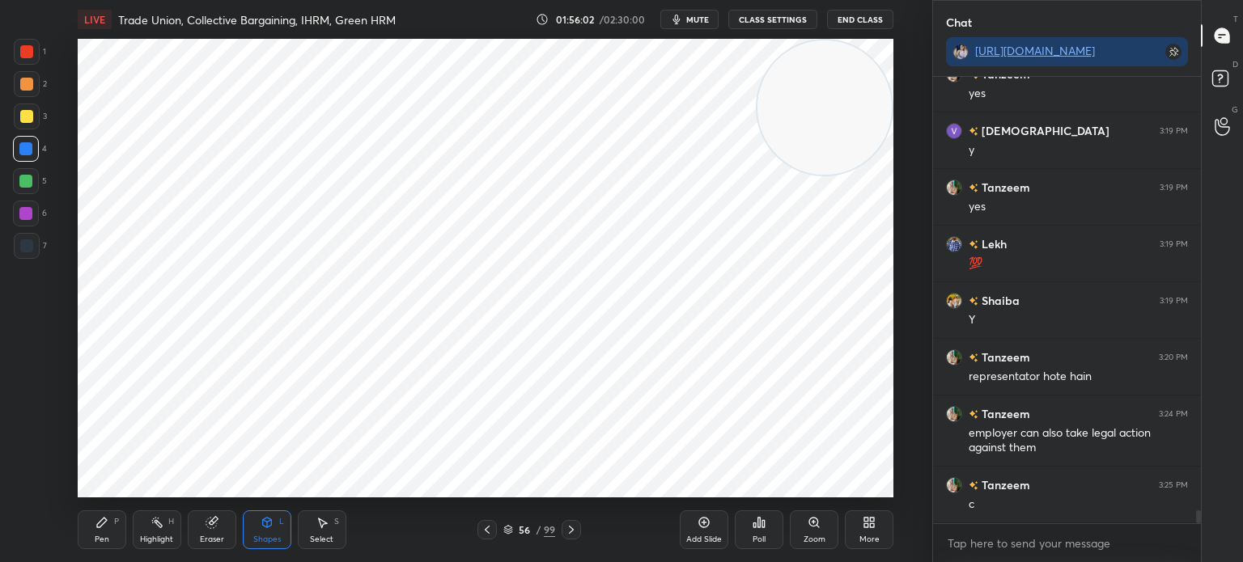
click at [573, 533] on icon at bounding box center [571, 530] width 13 height 13
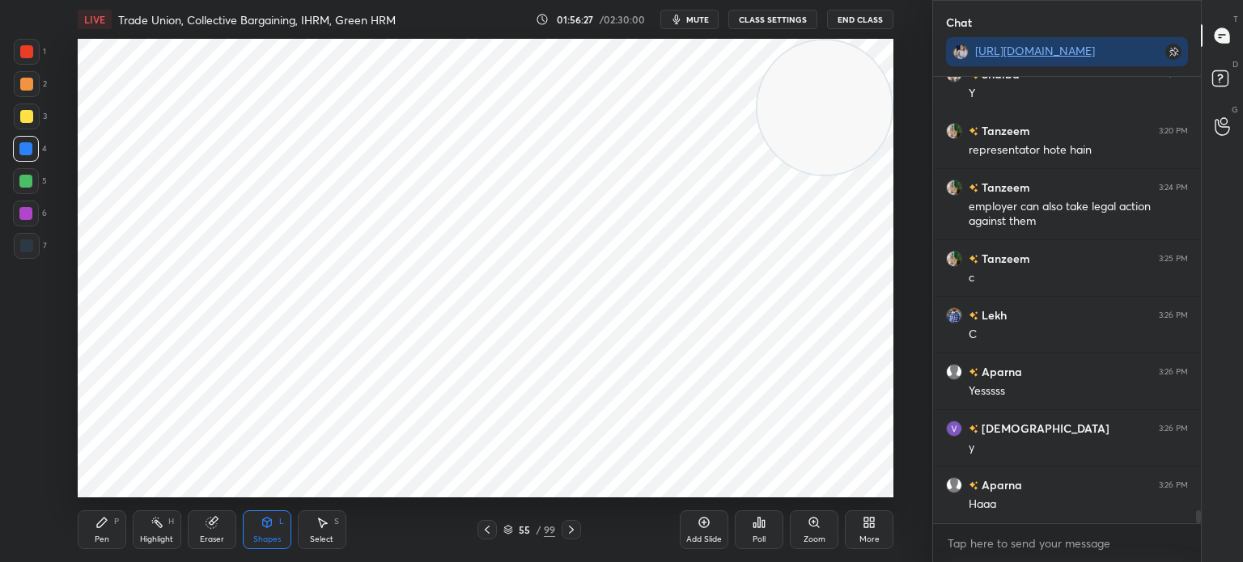
scroll to position [14774, 0]
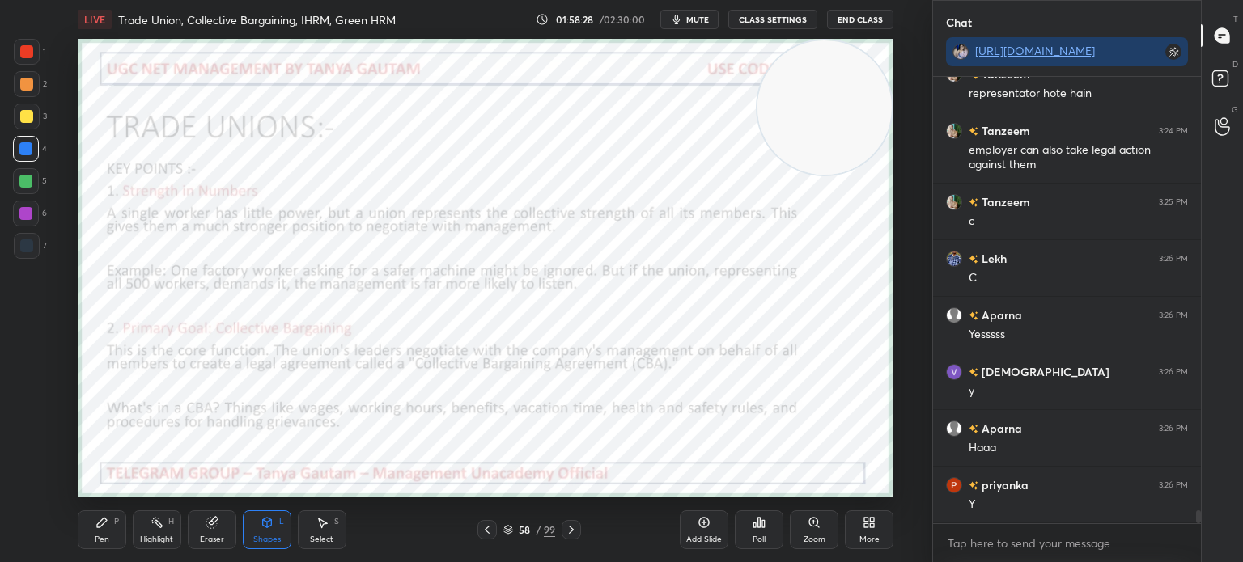
click at [27, 61] on div at bounding box center [27, 52] width 26 height 26
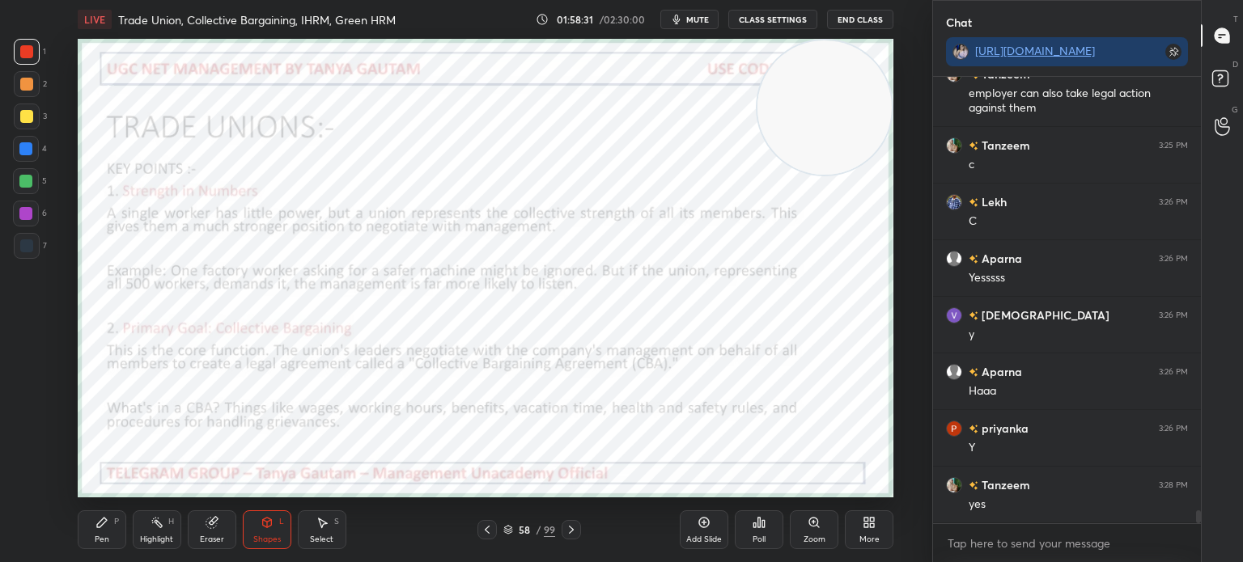
click at [92, 526] on div "Pen P" at bounding box center [102, 530] width 49 height 39
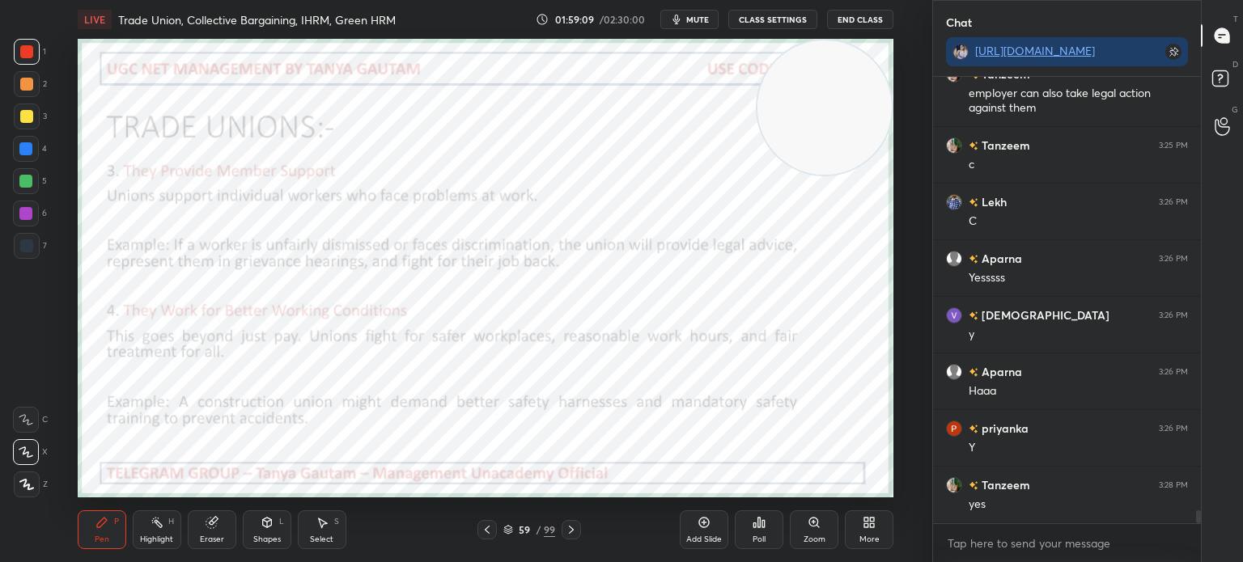
click at [19, 453] on icon at bounding box center [26, 452] width 15 height 11
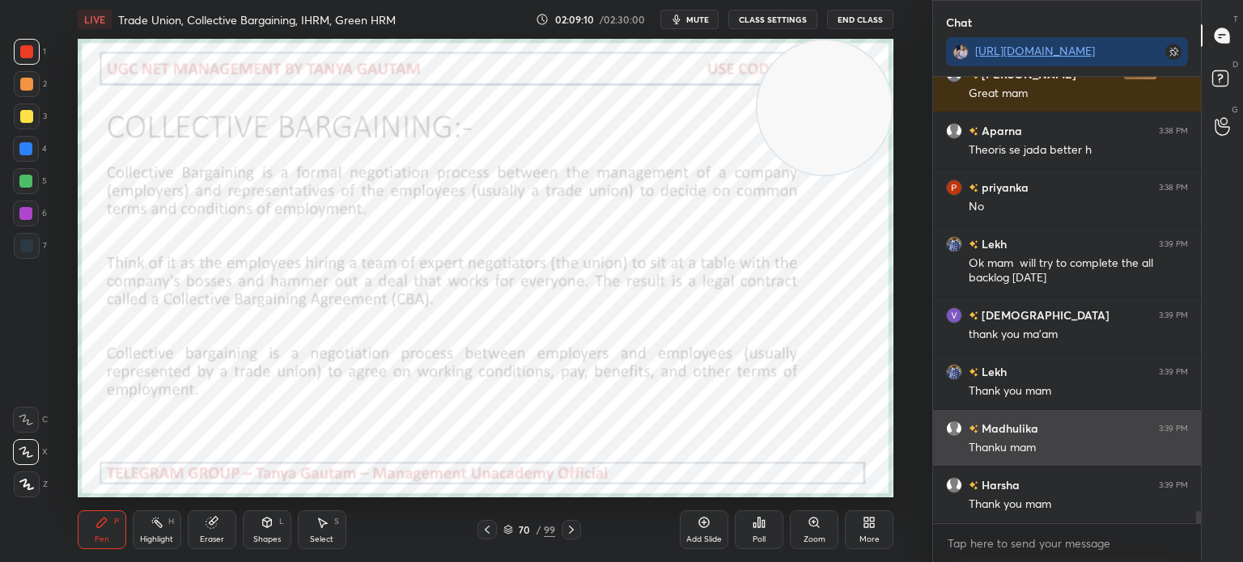
scroll to position [4, 5]
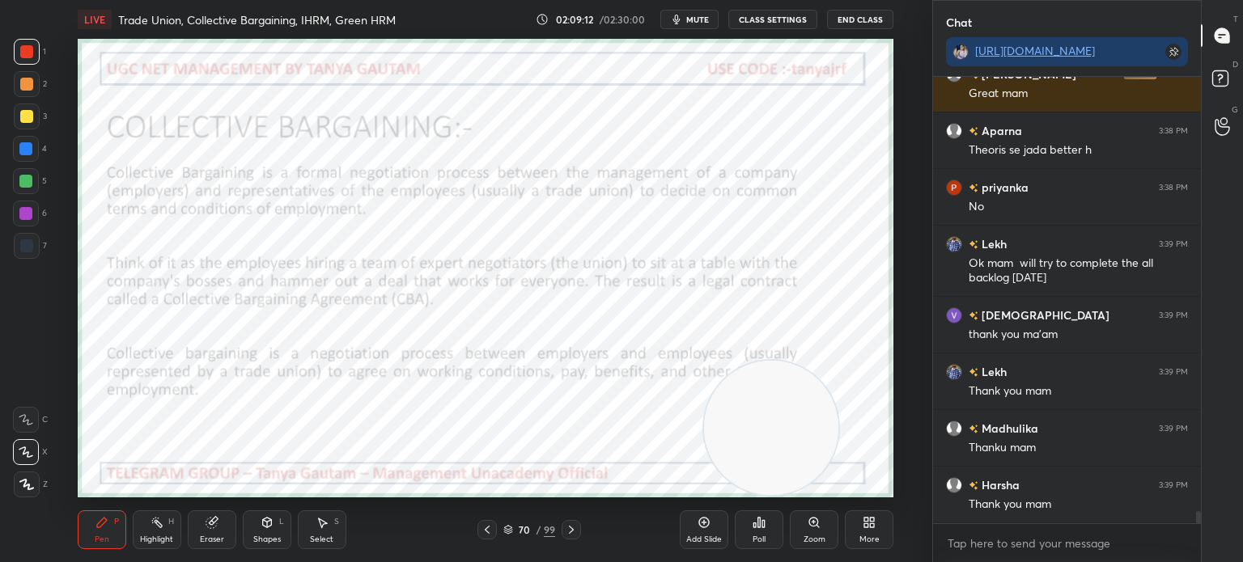
drag, startPoint x: 851, startPoint y: 99, endPoint x: 798, endPoint y: 429, distance: 334.5
click at [798, 429] on video at bounding box center [771, 428] width 134 height 134
click at [854, 15] on button "End Class" at bounding box center [860, 19] width 66 height 19
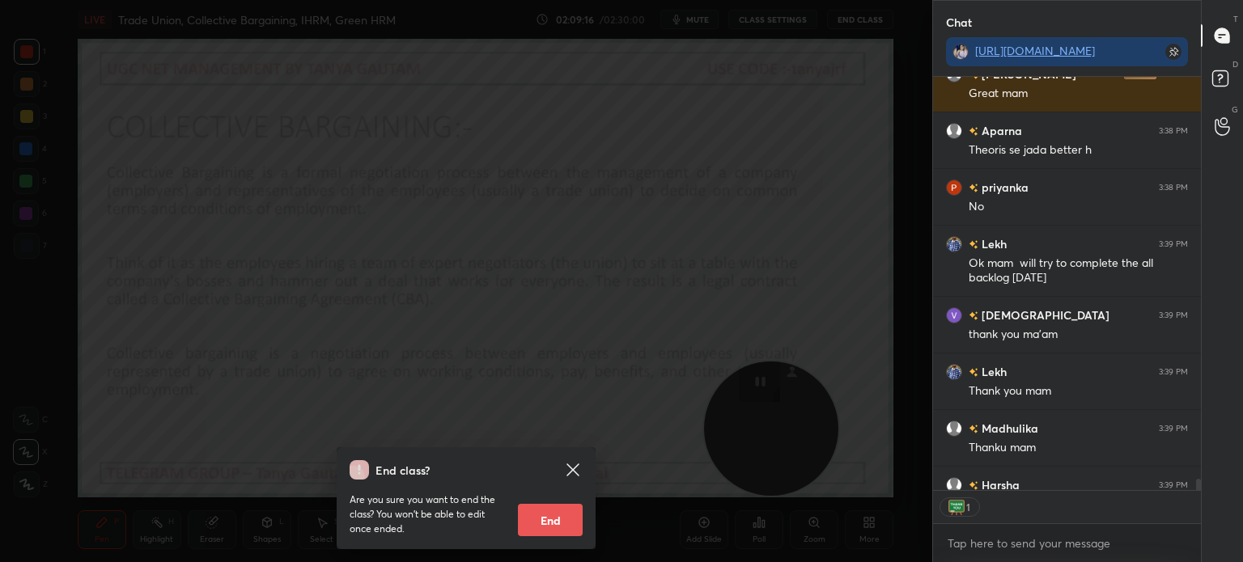
scroll to position [409, 263]
click at [558, 524] on button "End" at bounding box center [550, 520] width 65 height 32
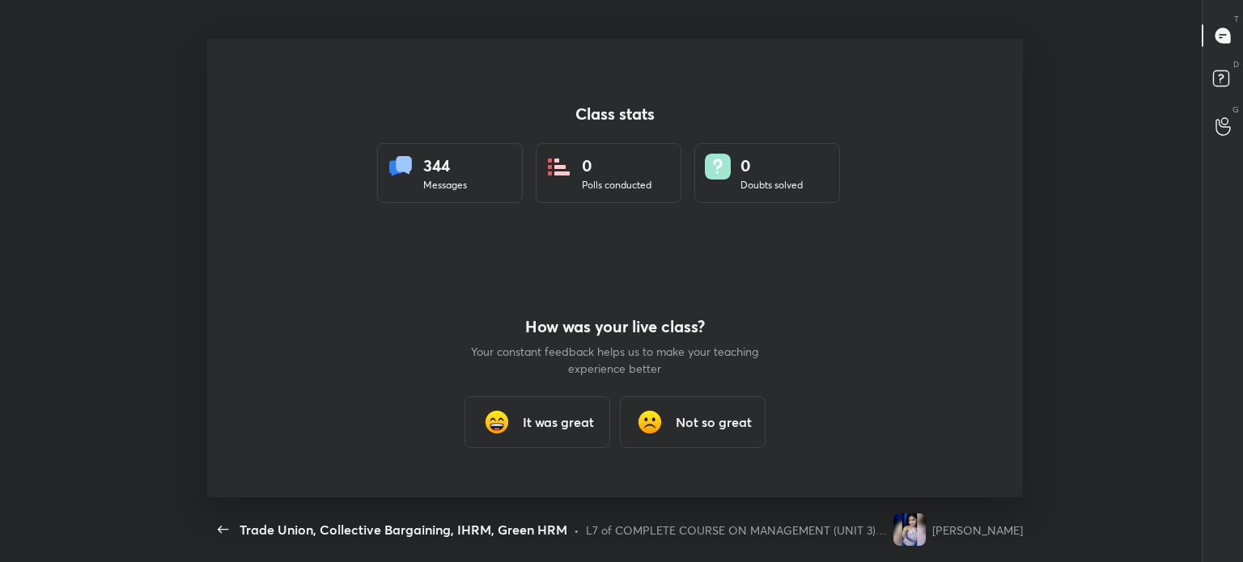
scroll to position [0, 0]
click at [573, 437] on div "It was great" at bounding box center [538, 423] width 146 height 52
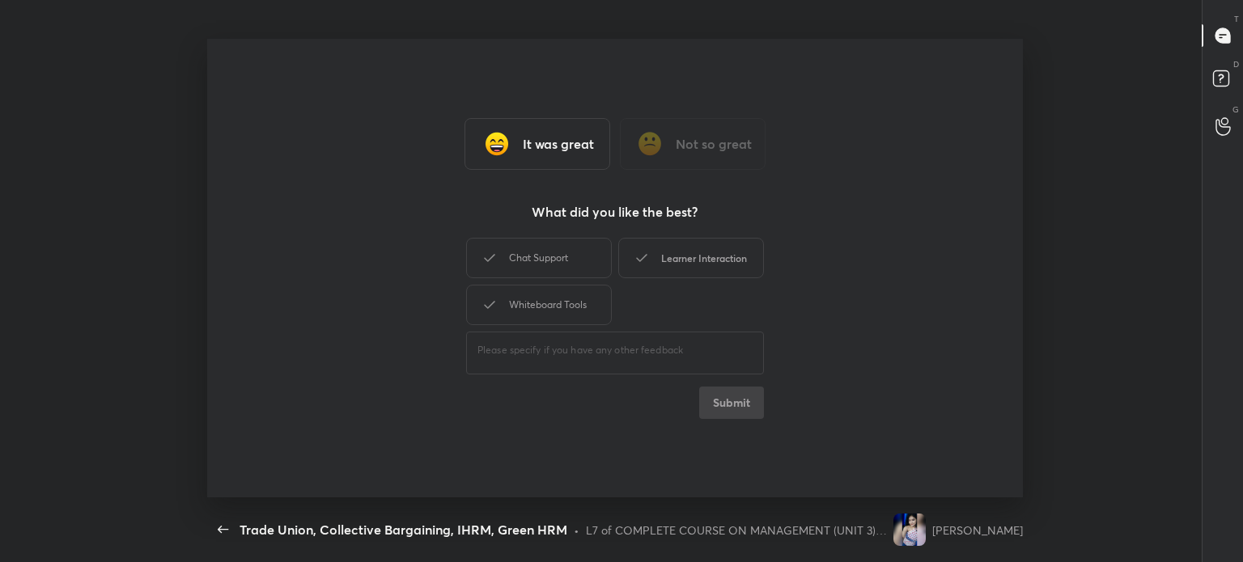
type textarea "x"
click at [671, 271] on div "Learner Interaction" at bounding box center [691, 258] width 146 height 40
click at [721, 414] on button "Submit" at bounding box center [731, 403] width 65 height 32
